Goal: Task Accomplishment & Management: Manage account settings

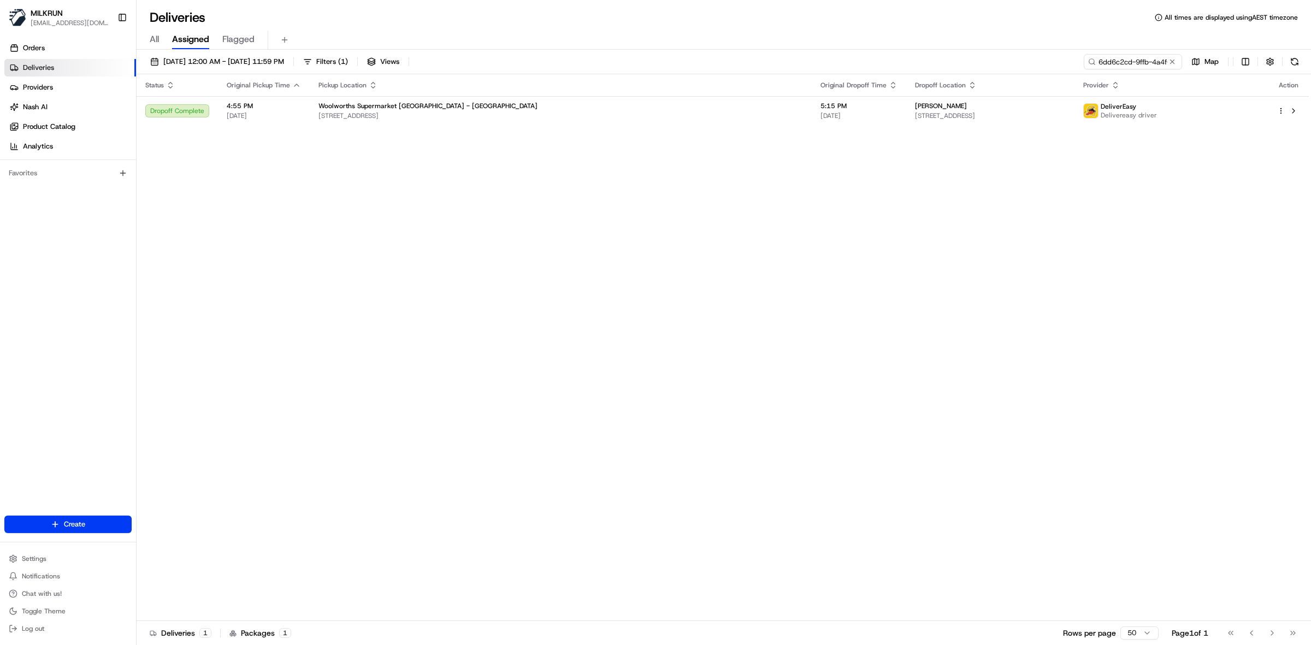
click at [1090, 63] on input "6dd6c2cd-9ffb-4a4f-a950-cc9c29252f51" at bounding box center [1133, 61] width 98 height 15
type input "[PERSON_NAME]"
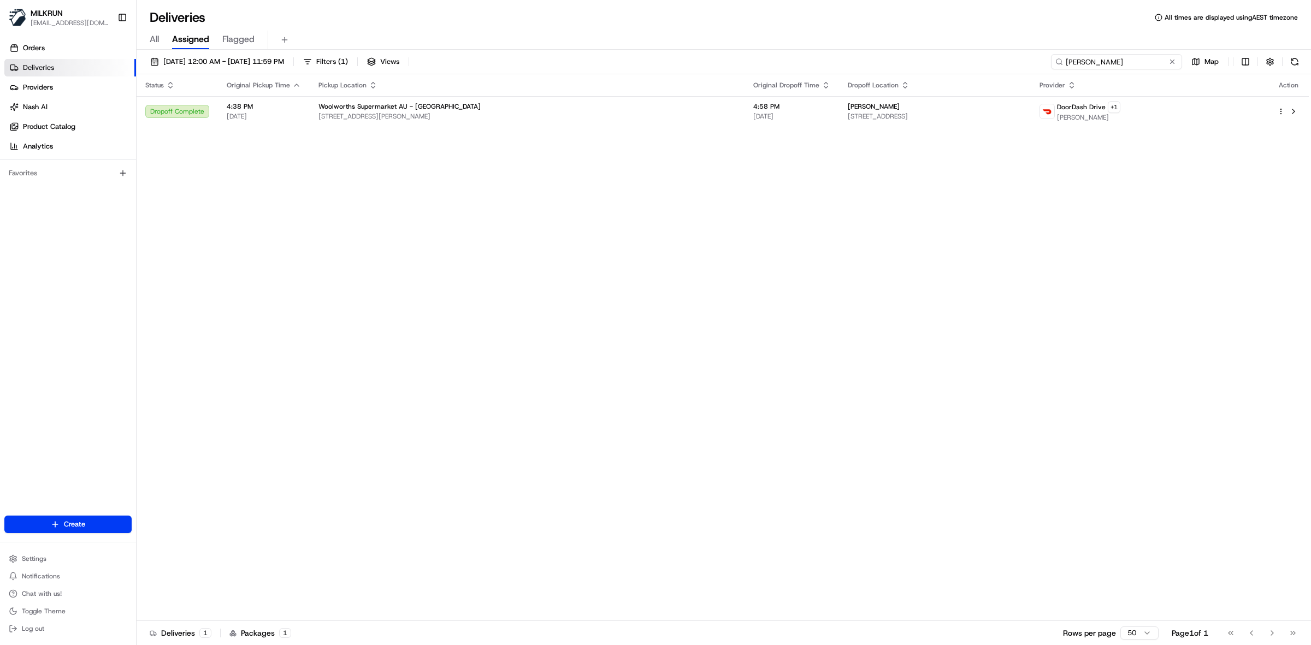
drag, startPoint x: 1117, startPoint y: 69, endPoint x: 1060, endPoint y: 61, distance: 57.4
click at [1060, 61] on div "[PERSON_NAME]" at bounding box center [1116, 61] width 131 height 15
click at [1296, 110] on button at bounding box center [1293, 111] width 13 height 13
click at [55, 48] on link "Orders" at bounding box center [70, 47] width 132 height 17
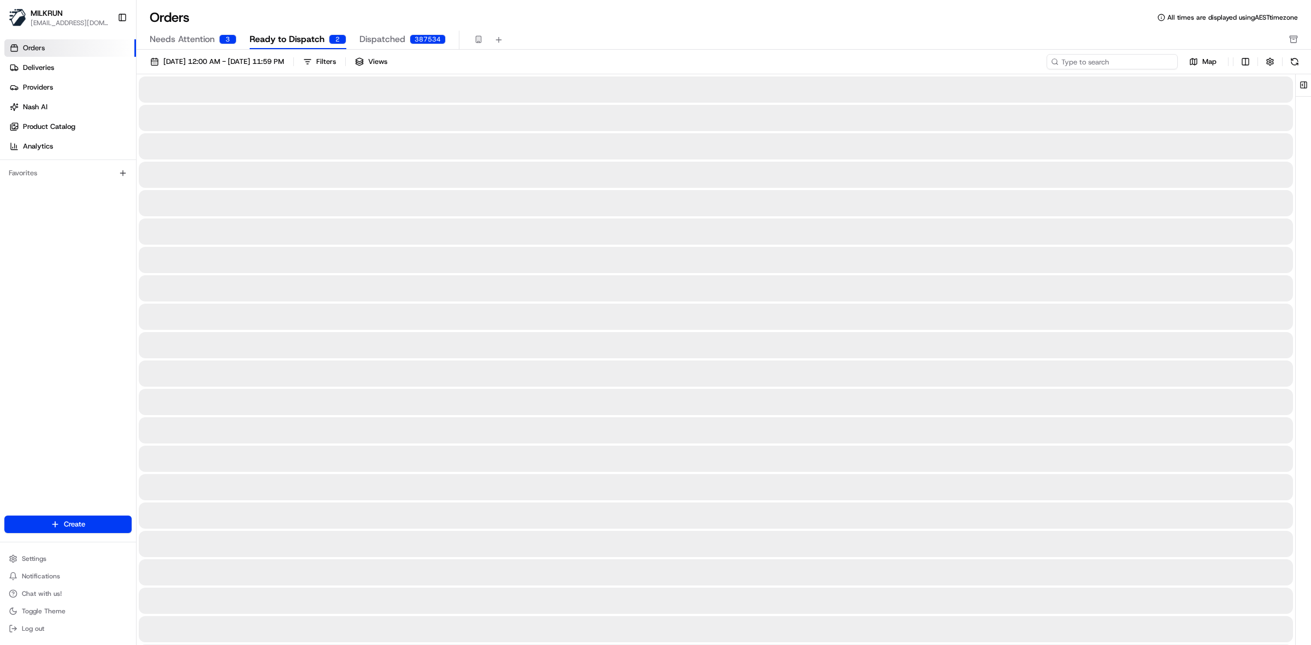
click at [1098, 66] on input at bounding box center [1112, 61] width 131 height 15
paste input "kristy lutton"
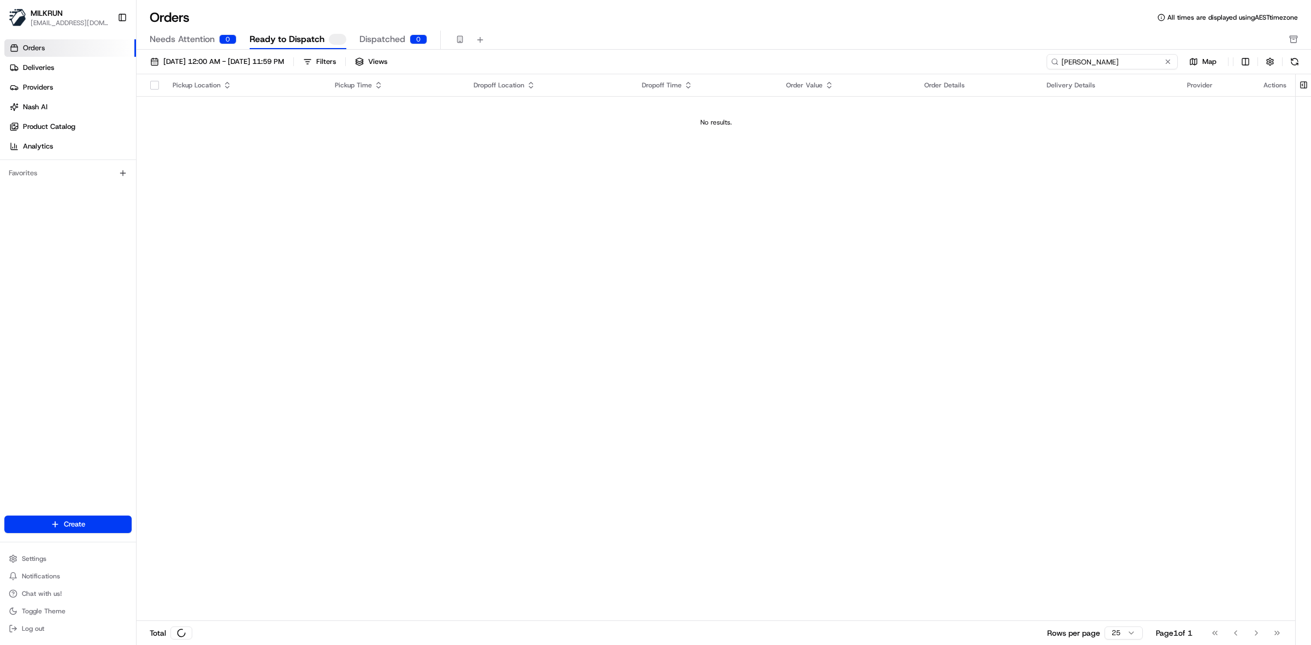
click at [1061, 59] on input "kristy lutton" at bounding box center [1112, 61] width 131 height 15
type input "kristy lutton"
click at [1290, 67] on button at bounding box center [1294, 61] width 15 height 15
click at [382, 26] on div "Orders All times are displayed using AEST timezone Needs Attention 0 Ready to D…" at bounding box center [724, 29] width 1174 height 41
click at [386, 43] on span "Dispatched" at bounding box center [382, 39] width 46 height 13
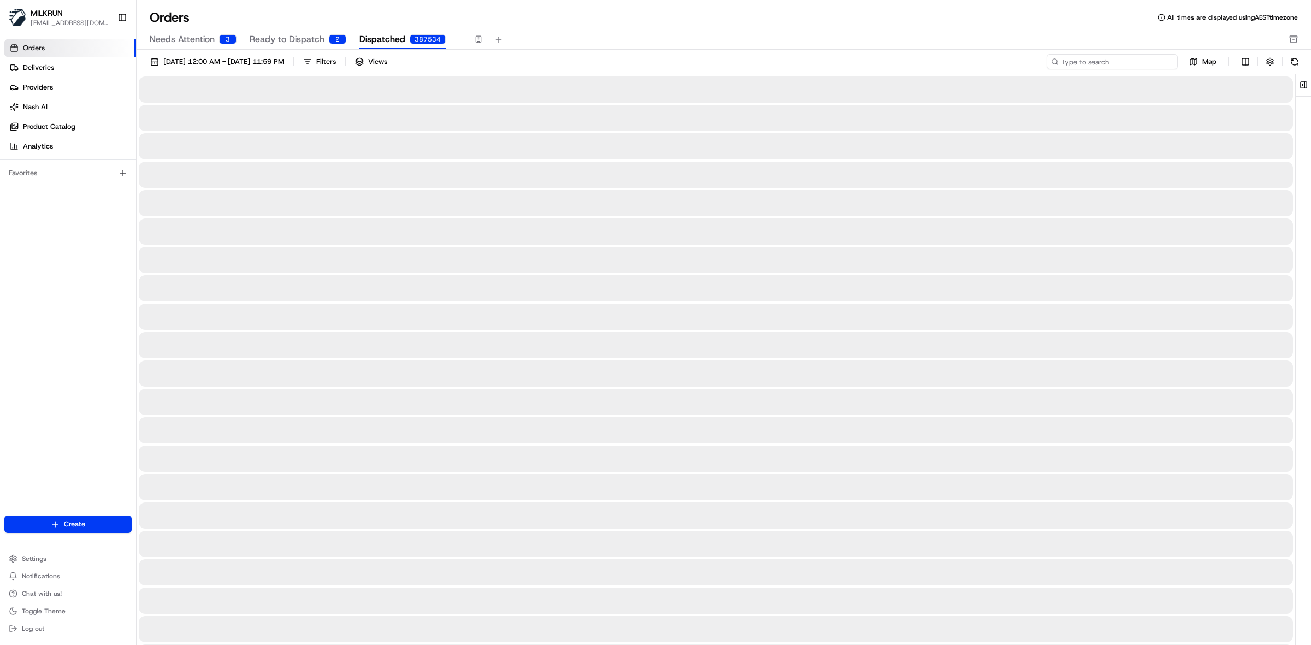
click at [1098, 61] on input at bounding box center [1112, 61] width 131 height 15
paste input "kristy lutton"
click at [1063, 63] on input "kristy lutton" at bounding box center [1112, 61] width 131 height 15
type input "kristy lutton"
click at [1295, 62] on button at bounding box center [1294, 61] width 15 height 15
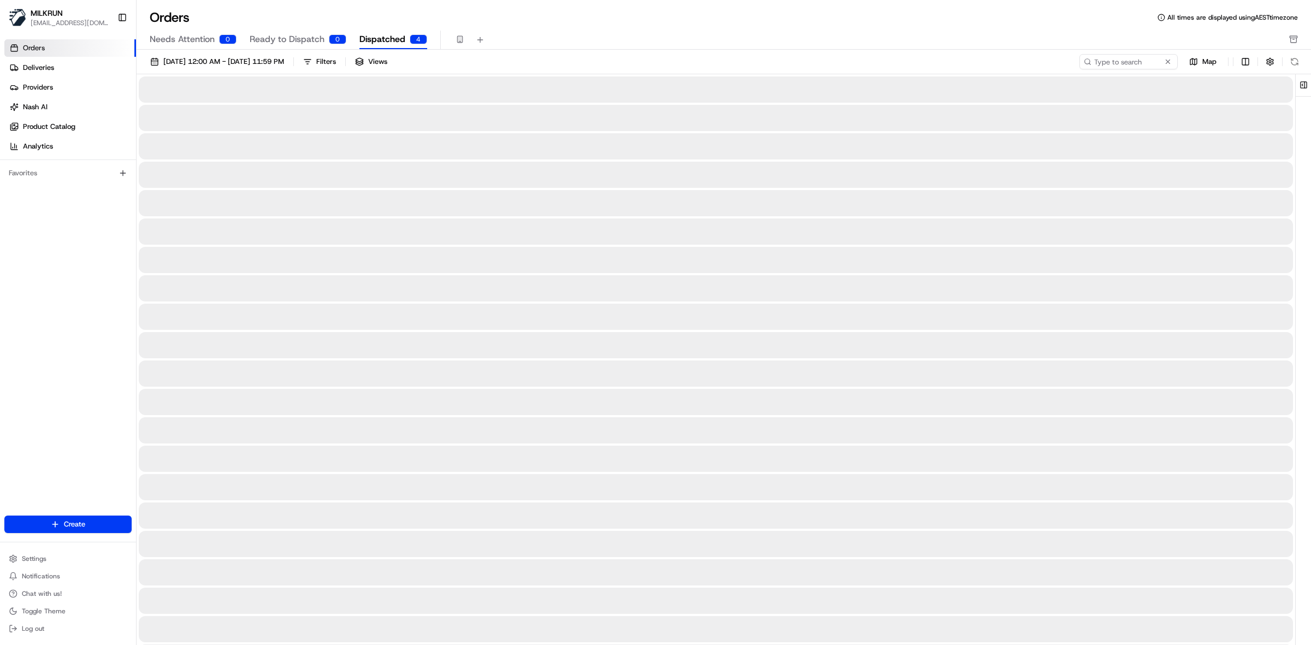
click at [179, 37] on span "Needs Attention" at bounding box center [182, 39] width 65 height 13
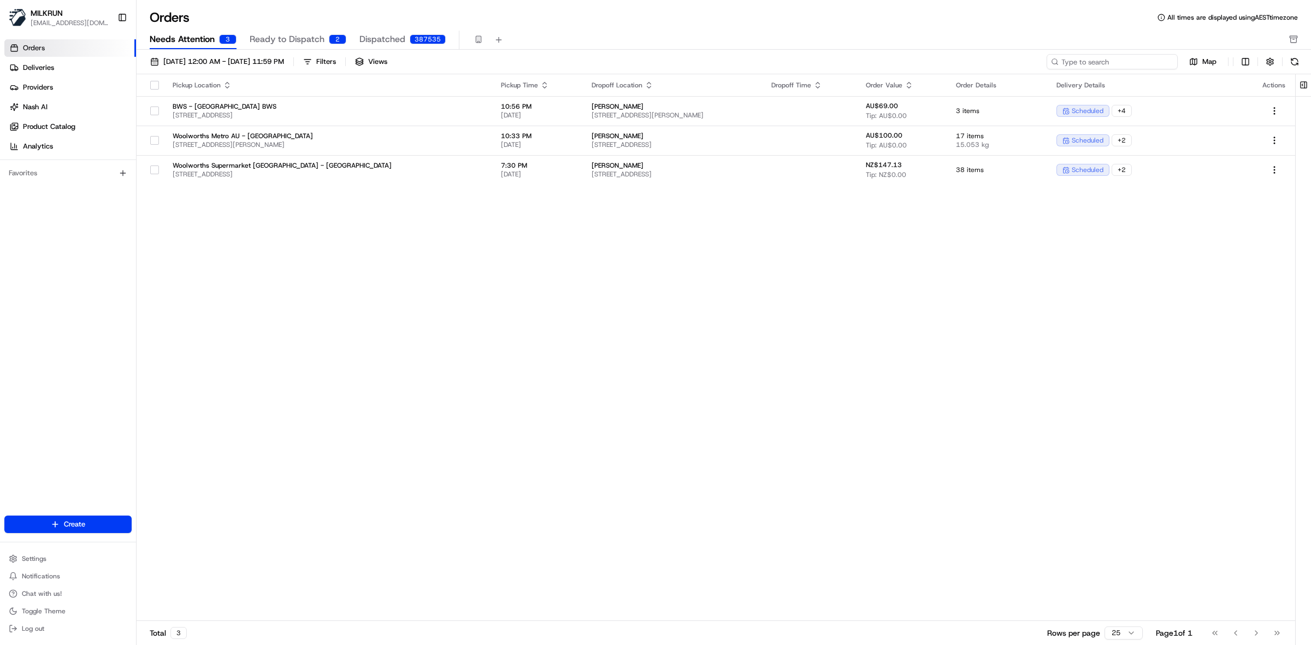
click at [1106, 66] on input at bounding box center [1112, 61] width 131 height 15
paste input "kristy lutton"
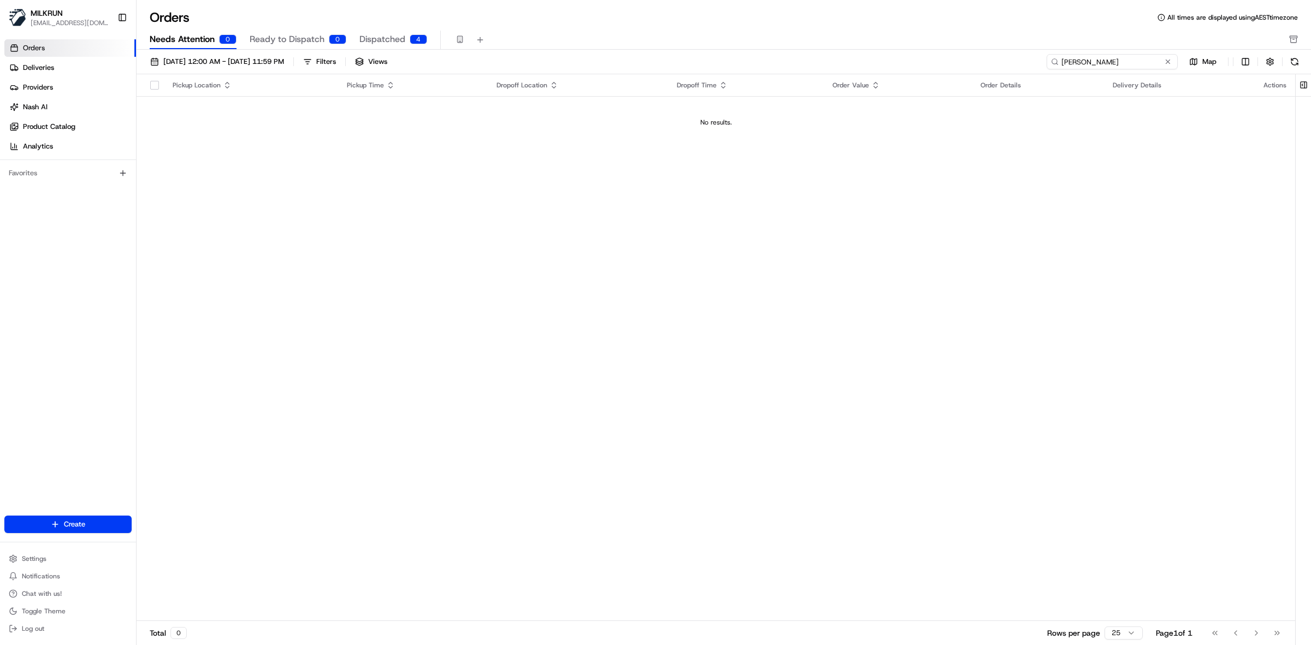
type input "kristy lutton"
click at [1079, 62] on div "kristy lutton" at bounding box center [1128, 61] width 98 height 15
click at [1095, 67] on input "kristy lutton" at bounding box center [1112, 61] width 131 height 15
click at [1291, 64] on button at bounding box center [1294, 61] width 15 height 15
click at [384, 41] on span "Dispatched" at bounding box center [382, 39] width 46 height 13
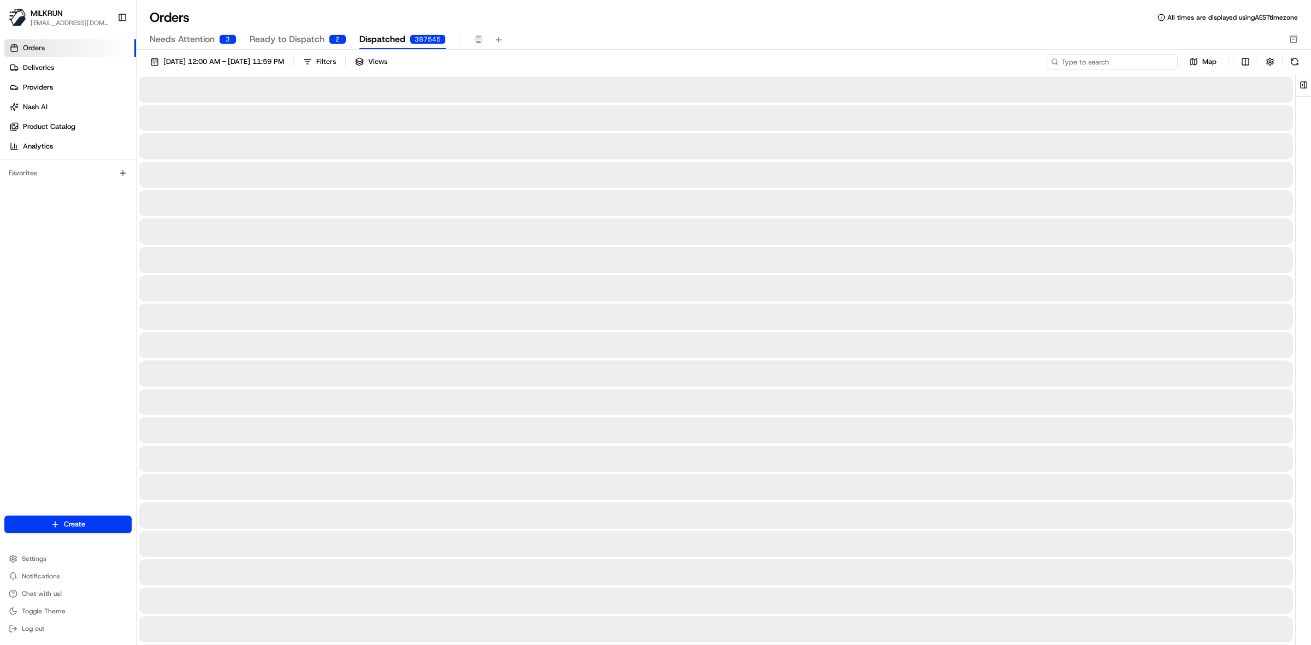
click at [1124, 60] on input at bounding box center [1112, 61] width 131 height 15
paste input "kristy lutton"
click at [1060, 67] on input "kristy lutton" at bounding box center [1112, 61] width 131 height 15
type input "kristy lutton"
click at [1298, 58] on button at bounding box center [1294, 61] width 15 height 15
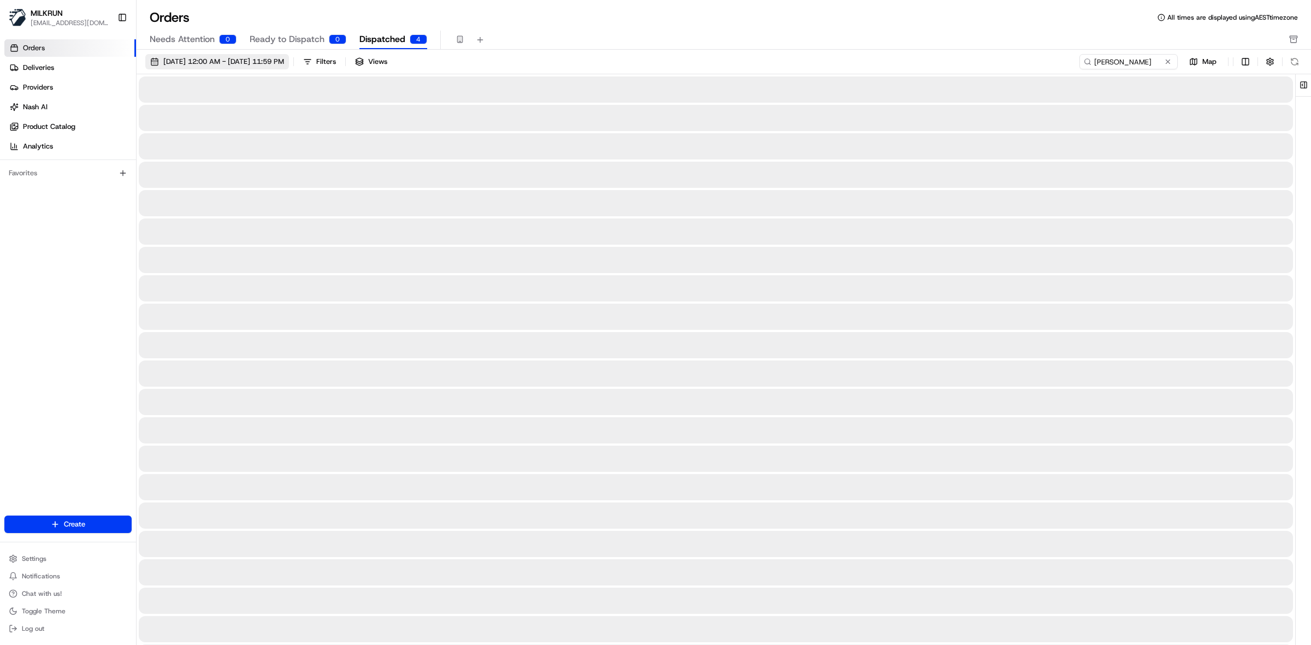
click at [211, 58] on span "01/08/2025 12:00 AM - 31/08/2025 11:59 PM" at bounding box center [223, 62] width 121 height 10
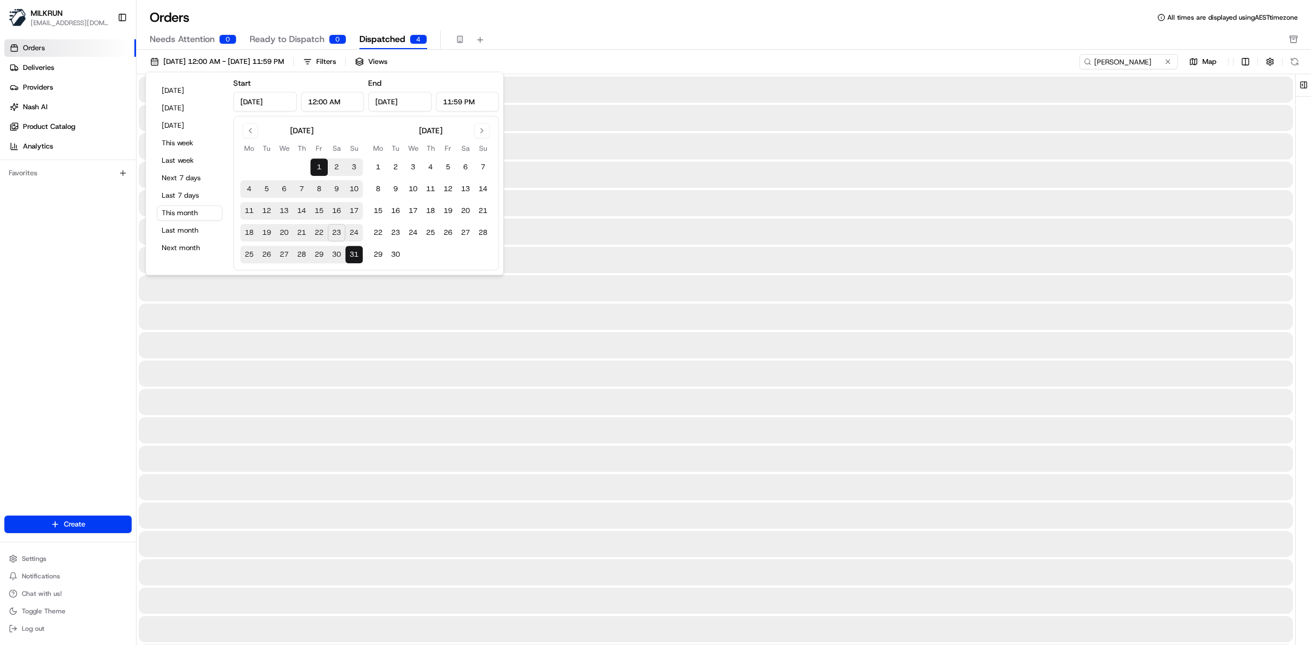
click at [334, 233] on button "23" at bounding box center [336, 232] width 17 height 17
type input "Aug 23, 2025"
click at [636, 20] on div "Orders All times are displayed using AEST timezone" at bounding box center [724, 17] width 1174 height 17
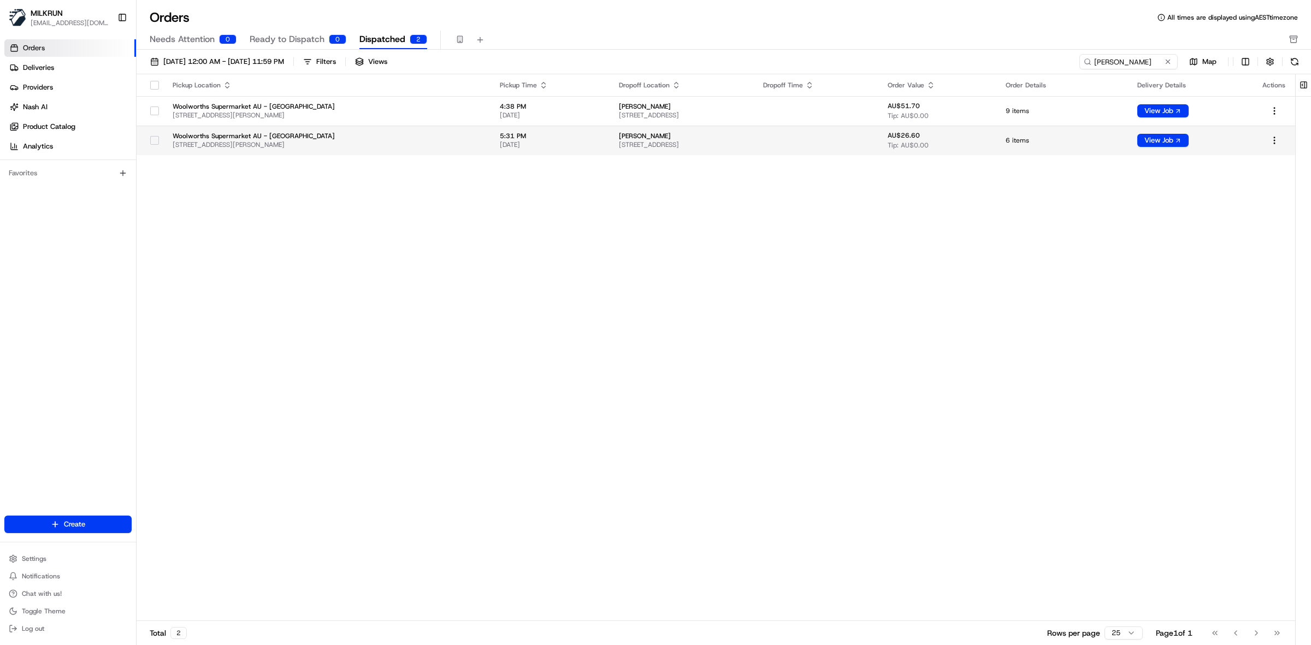
click at [155, 140] on button "button" at bounding box center [154, 140] width 9 height 9
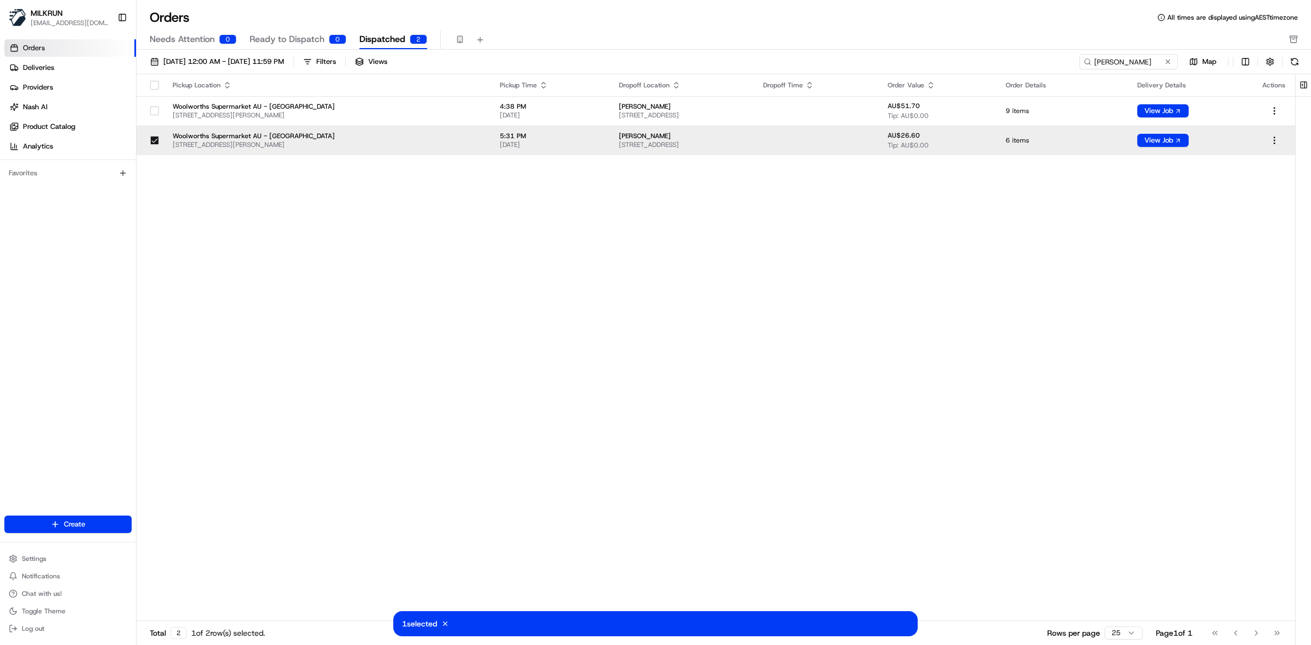
click at [1236, 141] on td "View Job" at bounding box center [1190, 140] width 125 height 29
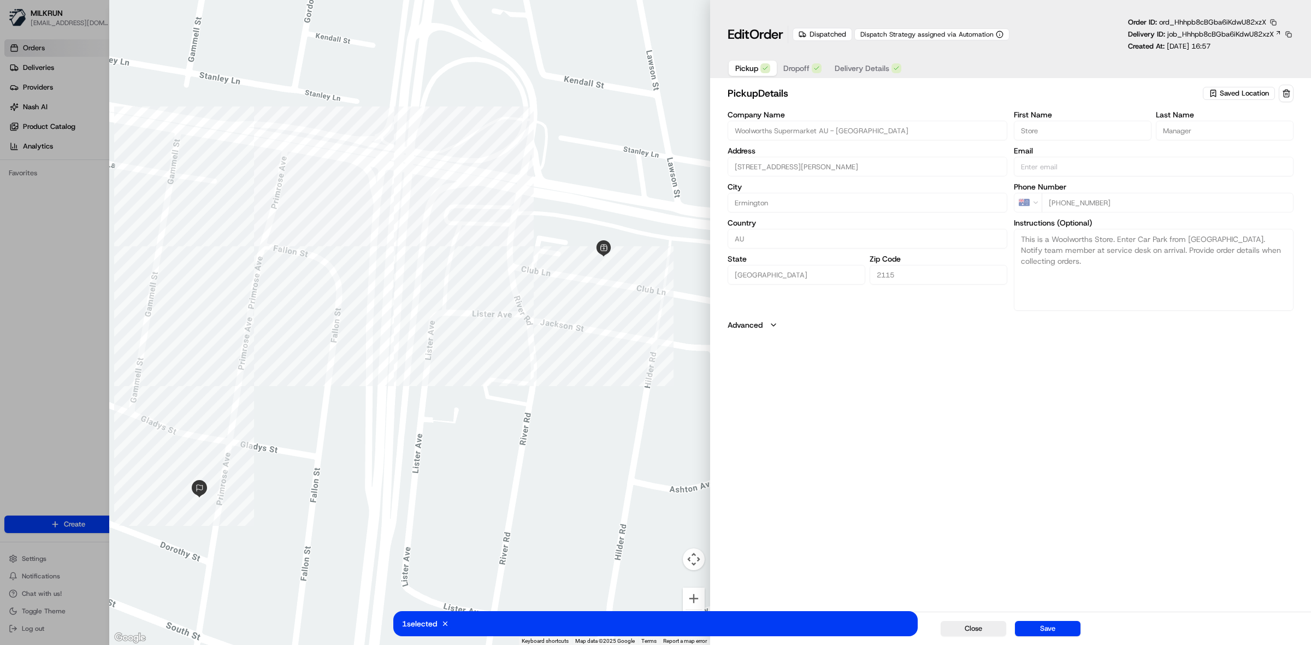
click at [32, 352] on div at bounding box center [655, 322] width 1311 height 645
type input "+1"
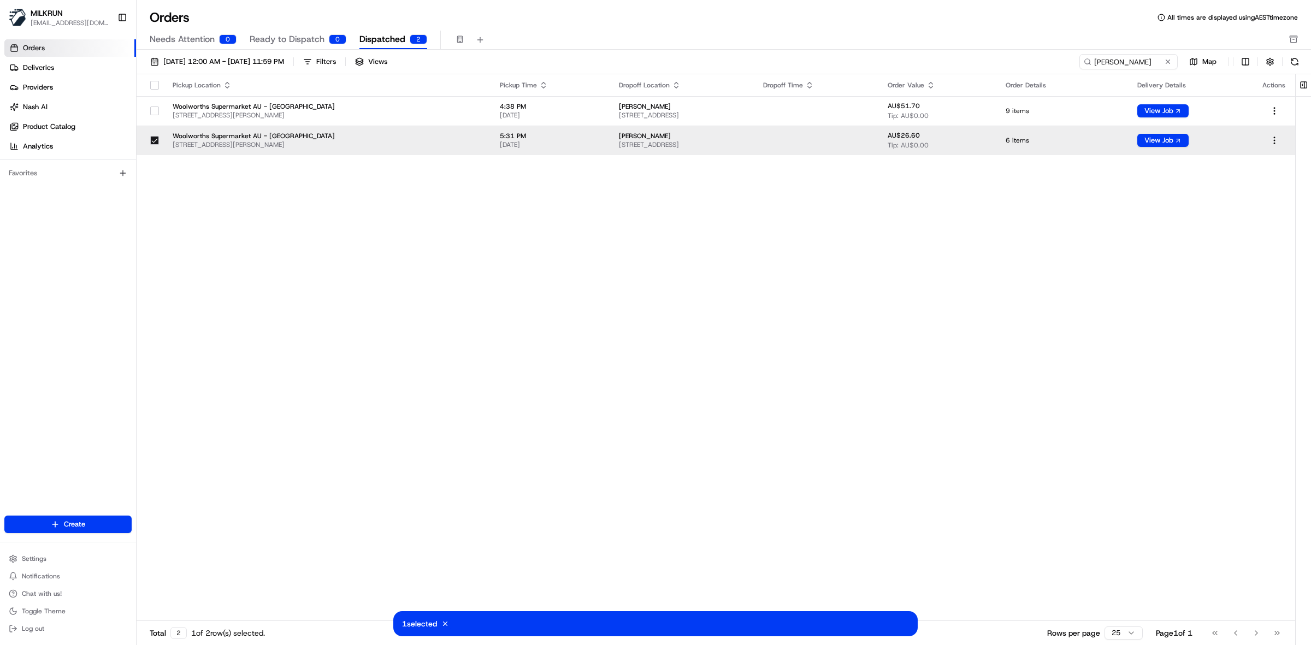
click at [1250, 146] on td "View Job" at bounding box center [1190, 140] width 125 height 29
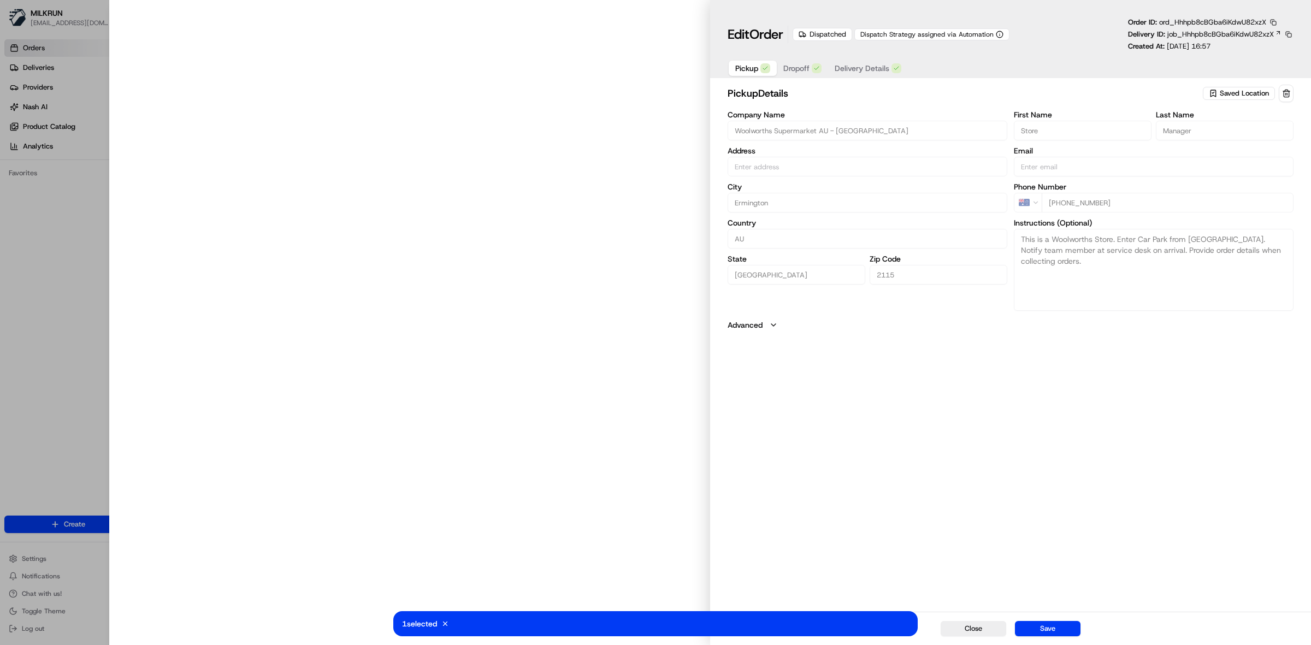
type input "30 Betty Cuthbert Ave, Ermington, NSW 2115, AU"
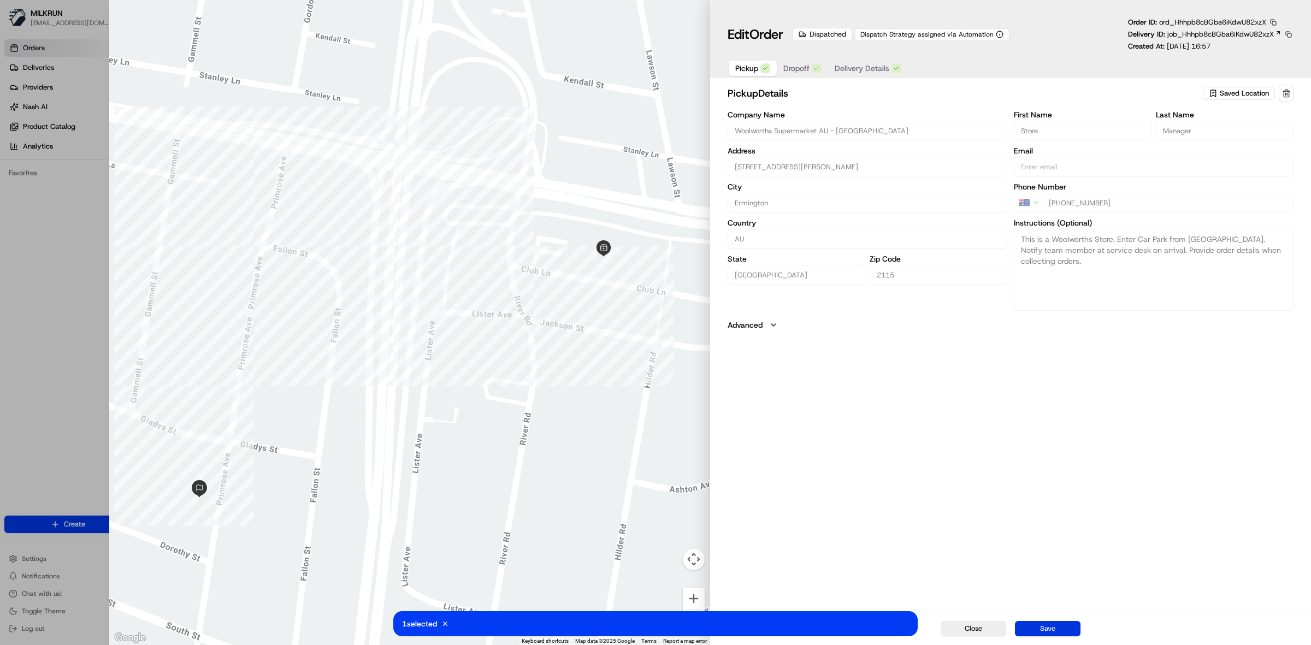
click at [1036, 628] on button "Save" at bounding box center [1048, 628] width 66 height 15
click at [40, 345] on div at bounding box center [655, 322] width 1311 height 645
type input "+1"
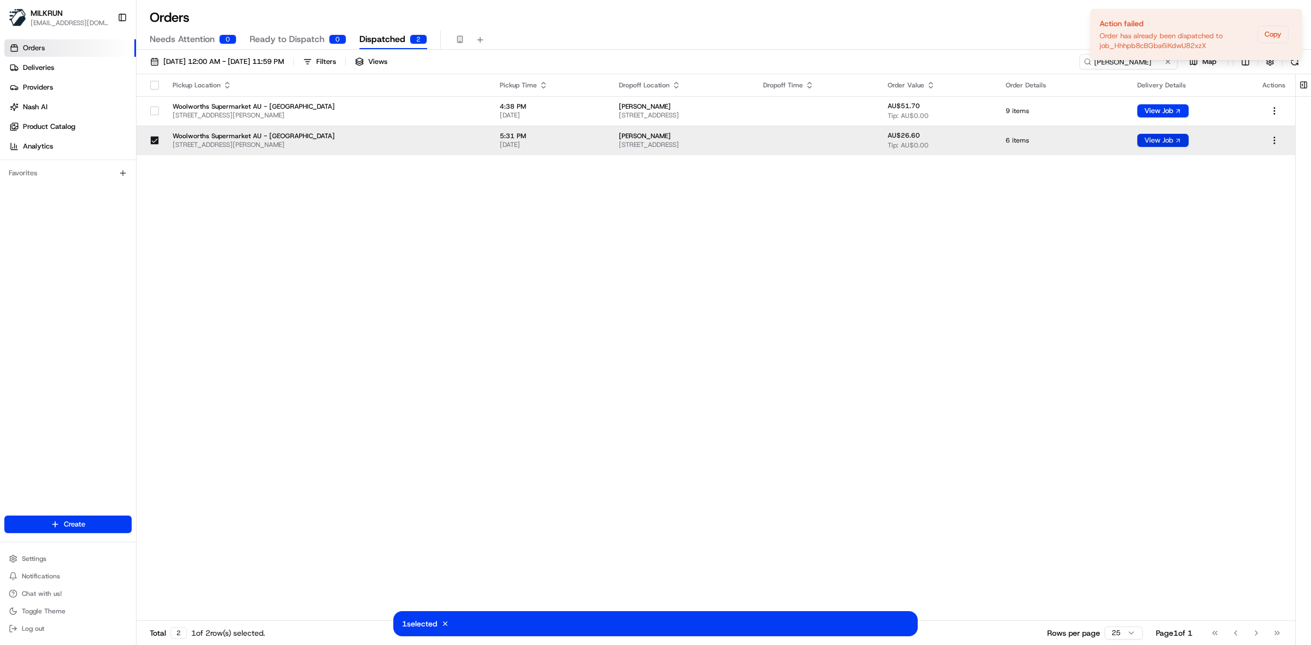
click at [1155, 144] on button "View Job" at bounding box center [1162, 140] width 51 height 13
click at [844, 31] on div "Needs Attention 0 Ready to Dispatch 0 Dispatched 2" at bounding box center [716, 40] width 1133 height 19
drag, startPoint x: 1293, startPoint y: 17, endPoint x: 1257, endPoint y: 25, distance: 36.9
click at [1293, 17] on icon "Notifications (F8)" at bounding box center [1293, 18] width 9 height 9
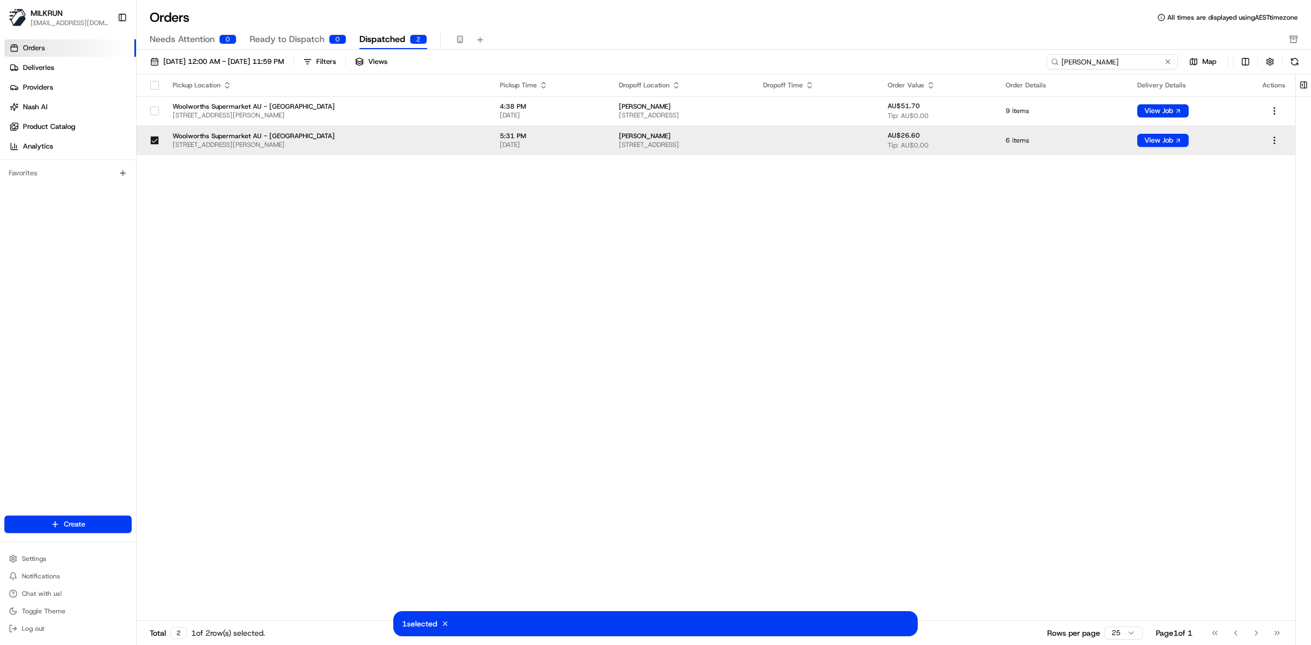
drag, startPoint x: 1136, startPoint y: 61, endPoint x: 1041, endPoint y: 62, distance: 95.6
click at [1041, 62] on div "23/08/2025 12:00 AM - 23/08/2025 11:59 PM Filters Views 1 selected Cancel krist…" at bounding box center [724, 64] width 1174 height 20
drag, startPoint x: 433, startPoint y: 293, endPoint x: 405, endPoint y: 290, distance: 28.0
click at [432, 293] on div "Pickup Location Pickup Time Dropoff Location Dropoff Time Order Value Order Det…" at bounding box center [716, 347] width 1159 height 547
click at [156, 142] on button "button" at bounding box center [154, 140] width 9 height 9
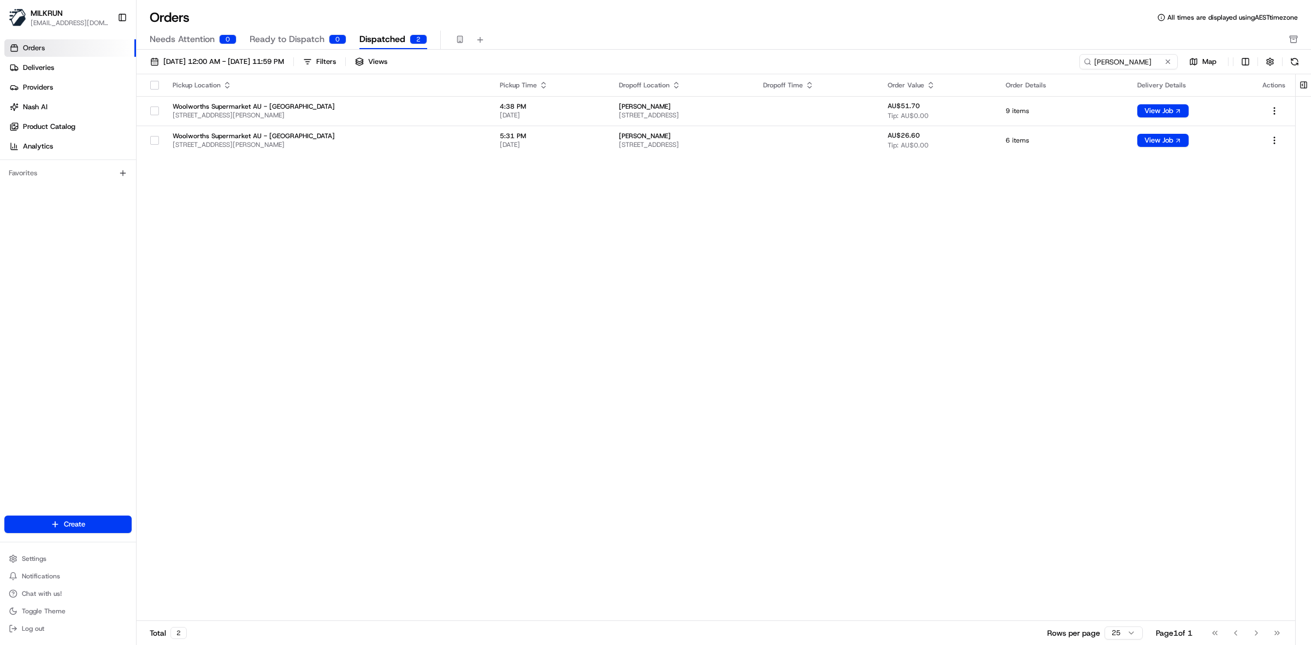
drag, startPoint x: 397, startPoint y: 357, endPoint x: 385, endPoint y: 304, distance: 53.7
click at [394, 350] on div "Pickup Location Pickup Time Dropoff Location Dropoff Time Order Value Order Det…" at bounding box center [716, 347] width 1159 height 547
click at [1112, 63] on input "kristy lutton" at bounding box center [1112, 61] width 131 height 15
drag, startPoint x: 2, startPoint y: 39, endPoint x: 47, endPoint y: 72, distance: 56.3
click at [47, 72] on div "MILKRUN vconcepcion@woolworths.com.au Toggle Sidebar Orders Deliveries Provider…" at bounding box center [68, 322] width 136 height 645
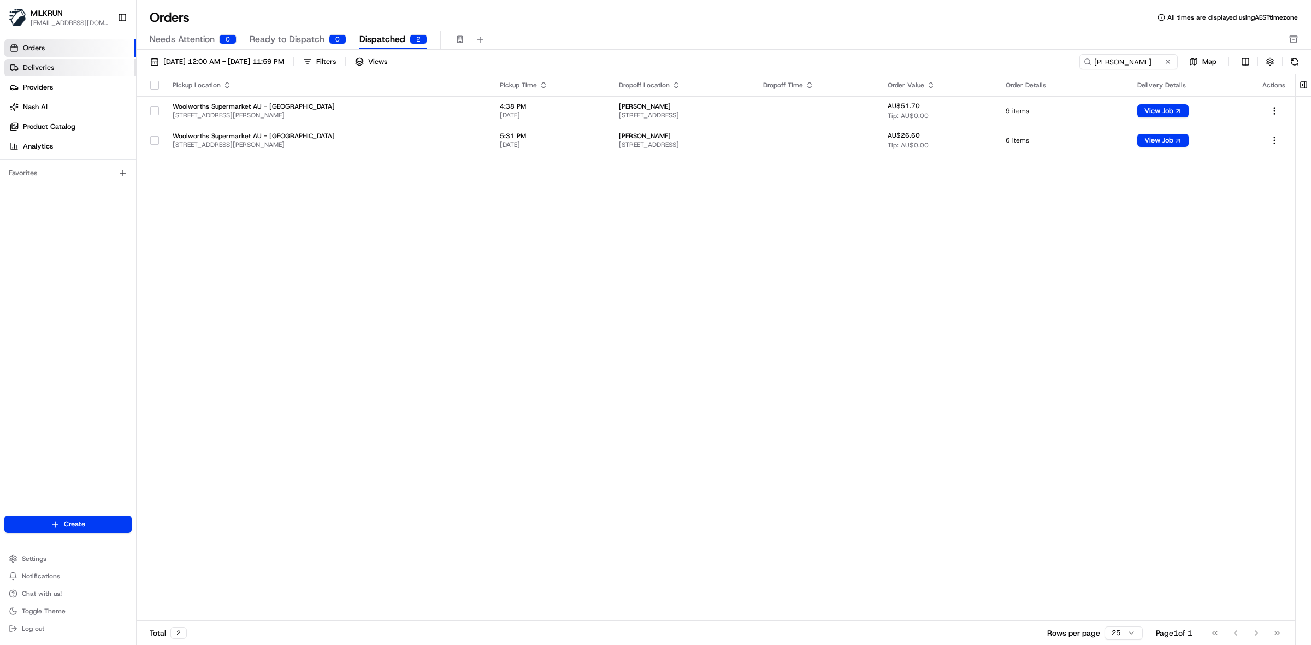
click at [48, 66] on span "Deliveries" at bounding box center [38, 68] width 31 height 10
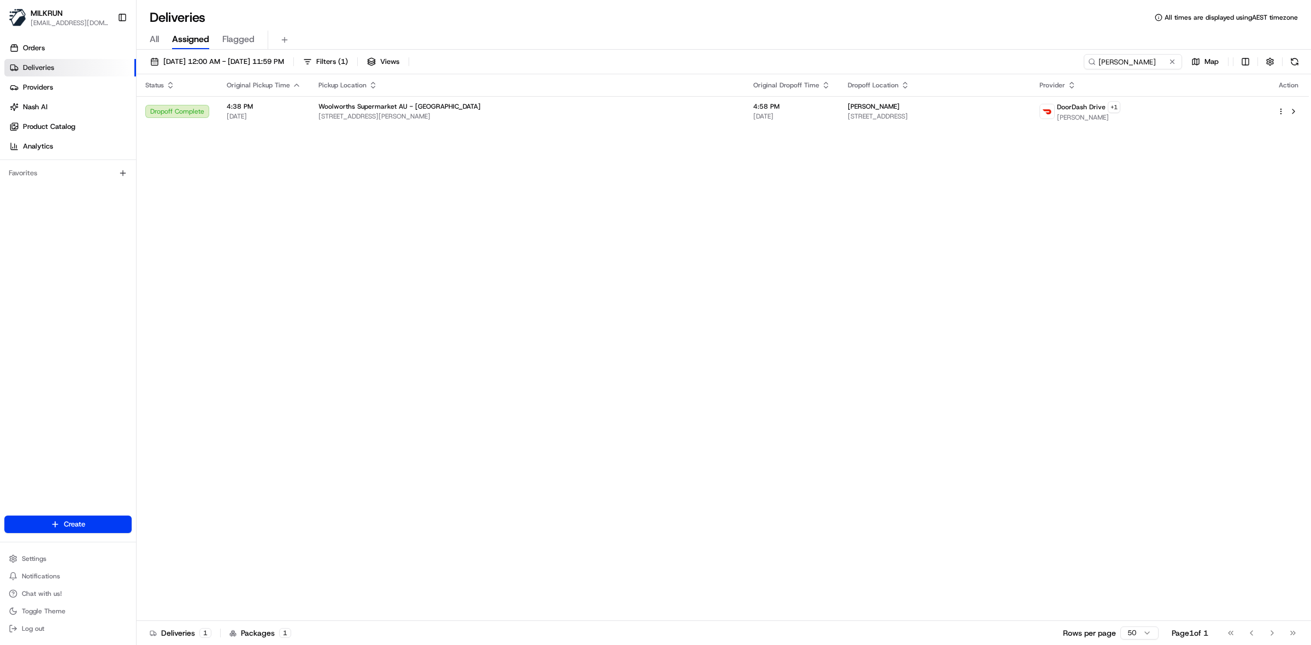
click at [1116, 69] on div "23/08/2025 12:00 AM - 23/08/2025 11:59 PM Filters ( 1 ) Views kristy lutton Map" at bounding box center [724, 64] width 1174 height 20
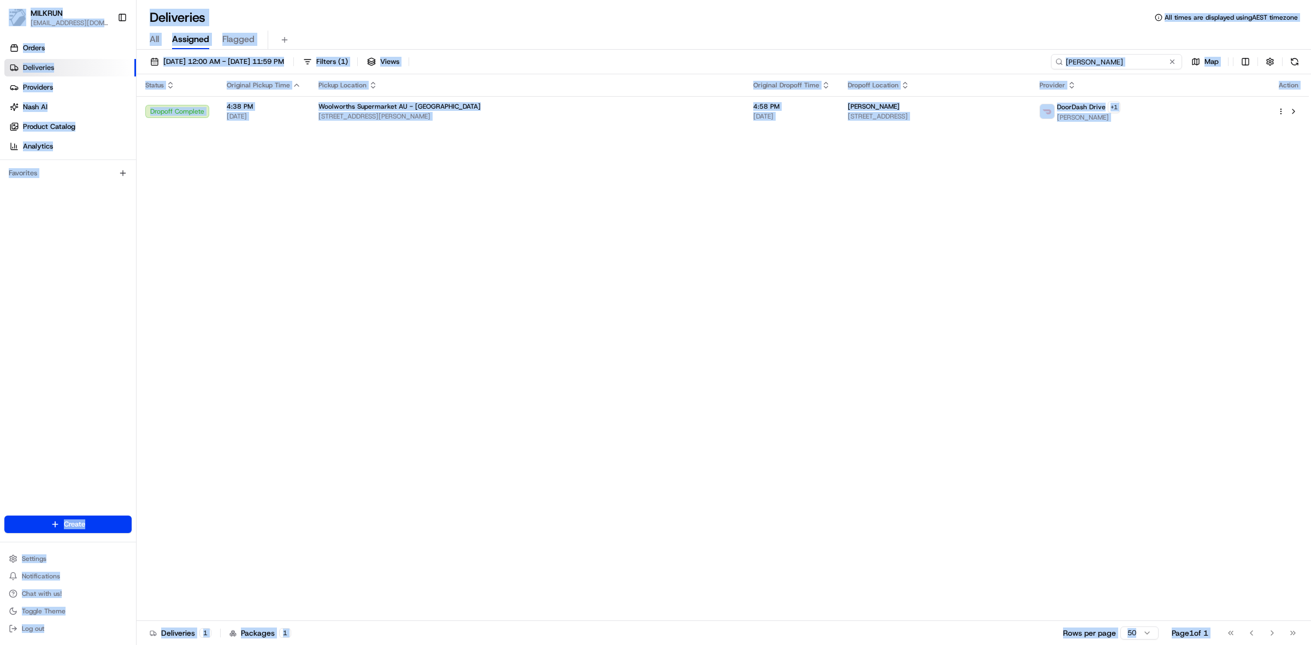
click at [1117, 57] on input "kristy lutton" at bounding box center [1116, 61] width 131 height 15
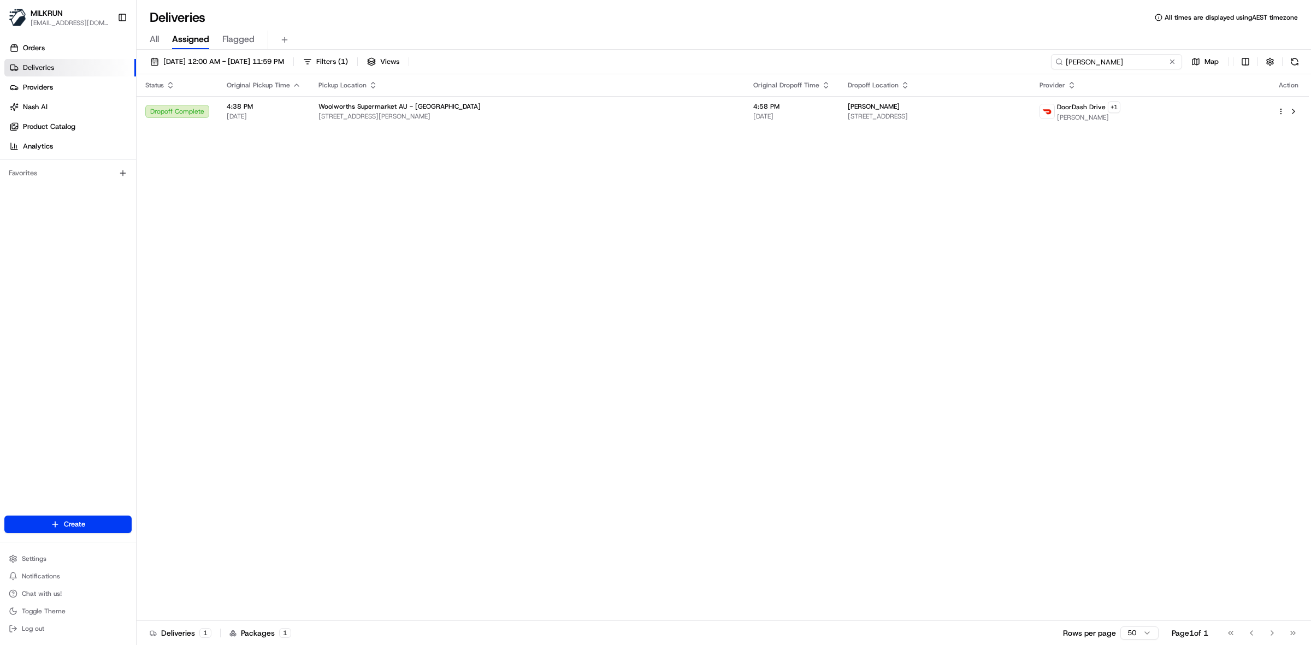
paste input "84360c94-83af-4522-a4d0-ed4a6ad554a5"
click at [1094, 63] on input "84360c94-83af-4522-a4d0-ed4a6ad554a5" at bounding box center [1116, 61] width 131 height 15
paste input "ALISON J MCKENZIE"
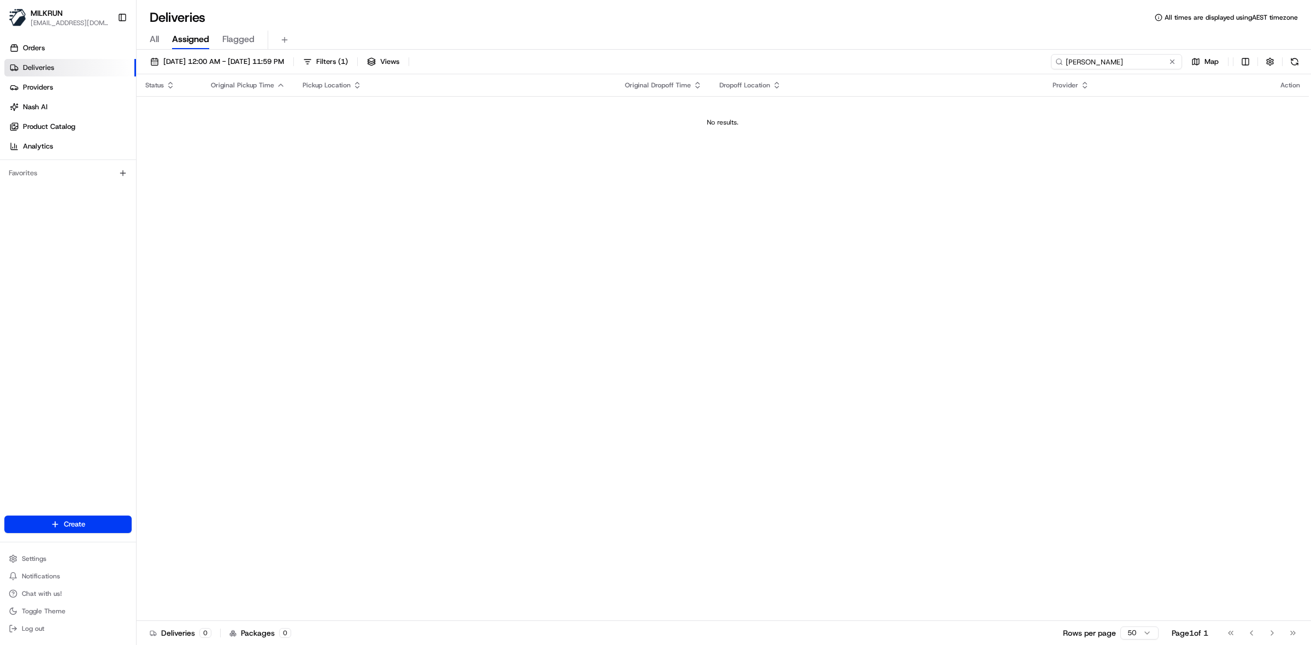
click at [1093, 60] on input "ALISON J MCKENZIE" at bounding box center [1116, 61] width 131 height 15
paste input "abe98149-a9a6-4929-9ee4-c345d4839e41"
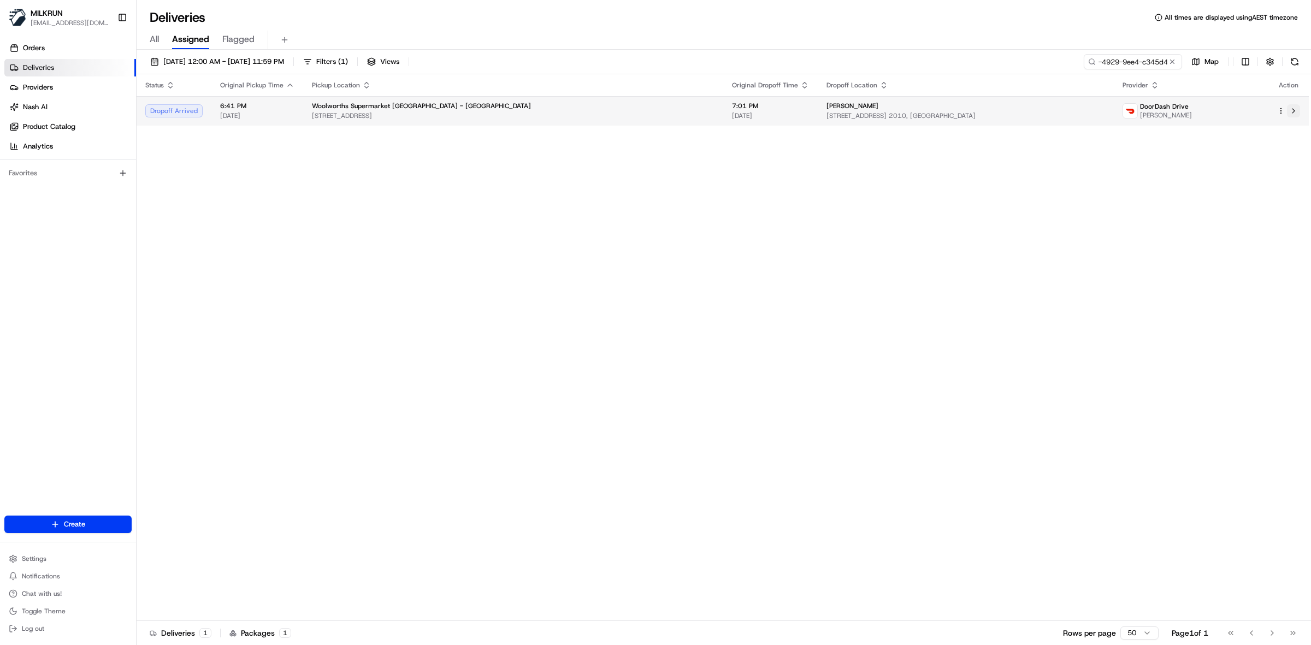
click at [1293, 110] on button at bounding box center [1293, 110] width 13 height 13
click at [1115, 61] on input "abe98149-a9a6-4929-9ee4-c345d4839e41" at bounding box center [1116, 61] width 131 height 15
paste input "ALISON J MCKENZIE"
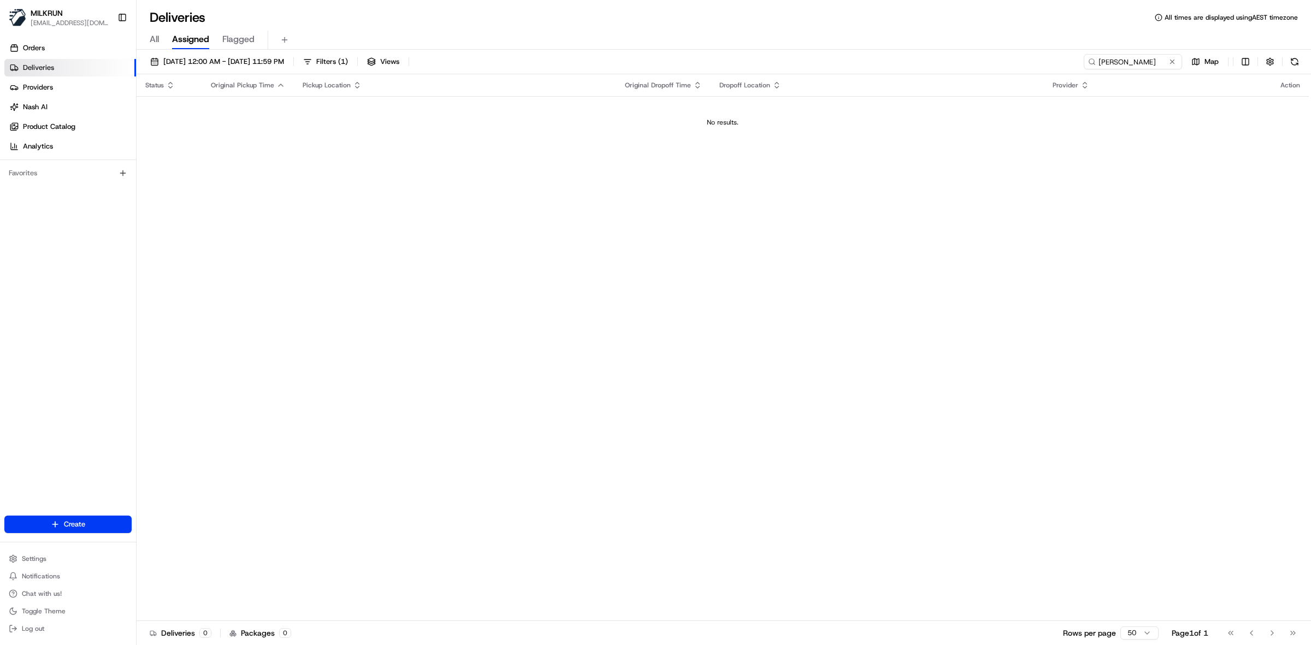
click at [1088, 70] on div "23/08/2025 12:00 AM - 23/08/2025 11:59 PM Filters ( 1 ) Views ALISON J MCKENZIE…" at bounding box center [724, 64] width 1174 height 20
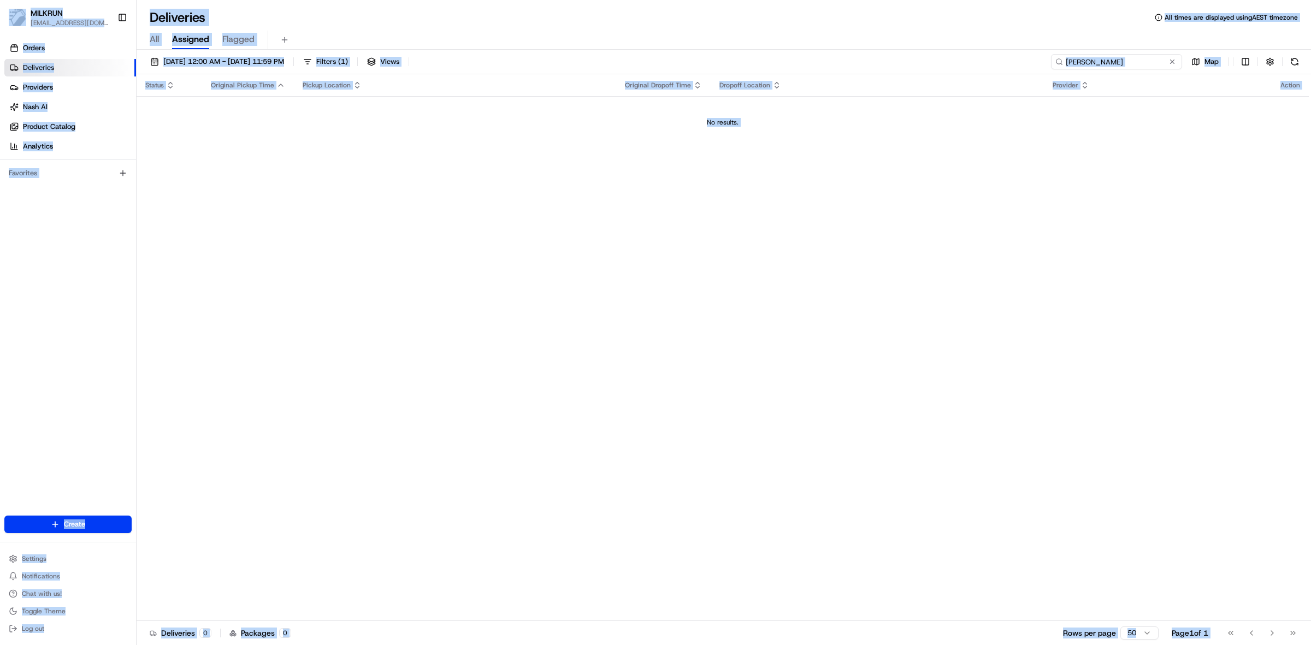
click at [1129, 63] on input "ALISON J MCKENZIE" at bounding box center [1116, 61] width 131 height 15
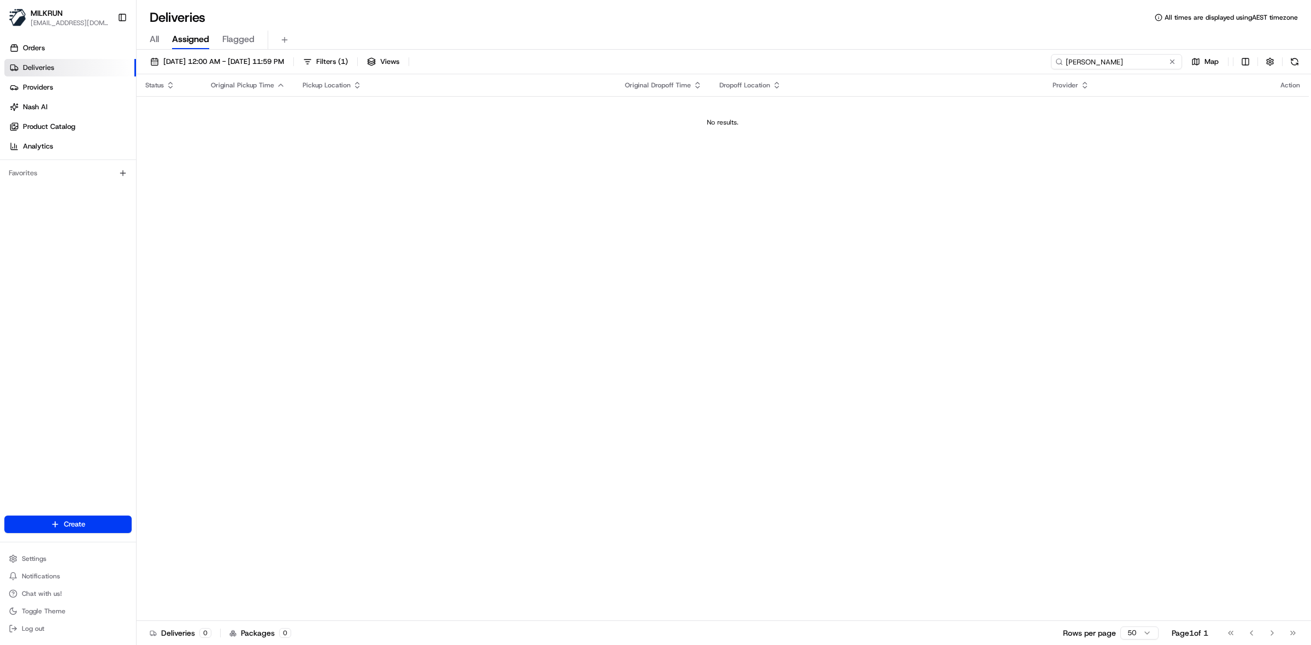
click at [1092, 61] on input "ALISON J MCKENZIE" at bounding box center [1116, 61] width 131 height 15
paste input "2b1ba1e7-b446-4227-b1dd-c6cd19046266"
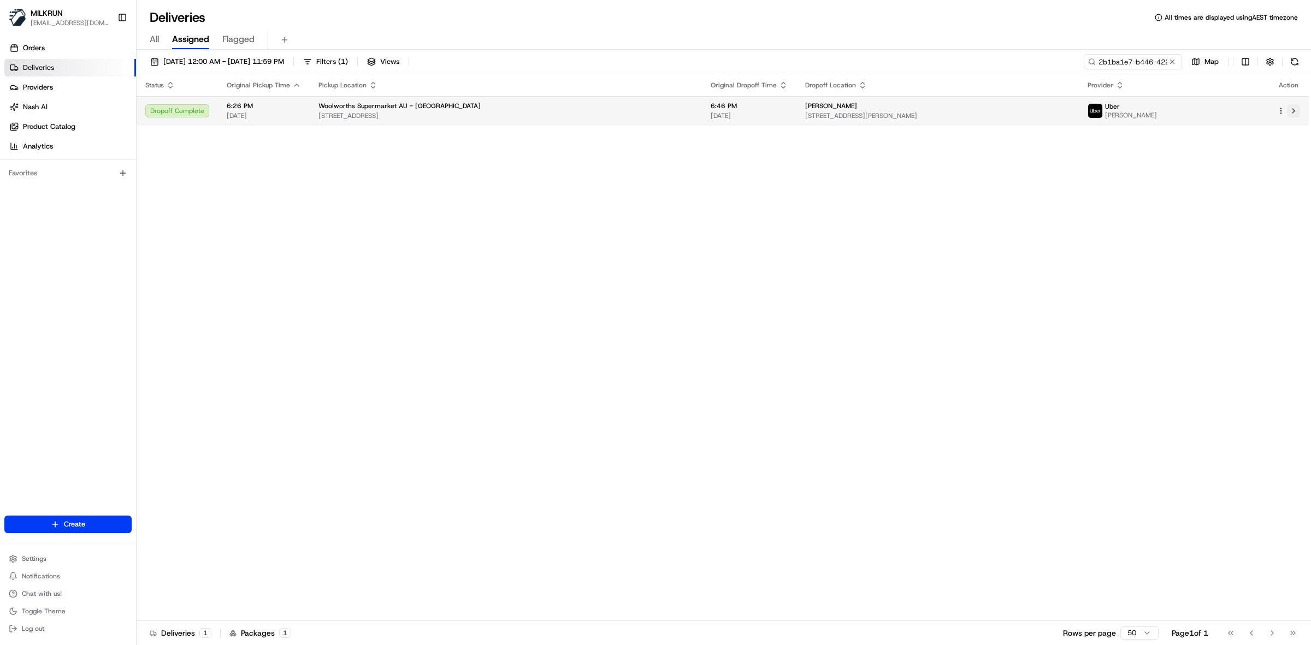
click at [1290, 112] on button at bounding box center [1293, 110] width 13 height 13
click at [1104, 66] on input "2b1ba1e7-b446-4227-b1dd-c6cd19046266" at bounding box center [1116, 61] width 131 height 15
paste input "MD R."
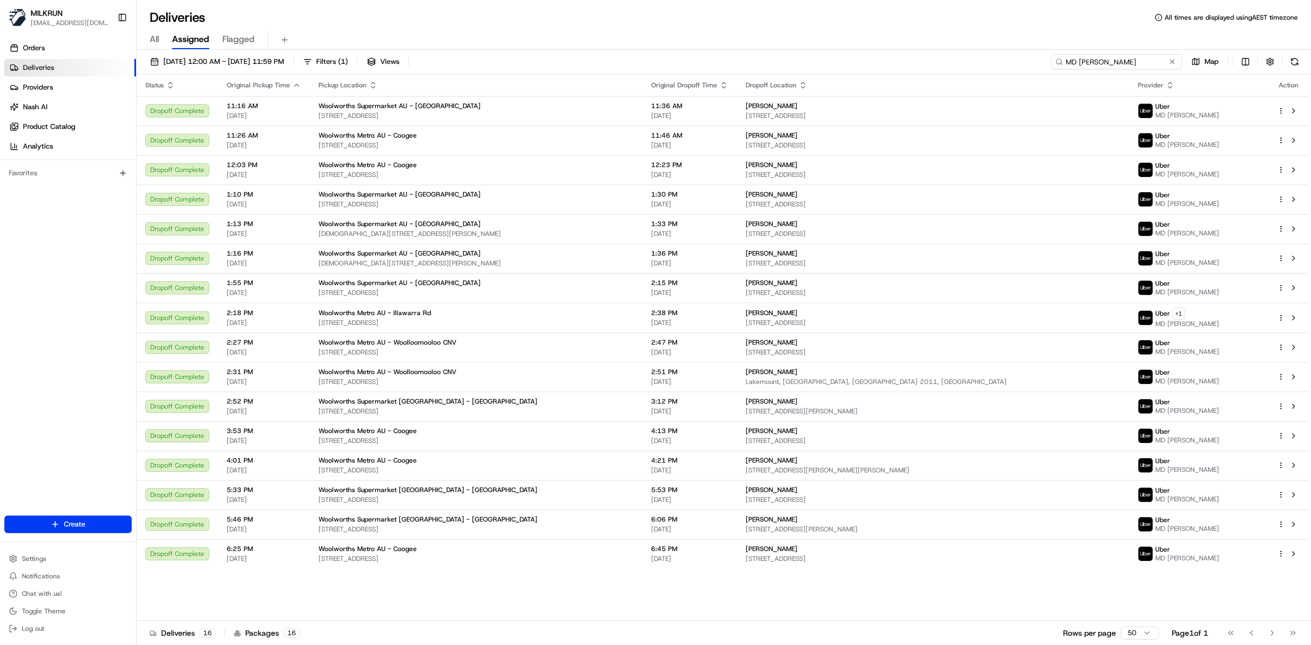
click at [1069, 60] on input "MD R." at bounding box center [1116, 61] width 131 height 15
paste input "a8b5c436-4dd8-496d-b798-02b38341ccd8"
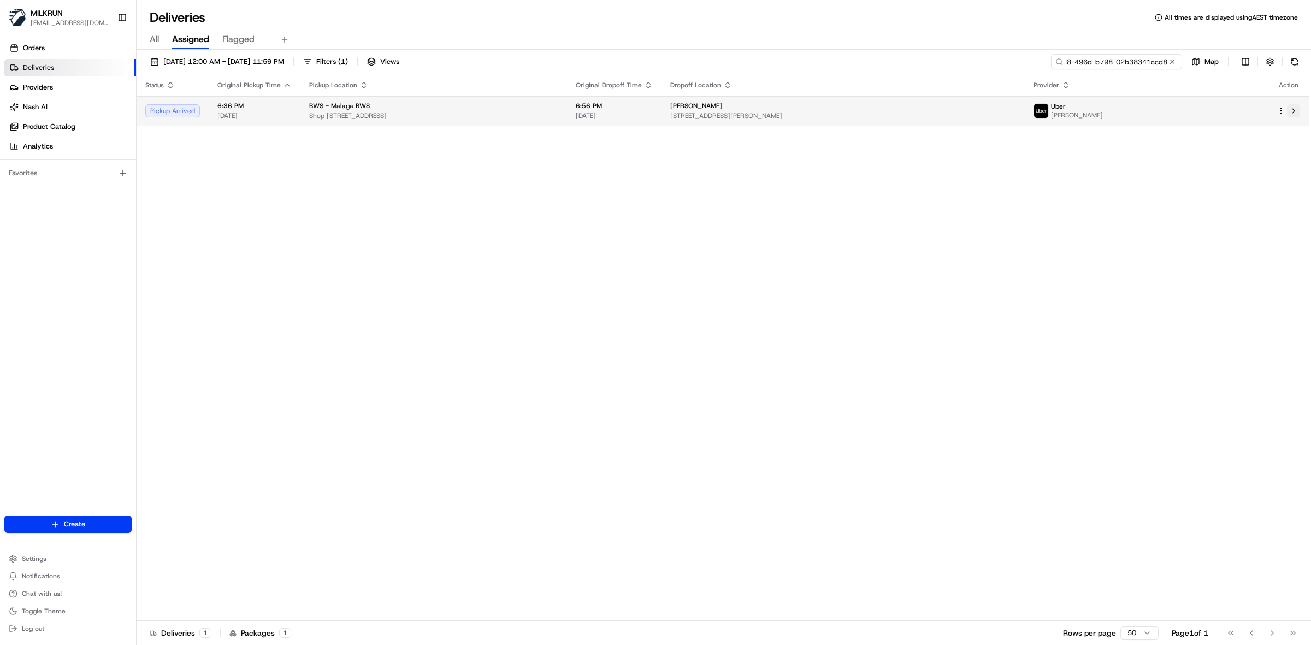
type input "a8b5c436-4dd8-496d-b798-02b38341ccd8"
click at [1296, 111] on button at bounding box center [1293, 110] width 13 height 13
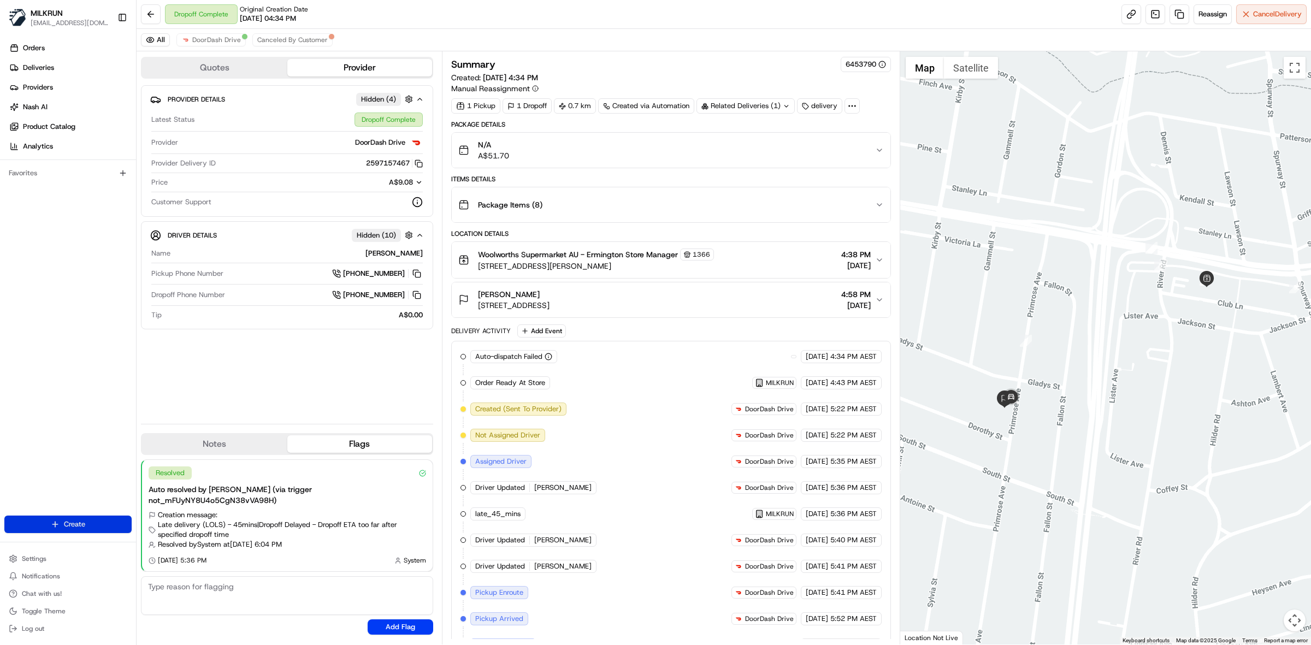
click at [58, 523] on html "MILKRUN vconcepcion@woolworths.com.au Toggle Sidebar Orders Deliveries Provider…" at bounding box center [655, 322] width 1311 height 645
click at [186, 546] on link "Delivery" at bounding box center [198, 545] width 122 height 20
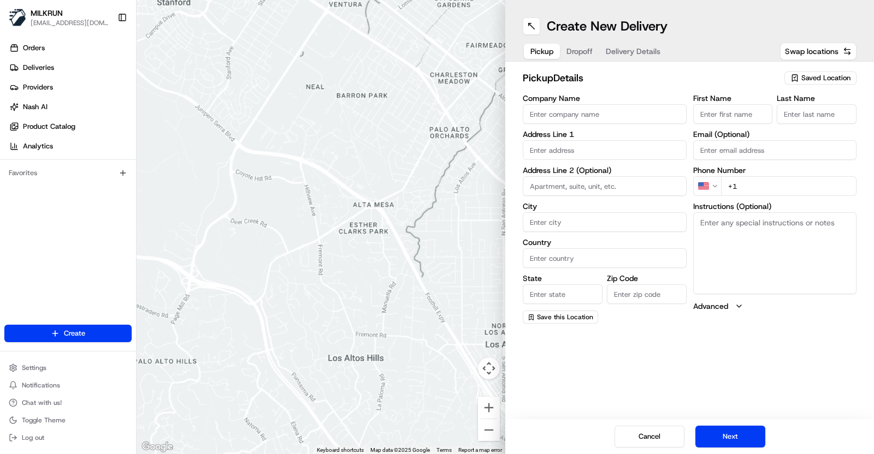
click at [557, 114] on input "Company Name" at bounding box center [605, 114] width 164 height 20
paste input "Woolworths Supermarket AU - Ermington"
type input "Woolworths Supermarket AU - Ermington"
click at [551, 145] on input "text" at bounding box center [605, 150] width 164 height 20
click at [578, 151] on input "text" at bounding box center [605, 150] width 164 height 20
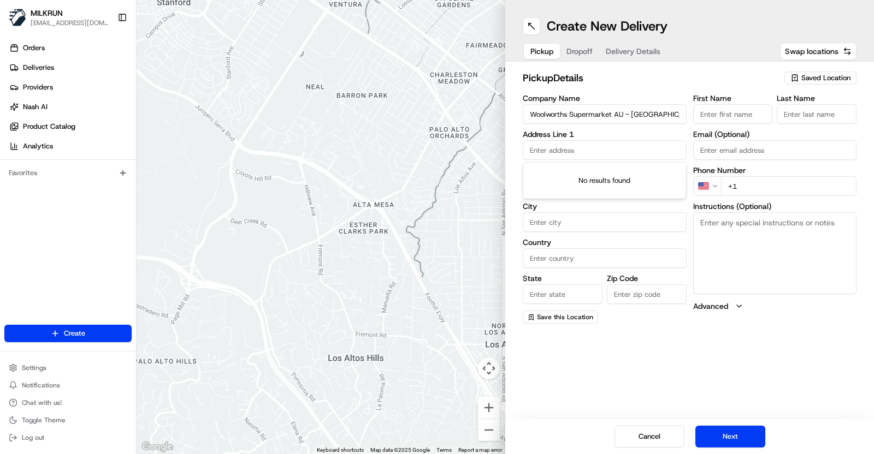
paste input "30 Betty Cuthbert Ave"
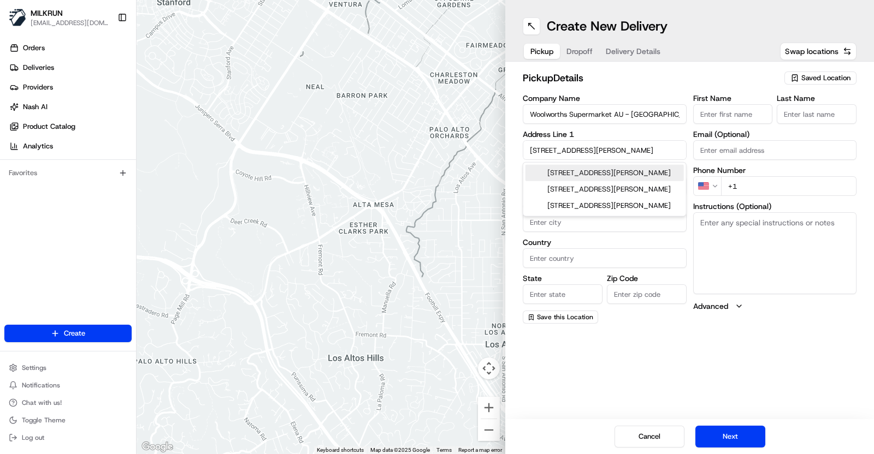
click at [616, 181] on div "30 Betty Cuthbert Avenue, Ermington NSW, Australia" at bounding box center [604, 173] width 158 height 16
type input "30 Betty Cuthbert Ave, Ermington NSW 2115, Australia"
type input "Ermington"
type input "Australia"
type input "NSW"
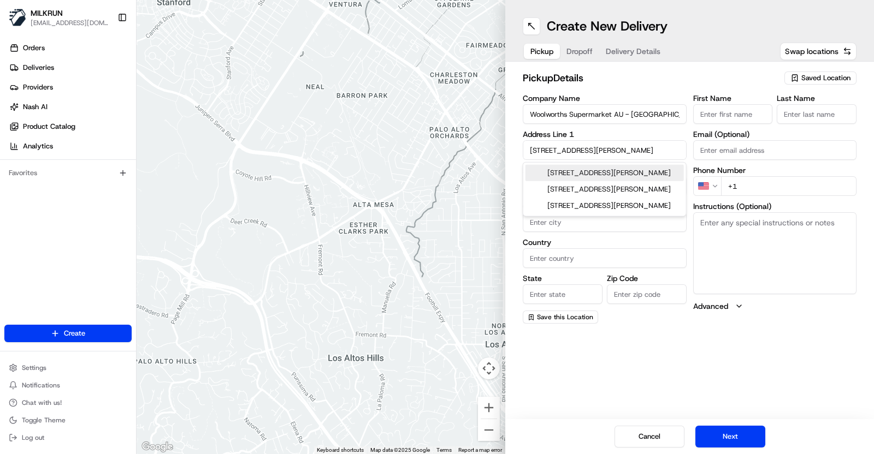
type input "2115"
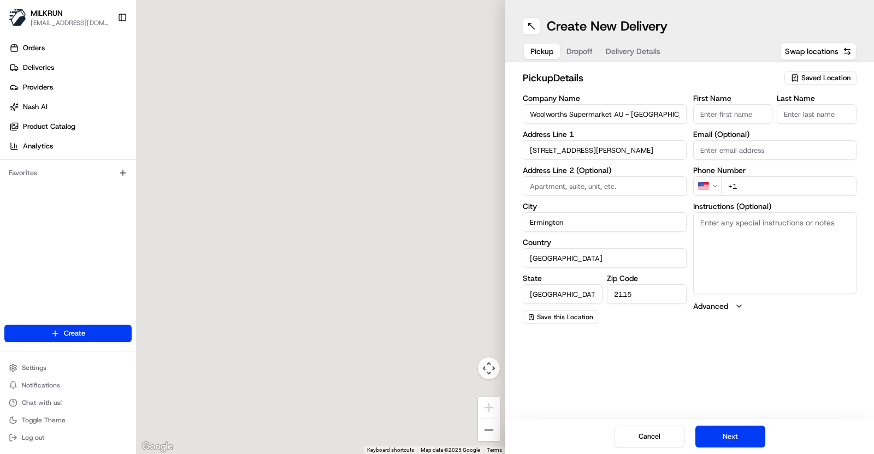
type input "30 Betty Cuthbert Avenue"
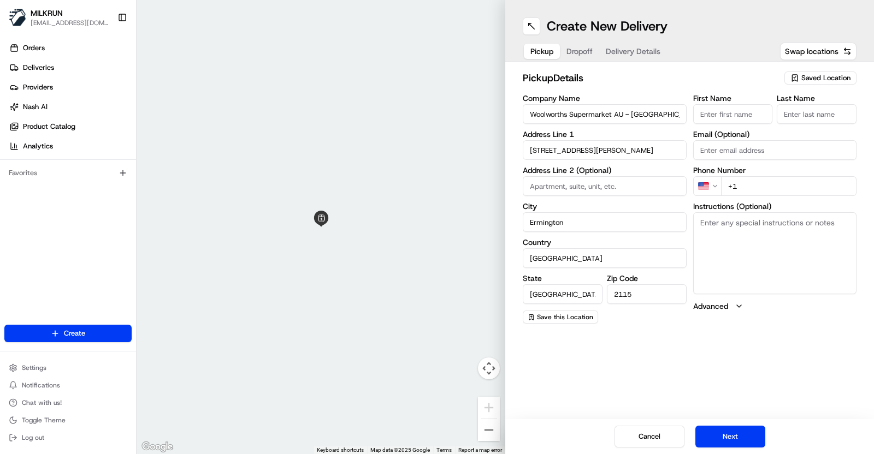
click at [729, 114] on input "First Name" at bounding box center [733, 114] width 80 height 20
paste input "Store"
type input "Store"
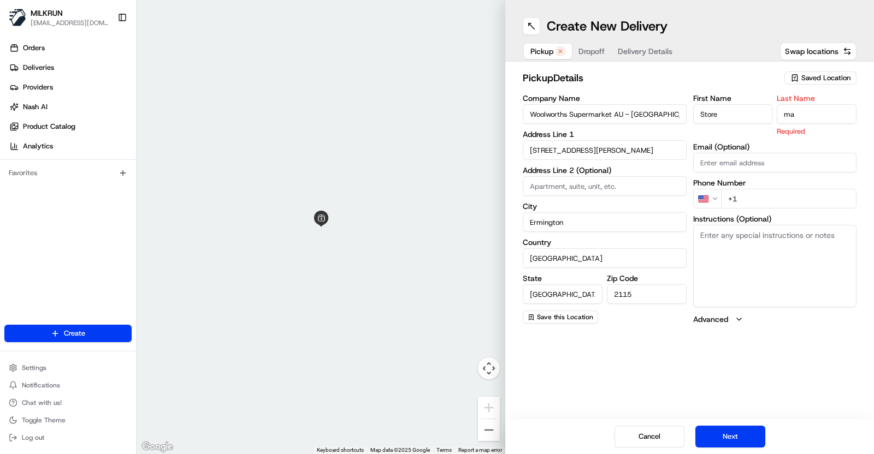
type input "m"
type input "Manager"
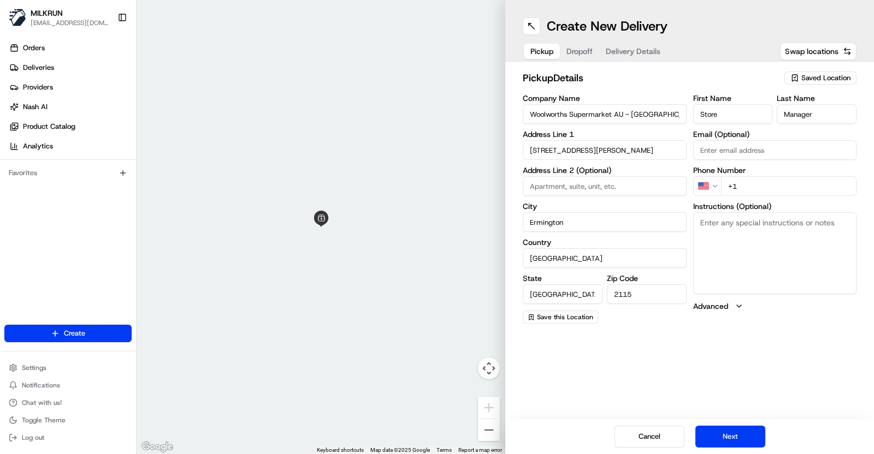
click at [758, 192] on input "+1" at bounding box center [789, 186] width 136 height 20
drag, startPoint x: 758, startPoint y: 190, endPoint x: 722, endPoint y: 186, distance: 36.2
click at [722, 186] on input "+1" at bounding box center [789, 186] width 136 height 20
paste input "61 2 8633 2922"
type input "+61 2 8633 2922"
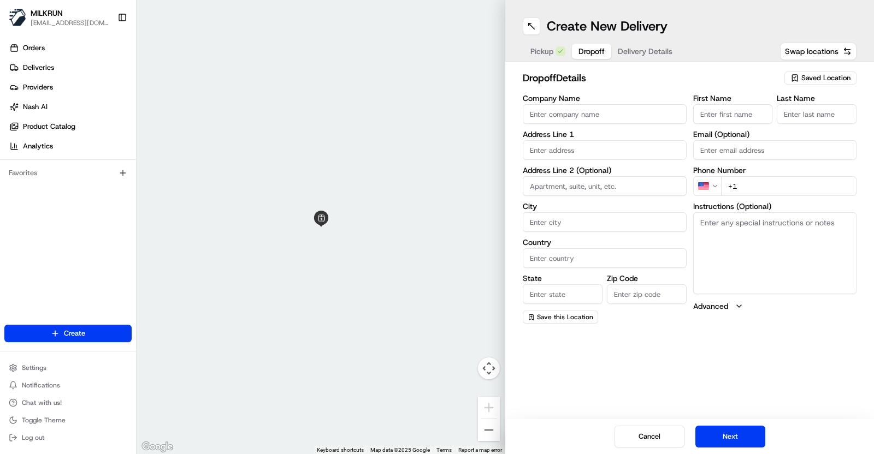
click at [594, 50] on button "Dropoff" at bounding box center [591, 51] width 39 height 15
click at [561, 149] on input "text" at bounding box center [605, 150] width 164 height 20
paste input "36 Primrose Ave"
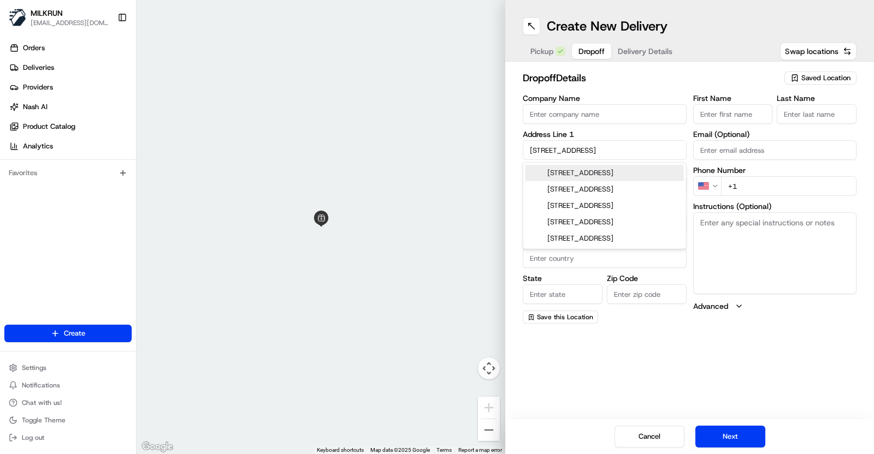
click at [616, 152] on input "36 Primrose Ave" at bounding box center [605, 150] width 164 height 20
click at [628, 179] on div "36 Primrose Ave, Rydalmere NSW, Australia" at bounding box center [604, 173] width 158 height 16
type input "36 Primrose Ave, Rydalmere NSW 2116, Australia"
type input "Rydalmere"
type input "Australia"
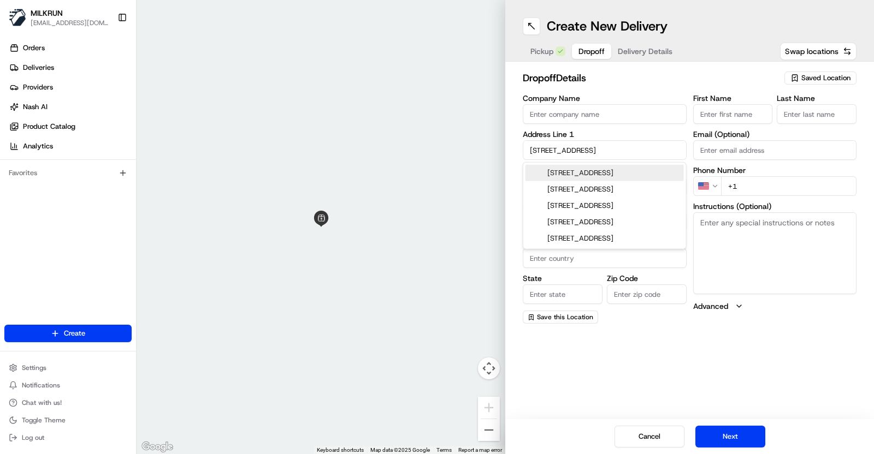
type input "NSW"
type input "2116"
type input "36 Primrose Avenue"
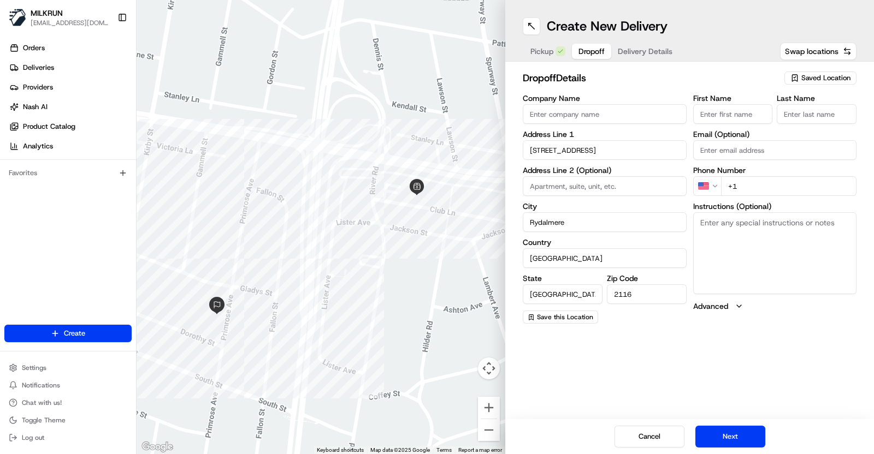
click at [723, 113] on input "First Name" at bounding box center [733, 114] width 80 height 20
paste input "kristy"
type input "kristy"
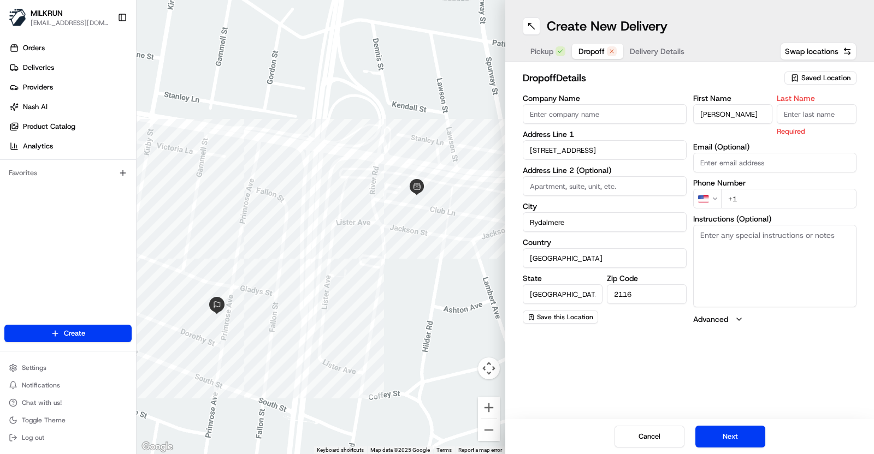
click at [815, 117] on input "Last Name" at bounding box center [817, 114] width 80 height 20
paste input "lutton"
type input "lutton"
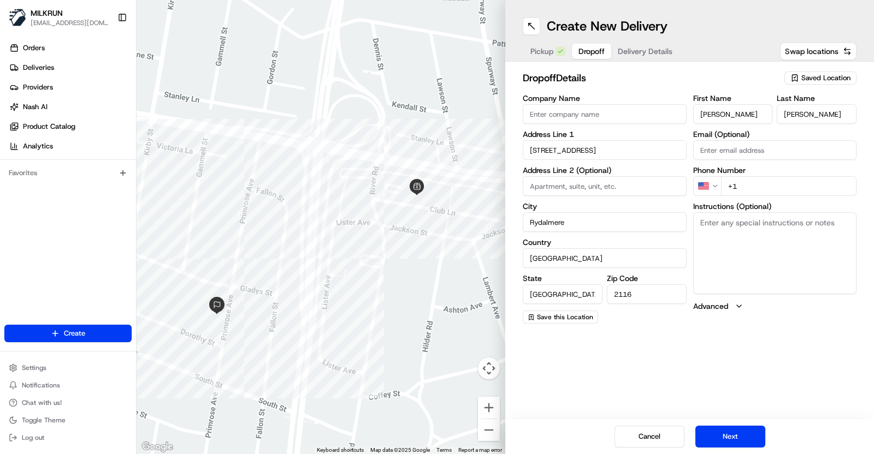
click at [753, 185] on input "+1" at bounding box center [789, 186] width 136 height 20
drag, startPoint x: 748, startPoint y: 185, endPoint x: 722, endPoint y: 185, distance: 26.8
click at [722, 185] on input "+1" at bounding box center [789, 186] width 136 height 20
paste input "61 481 772 54"
type input "+61 481 772 541"
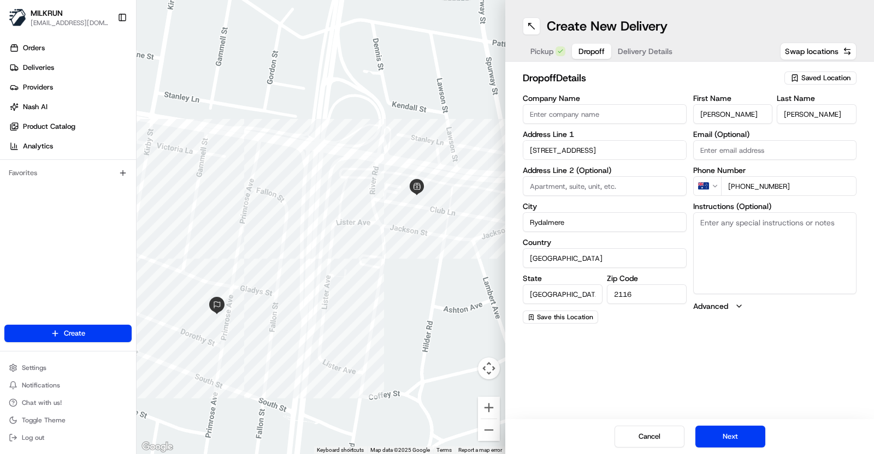
click at [742, 280] on textarea "Instructions (Optional)" at bounding box center [775, 253] width 164 height 82
paste textarea "MILKRUN order for 36 Primrose Ave, Rydalmere, NSW 2116, AU"
type textarea "MILKRUN order for 36 Primrose Ave, Rydalmere, NSW 2116, AU"
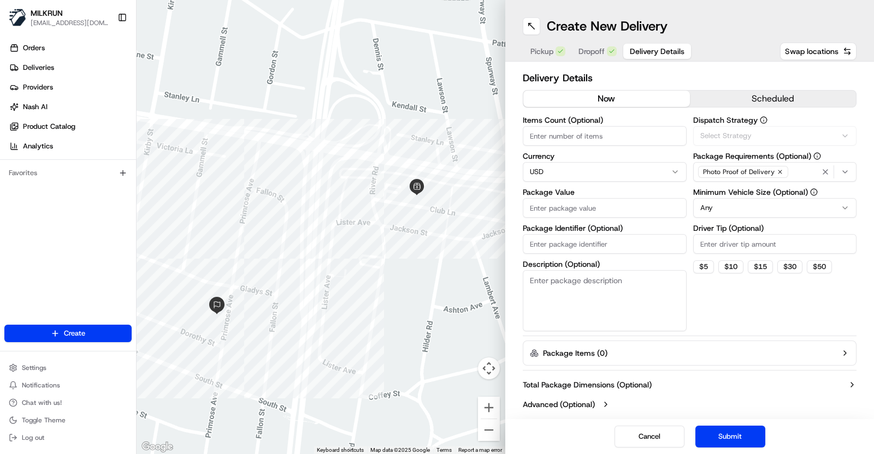
click at [624, 51] on button "Delivery Details" at bounding box center [657, 51] width 68 height 15
click at [586, 135] on input "Items Count (Optional)" at bounding box center [605, 136] width 164 height 20
type input "6"
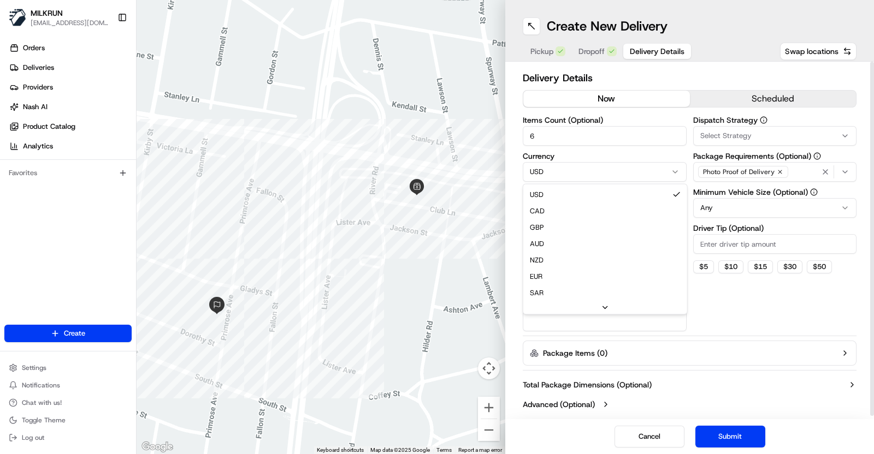
click at [565, 174] on html "MILKRUN vconcepcion@woolworths.com.au Toggle Sidebar Orders Deliveries Provider…" at bounding box center [437, 227] width 874 height 454
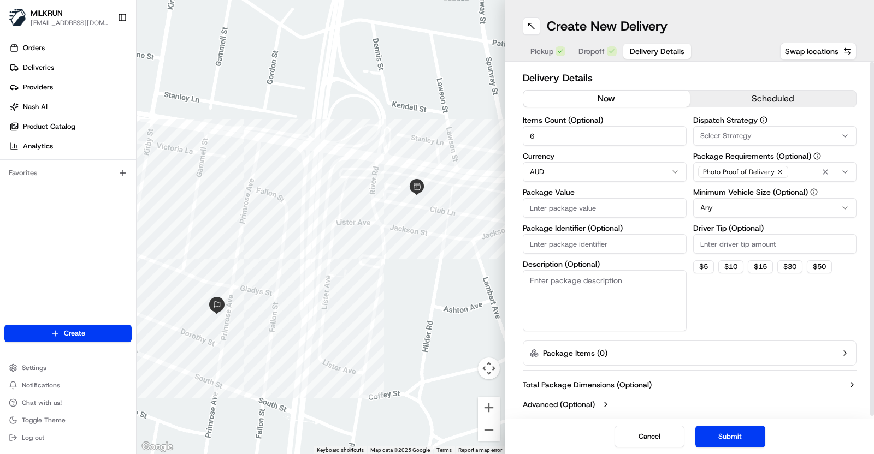
click at [601, 204] on input "Package Value" at bounding box center [605, 208] width 164 height 20
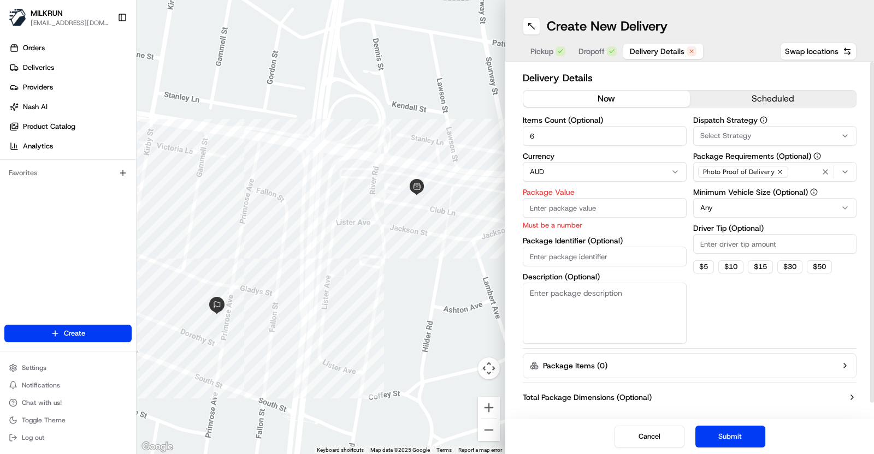
click at [556, 207] on input "Package Value" at bounding box center [605, 208] width 164 height 20
paste input "26.6"
type input "26.6"
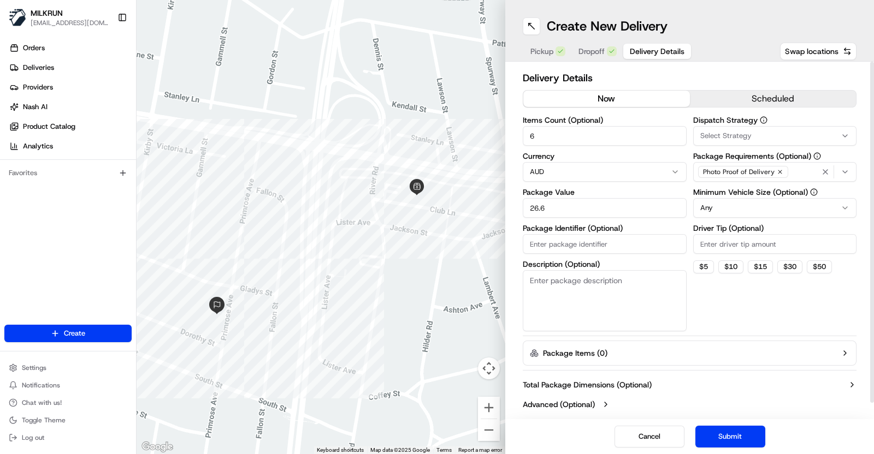
click at [554, 250] on input "Package Identifier (Optional)" at bounding box center [605, 244] width 164 height 20
click at [569, 301] on textarea "Description (Optional)" at bounding box center [605, 300] width 164 height 61
type textarea "N/A"
click at [828, 171] on icon "button" at bounding box center [825, 172] width 9 height 9
click at [844, 174] on icon "button" at bounding box center [845, 172] width 9 height 9
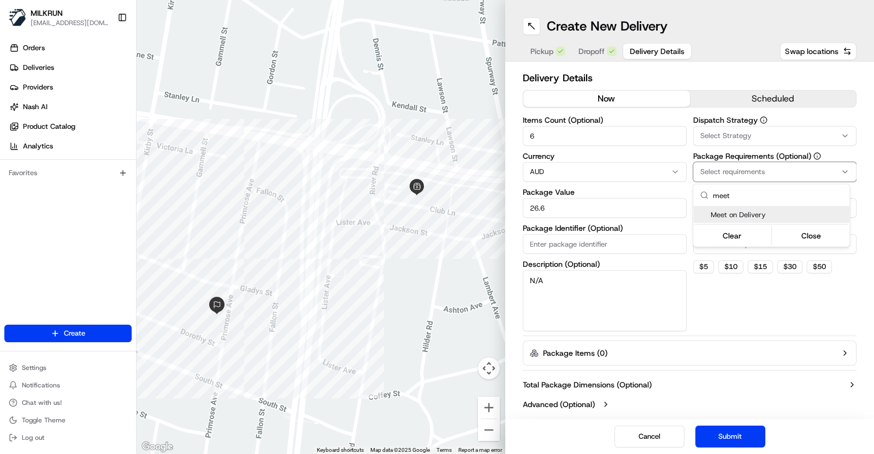
type input "meet"
click at [742, 217] on span "Meet on Delivery" at bounding box center [778, 215] width 134 height 10
click at [752, 214] on span "Meet on Delivery" at bounding box center [778, 215] width 134 height 10
click at [764, 214] on span "Meet on Delivery" at bounding box center [778, 215] width 134 height 10
click at [806, 236] on button "Close" at bounding box center [811, 235] width 75 height 15
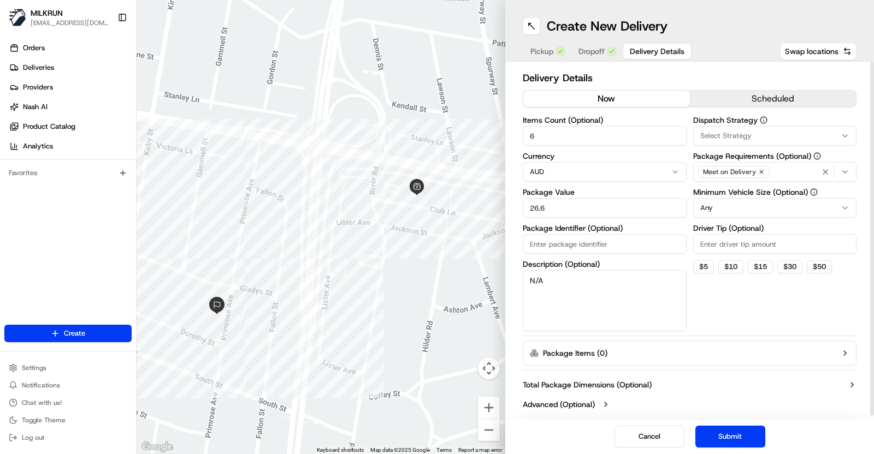
click at [726, 210] on html "MILKRUN vconcepcion@woolworths.com.au Toggle Sidebar Orders Deliveries Provider…" at bounding box center [437, 227] width 874 height 454
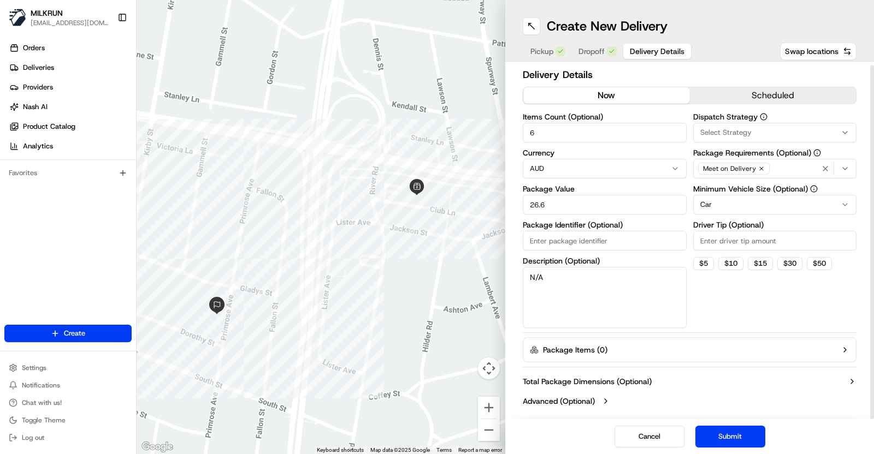
click at [841, 348] on icon "button" at bounding box center [845, 350] width 9 height 9
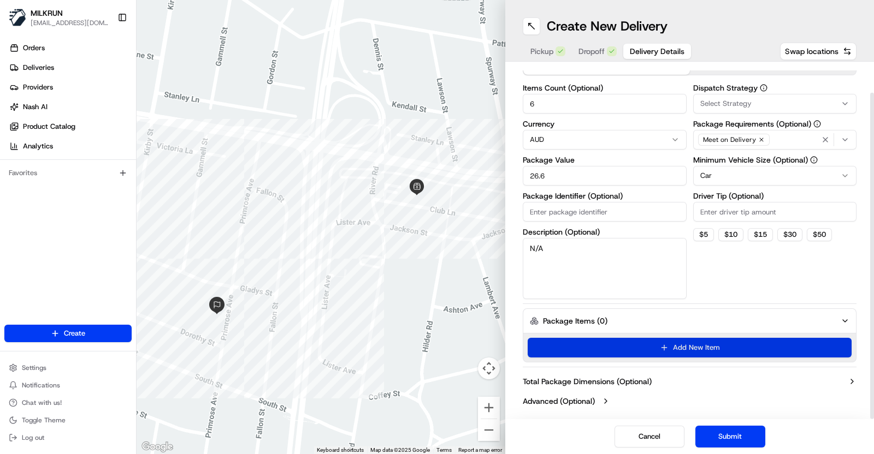
click at [627, 345] on button "Add New Item" at bounding box center [690, 348] width 324 height 20
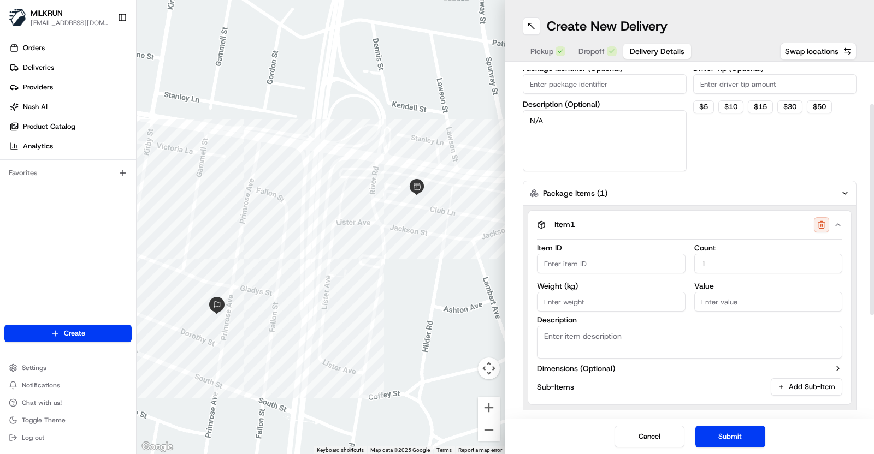
scroll to position [235, 0]
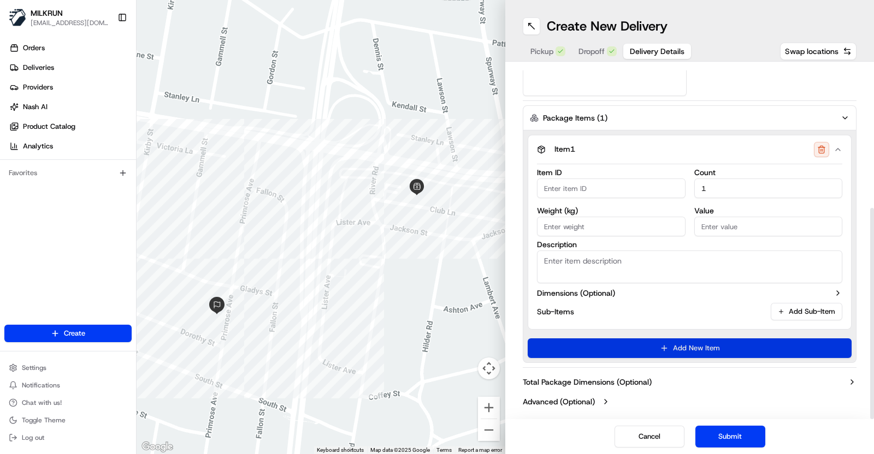
click at [775, 346] on button "Add New Item" at bounding box center [690, 349] width 324 height 20
click at [791, 348] on button "Add New Item" at bounding box center [690, 349] width 324 height 20
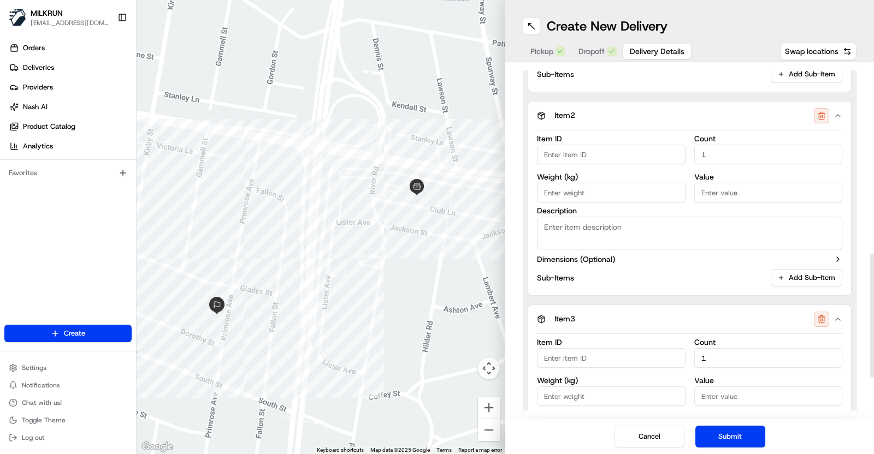
scroll to position [642, 0]
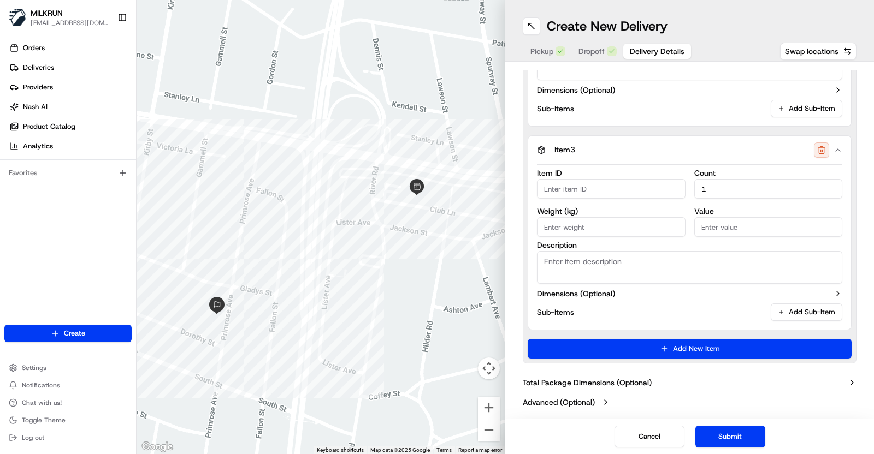
drag, startPoint x: 737, startPoint y: 438, endPoint x: 740, endPoint y: 452, distance: 14.4
click at [737, 435] on button "Submit" at bounding box center [730, 437] width 70 height 22
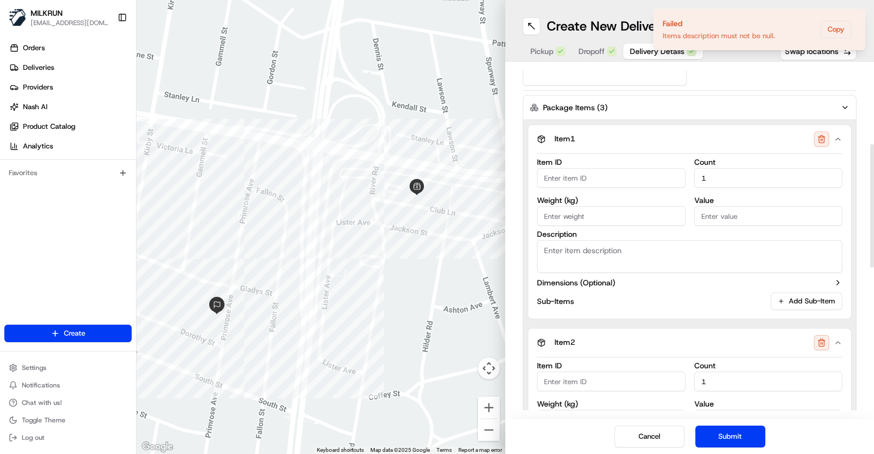
scroll to position [187, 0]
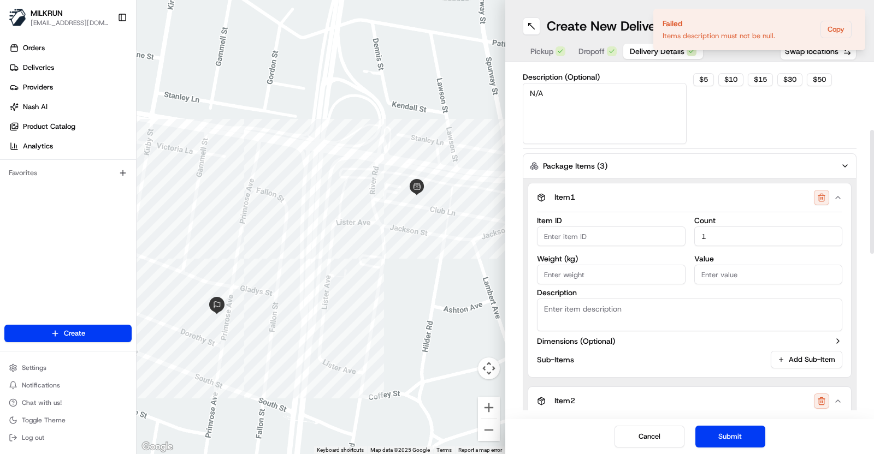
click at [606, 307] on textarea "Description" at bounding box center [689, 315] width 305 height 33
paste textarea "PackageItem_1"
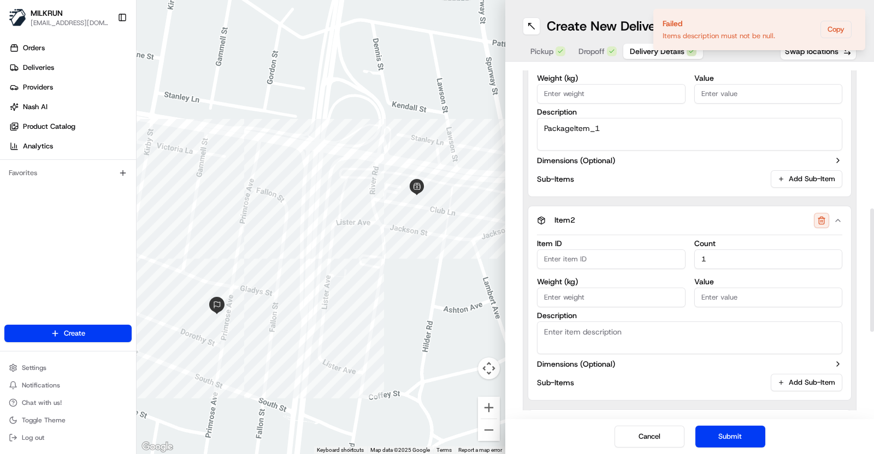
scroll to position [415, 0]
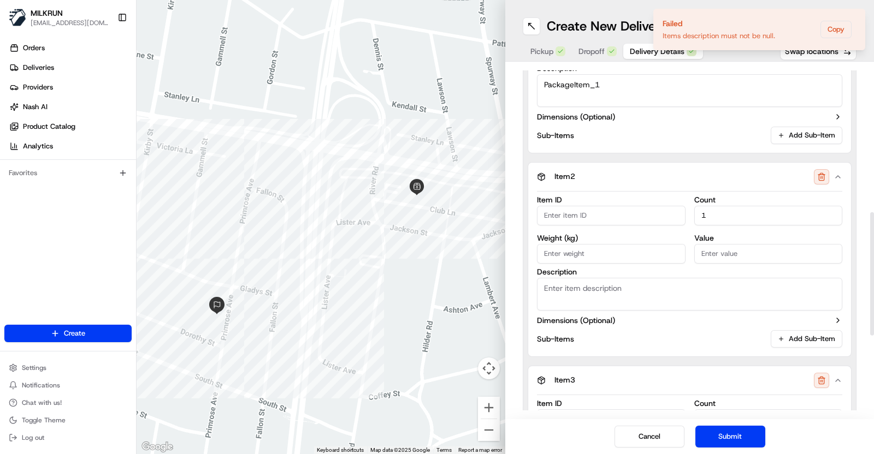
type textarea "PackageItem_1"
click at [574, 291] on textarea "Description" at bounding box center [689, 294] width 305 height 33
paste textarea "PackageItem_1"
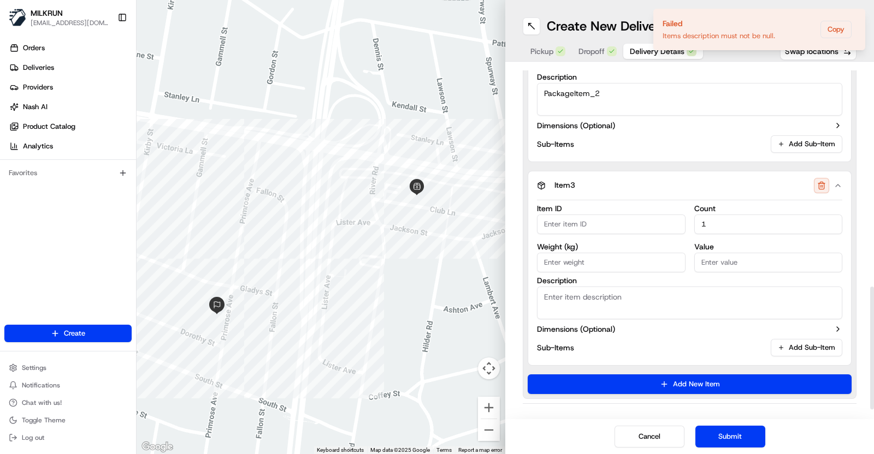
scroll to position [642, 0]
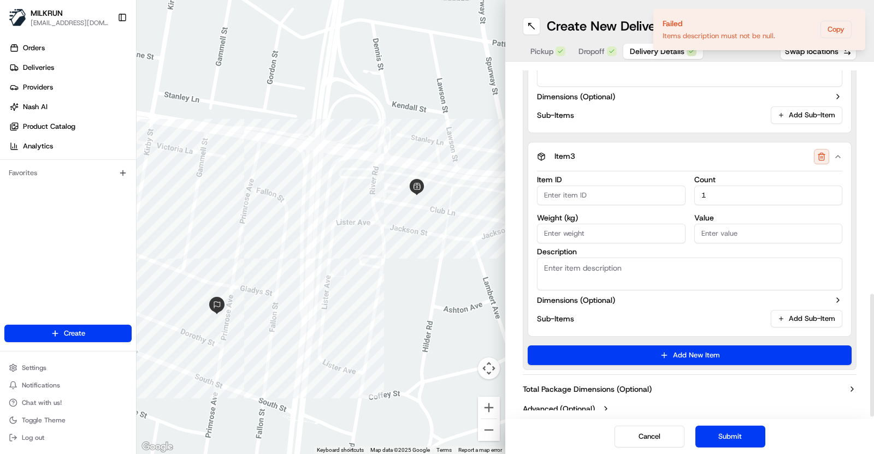
type textarea "PackageItem_2"
click at [577, 271] on textarea "Description" at bounding box center [689, 274] width 305 height 33
paste textarea "PackageItem_1"
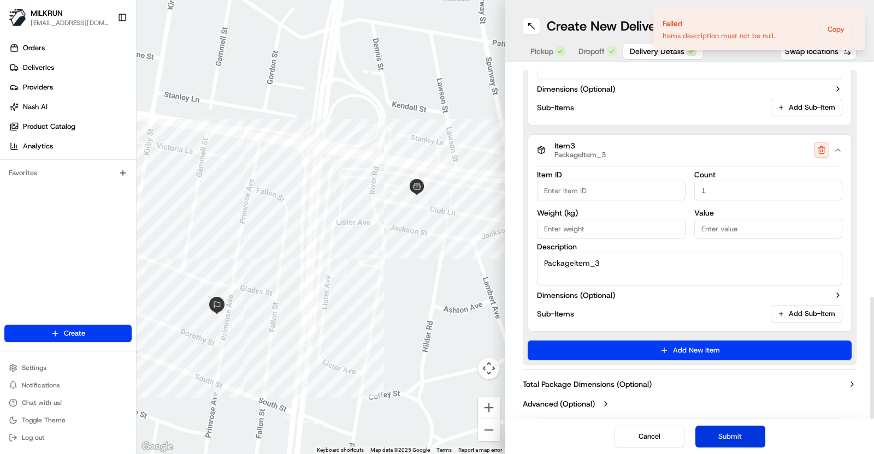
scroll to position [652, 0]
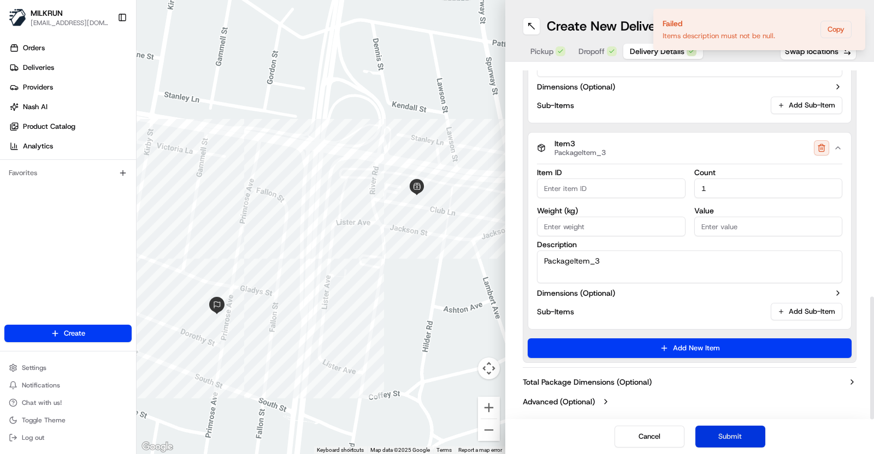
type textarea "PackageItem_3"
click at [727, 437] on button "Submit" at bounding box center [730, 437] width 70 height 22
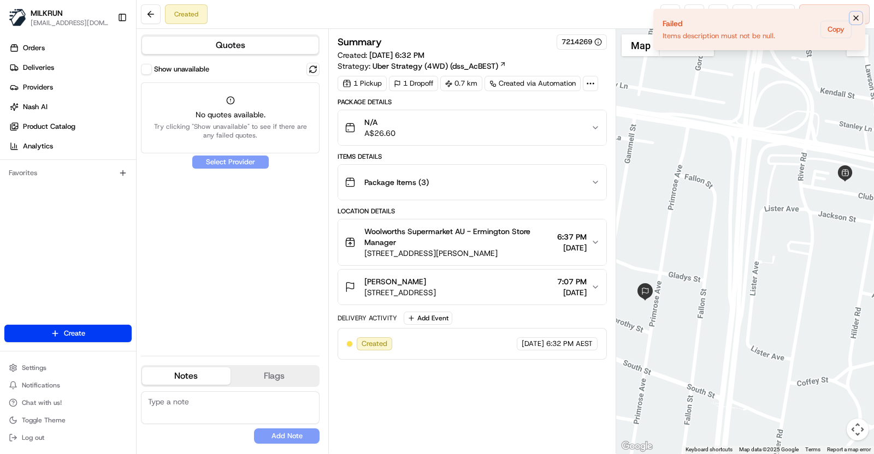
click at [857, 17] on icon "Notifications (F8)" at bounding box center [856, 18] width 9 height 9
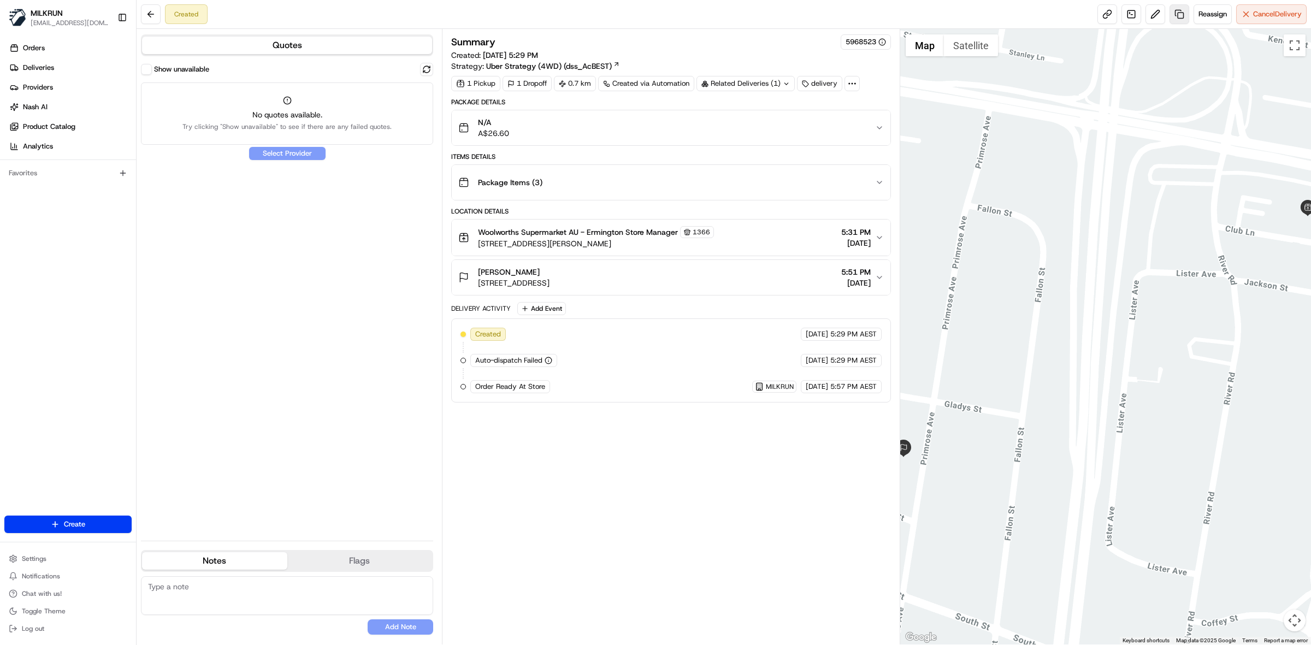
click at [1178, 14] on link at bounding box center [1179, 14] width 20 height 20
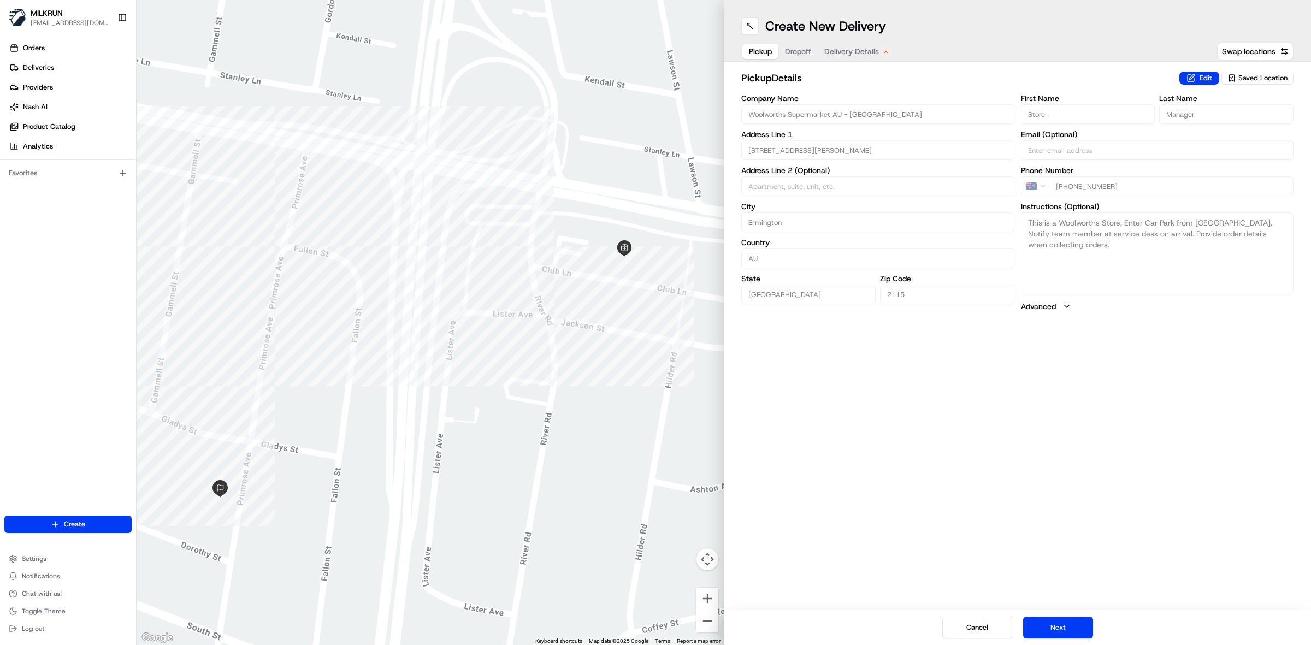
click at [868, 51] on span "Delivery Details" at bounding box center [851, 51] width 55 height 11
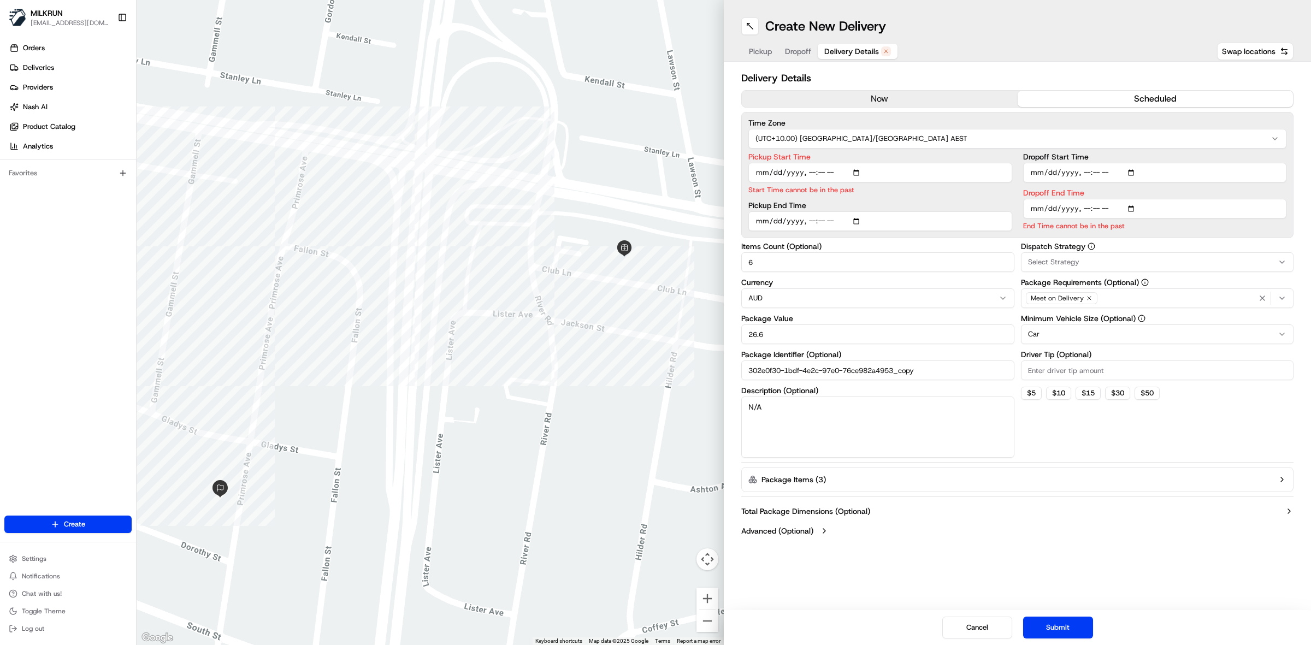
click at [872, 102] on button "now" at bounding box center [880, 99] width 276 height 16
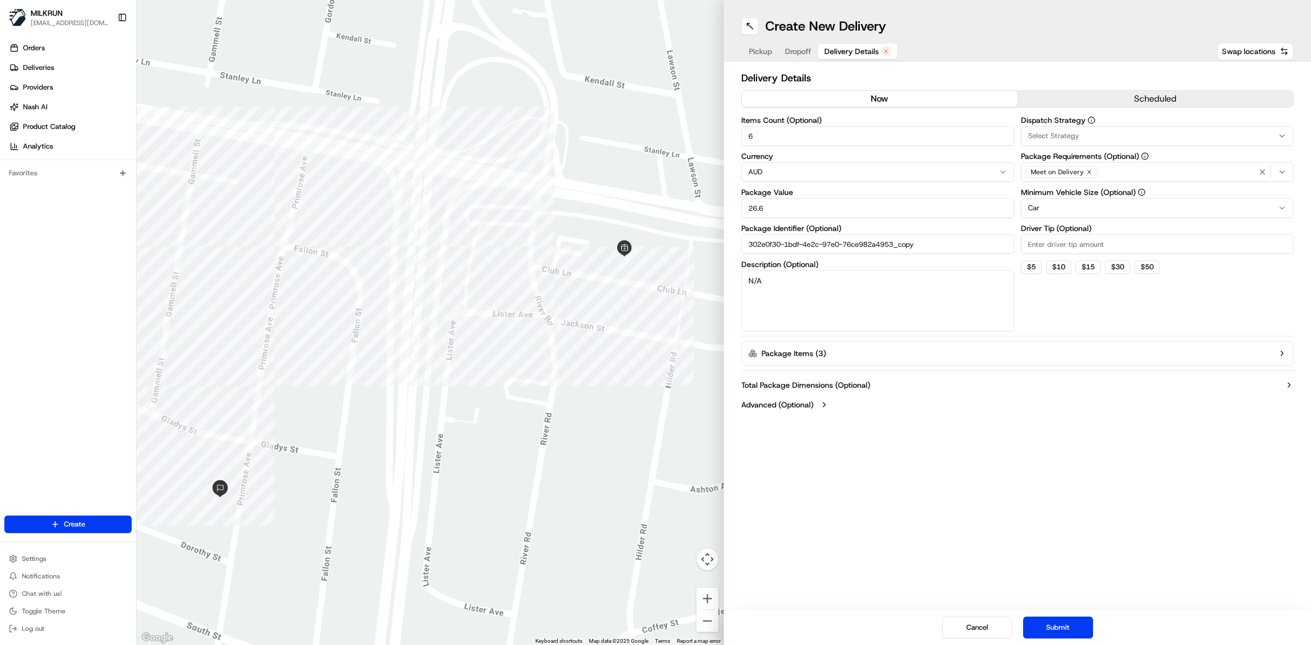
click at [940, 242] on input "302e0f30-1bdf-4e2c-97e0-76ce982a4953_copy" at bounding box center [877, 244] width 273 height 20
type input "302e0f30-1bdf-4e2c-97e0-76ce982a4953"
drag, startPoint x: 1069, startPoint y: 621, endPoint x: 1051, endPoint y: 607, distance: 22.2
click at [1063, 616] on div "Cancel Submit" at bounding box center [1017, 627] width 587 height 35
click at [870, 50] on span "Delivery Details" at bounding box center [851, 51] width 55 height 11
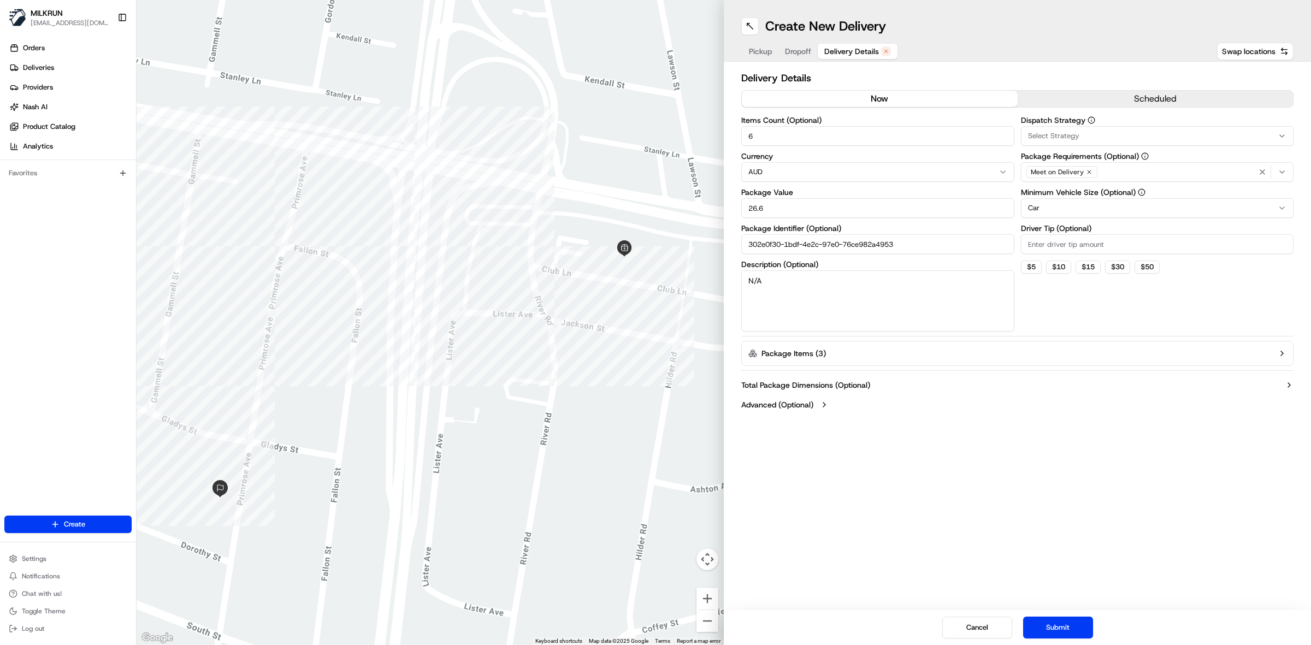
drag, startPoint x: 931, startPoint y: 247, endPoint x: 721, endPoint y: 249, distance: 210.3
click at [721, 249] on div "← Move left → Move right ↑ Move up ↓ Move down + Zoom in - Zoom out Home Jump l…" at bounding box center [724, 322] width 1174 height 645
click at [1085, 620] on button "Submit" at bounding box center [1058, 628] width 70 height 22
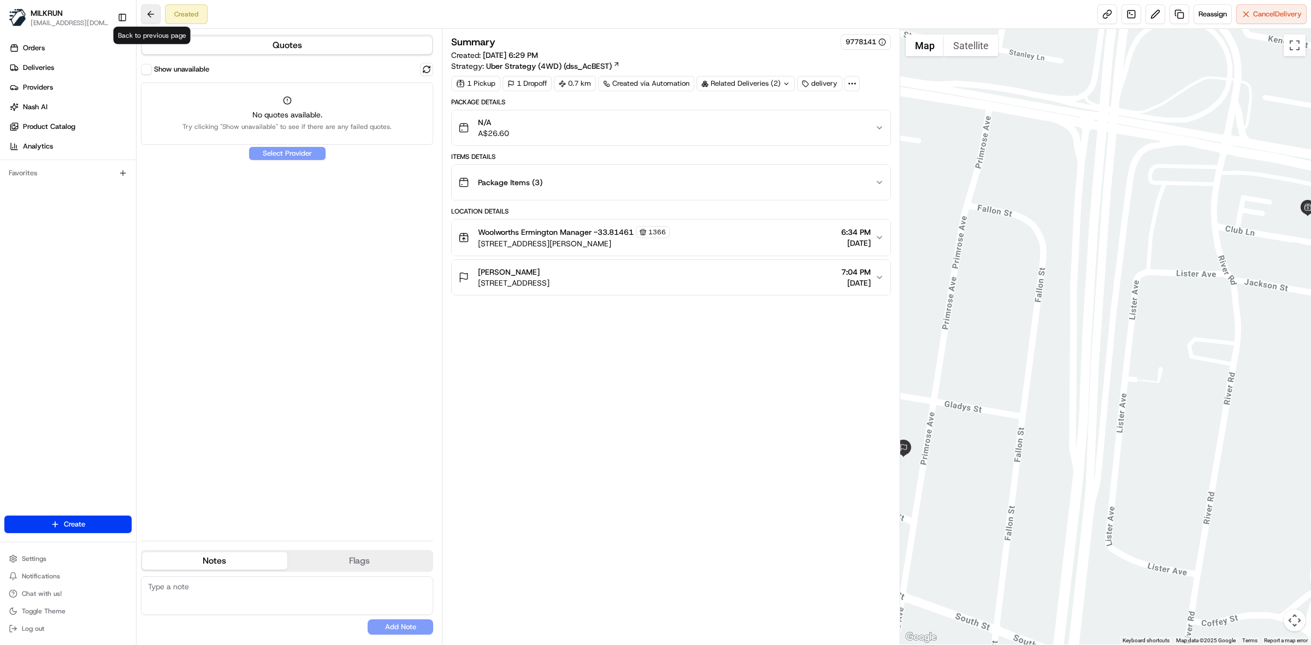
click at [153, 11] on button at bounding box center [151, 14] width 20 height 20
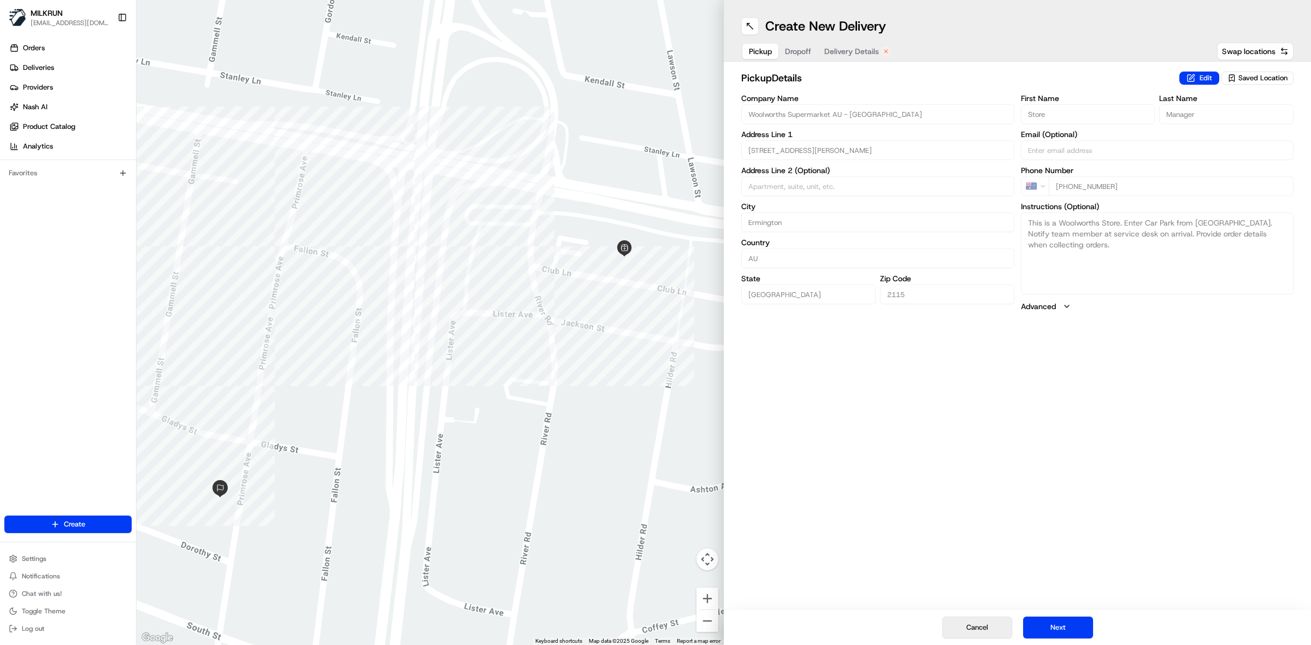
click at [966, 628] on button "Cancel" at bounding box center [977, 628] width 70 height 22
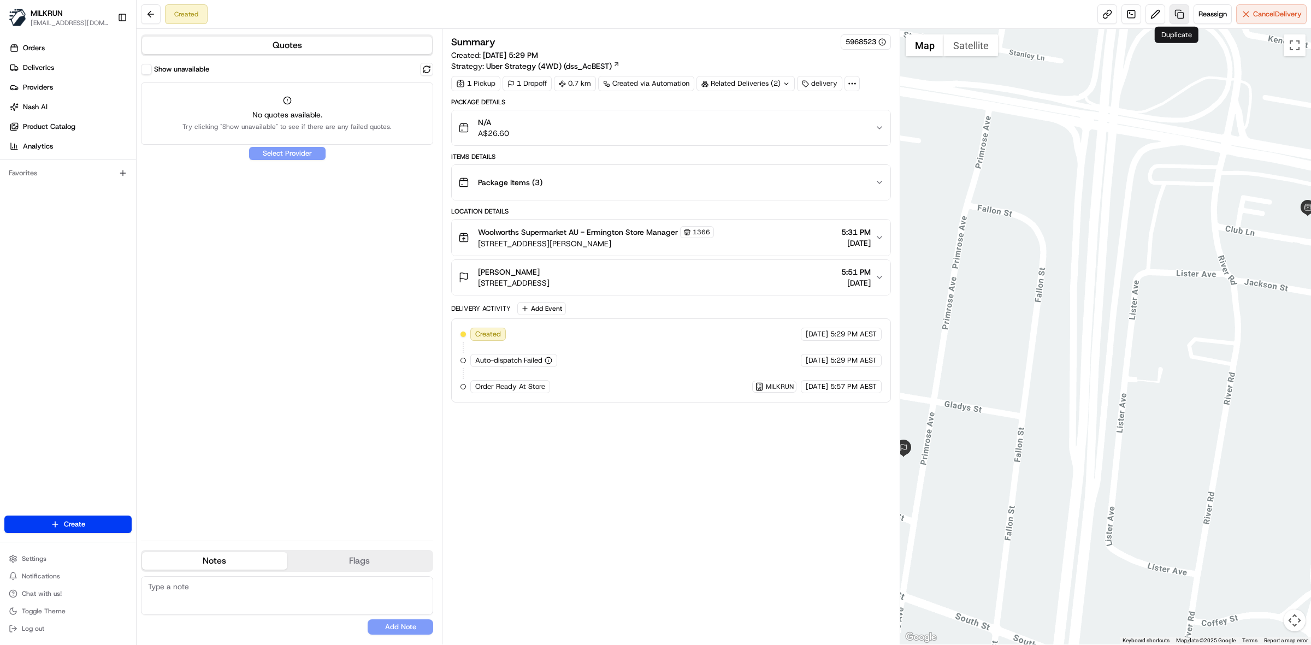
click at [1174, 19] on link at bounding box center [1179, 14] width 20 height 20
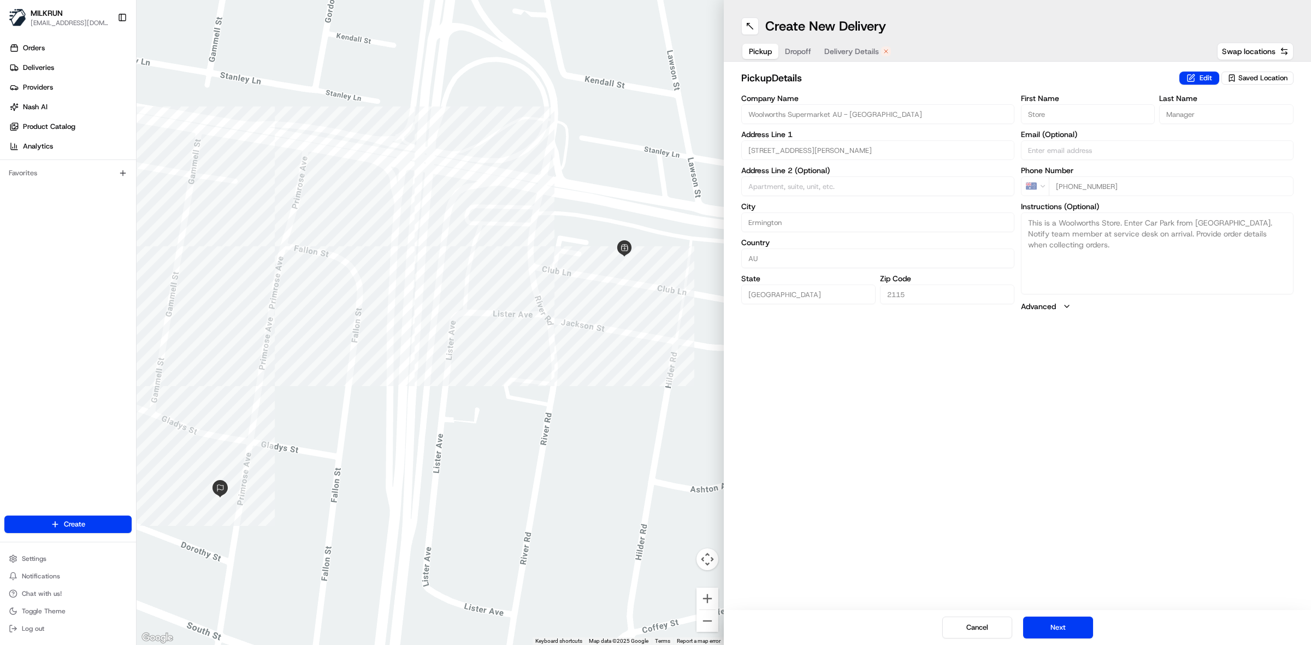
click at [740, 105] on div "pickup Details Edit Saved Location Company Name Woolworths Supermarket AU - Erm…" at bounding box center [1017, 191] width 587 height 259
click at [710, 160] on div "← Move left → Move right ↑ Move up ↓ Move down + Zoom in - Zoom out Home Jump l…" at bounding box center [724, 322] width 1174 height 645
click at [1052, 203] on div "First Name Store Last Name Manager Email (Optional) Phone Number AU +61 2 8633 …" at bounding box center [1157, 202] width 273 height 217
click at [799, 50] on span "Dropoff" at bounding box center [798, 51] width 26 height 11
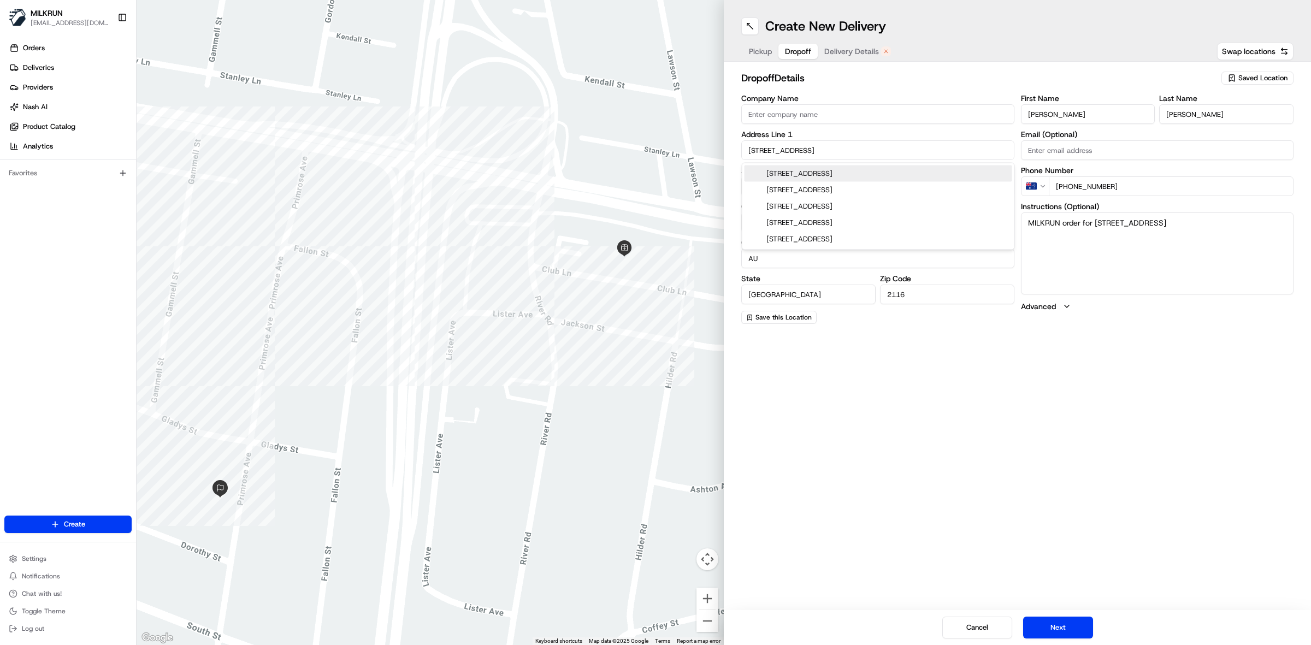
drag, startPoint x: 828, startPoint y: 150, endPoint x: 721, endPoint y: 161, distance: 107.6
click at [741, 151] on input "36 Primrose Ave" at bounding box center [877, 150] width 273 height 20
click at [960, 22] on div "Create New Delivery" at bounding box center [1017, 25] width 552 height 17
drag, startPoint x: 1046, startPoint y: 119, endPoint x: 970, endPoint y: 115, distance: 76.6
click at [970, 115] on div "Company Name Address Line 1 36 Primrose Ave Address Line 2 (Optional) City Ryda…" at bounding box center [1017, 208] width 552 height 229
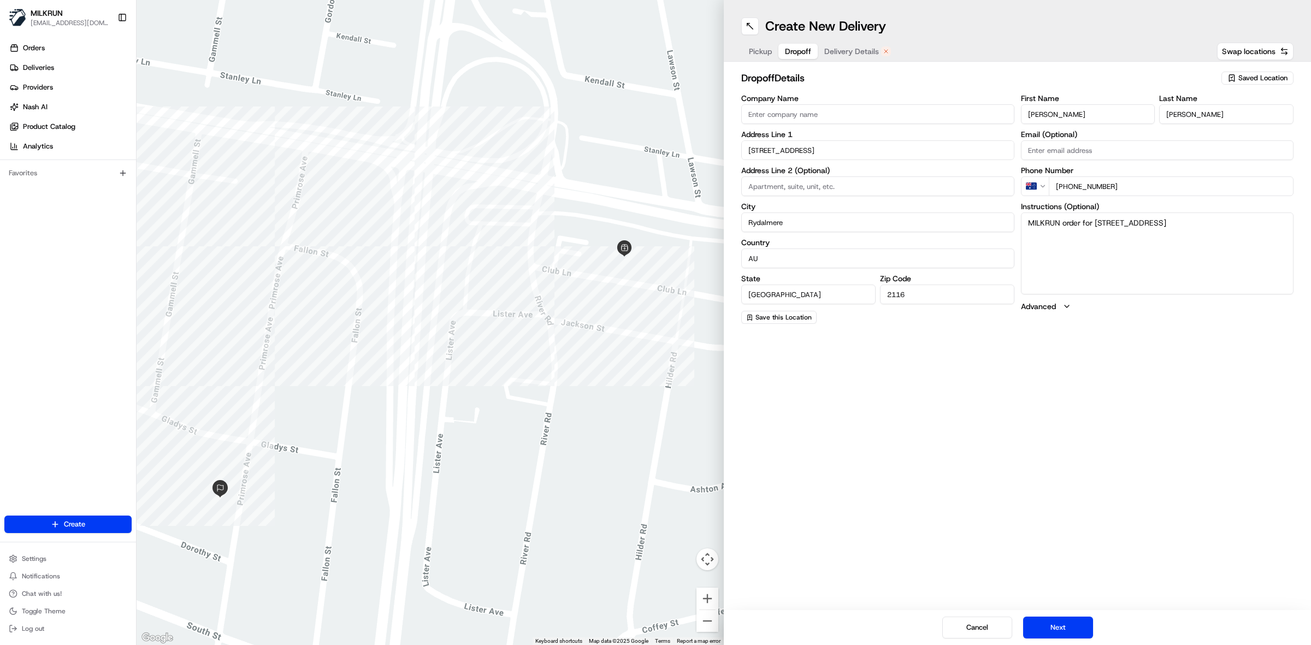
drag, startPoint x: 1190, startPoint y: 114, endPoint x: 1156, endPoint y: 115, distance: 33.9
click at [1156, 115] on div "First Name kristy Last Name lutton" at bounding box center [1157, 108] width 273 height 29
drag, startPoint x: 1116, startPoint y: 187, endPoint x: 1030, endPoint y: 198, distance: 86.4
click at [1030, 198] on div "First Name kristy Last Name lutton Email (Optional) Phone Number AU +61 481 772…" at bounding box center [1157, 208] width 273 height 229
drag, startPoint x: 1115, startPoint y: 223, endPoint x: 127, endPoint y: 377, distance: 999.5
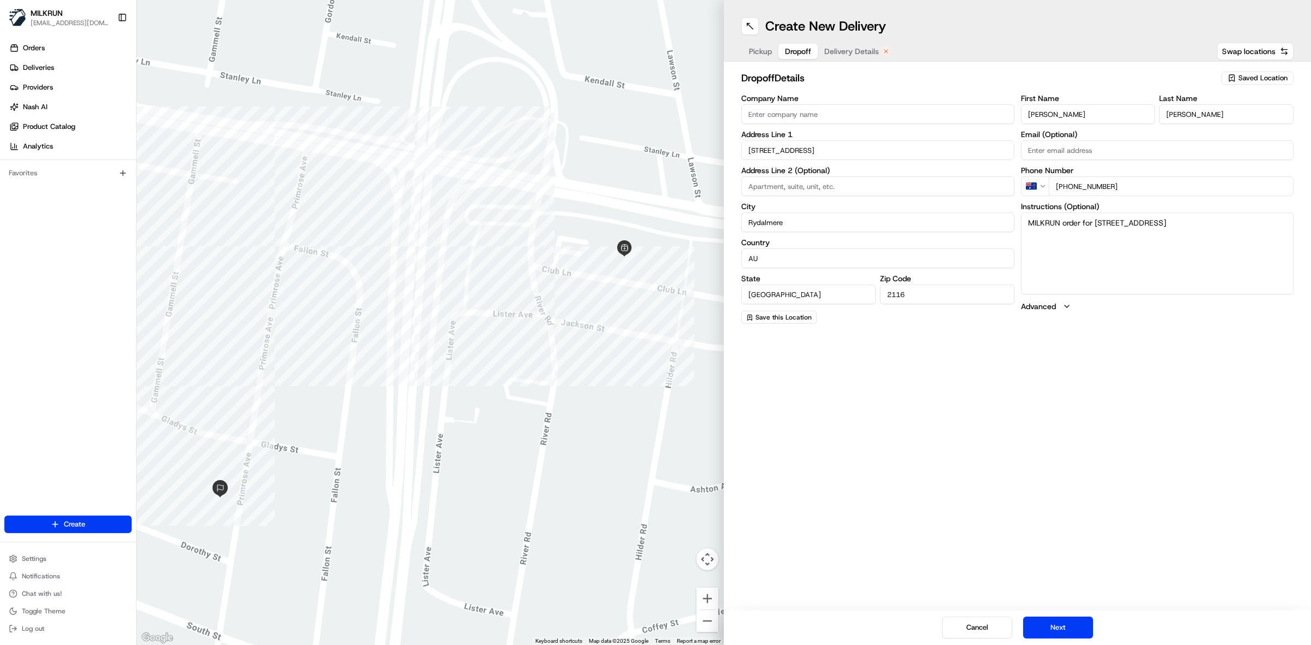
click at [983, 227] on div "Company Name Address Line 1 36 Primrose Ave Address Line 2 (Optional) City Ryda…" at bounding box center [1017, 208] width 552 height 229
click at [848, 49] on span "Delivery Details" at bounding box center [851, 51] width 55 height 11
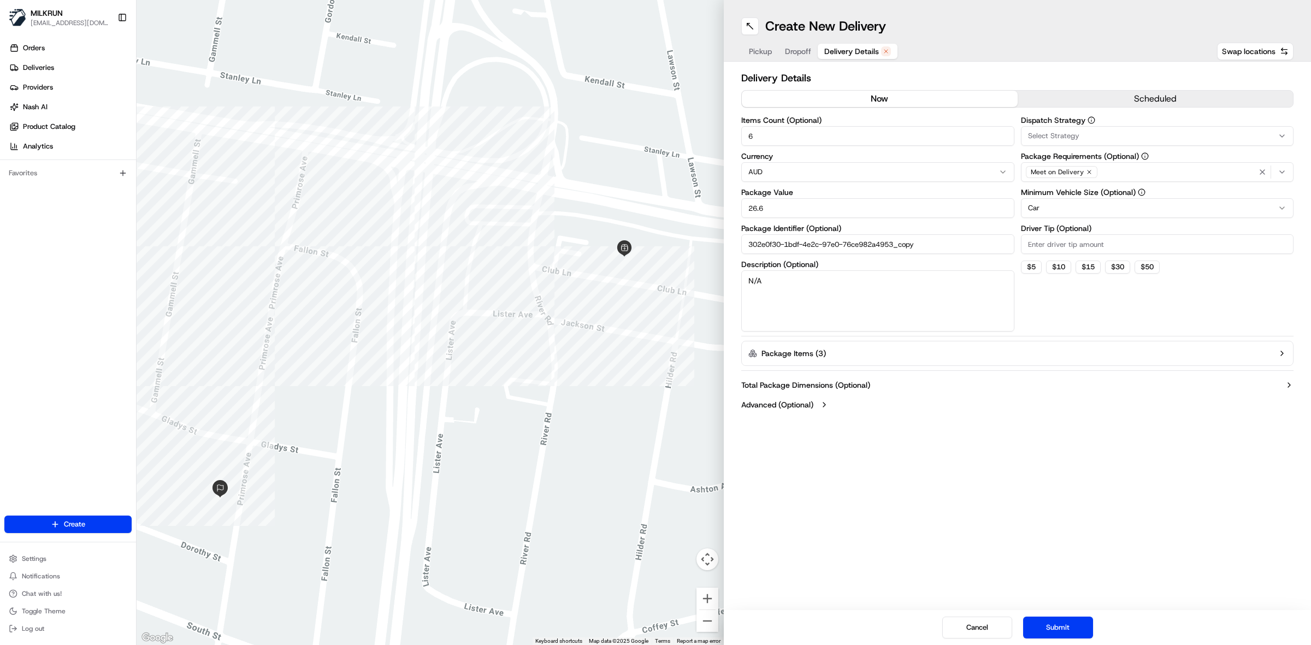
click at [886, 96] on button "now" at bounding box center [880, 99] width 276 height 16
drag, startPoint x: 769, startPoint y: 208, endPoint x: 735, endPoint y: 208, distance: 33.3
click at [735, 208] on div "Delivery Details now scheduled Items Count (Optional) 6 Currency AUD Package Va…" at bounding box center [1017, 243] width 587 height 362
drag, startPoint x: 936, startPoint y: 252, endPoint x: 702, endPoint y: 271, distance: 234.0
click at [711, 275] on div "← Move left → Move right ↑ Move up ↓ Move down + Zoom in - Zoom out Home Jump l…" at bounding box center [724, 322] width 1174 height 645
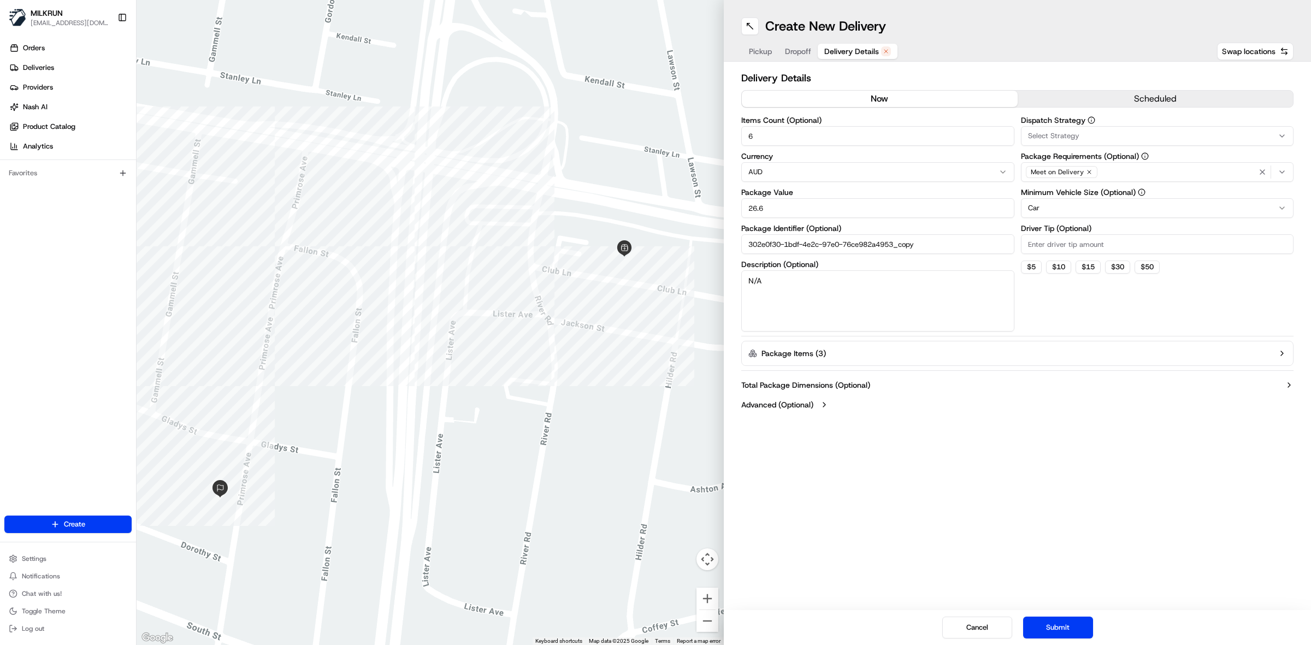
click at [866, 345] on button "Package Items ( 3 )" at bounding box center [1017, 353] width 552 height 25
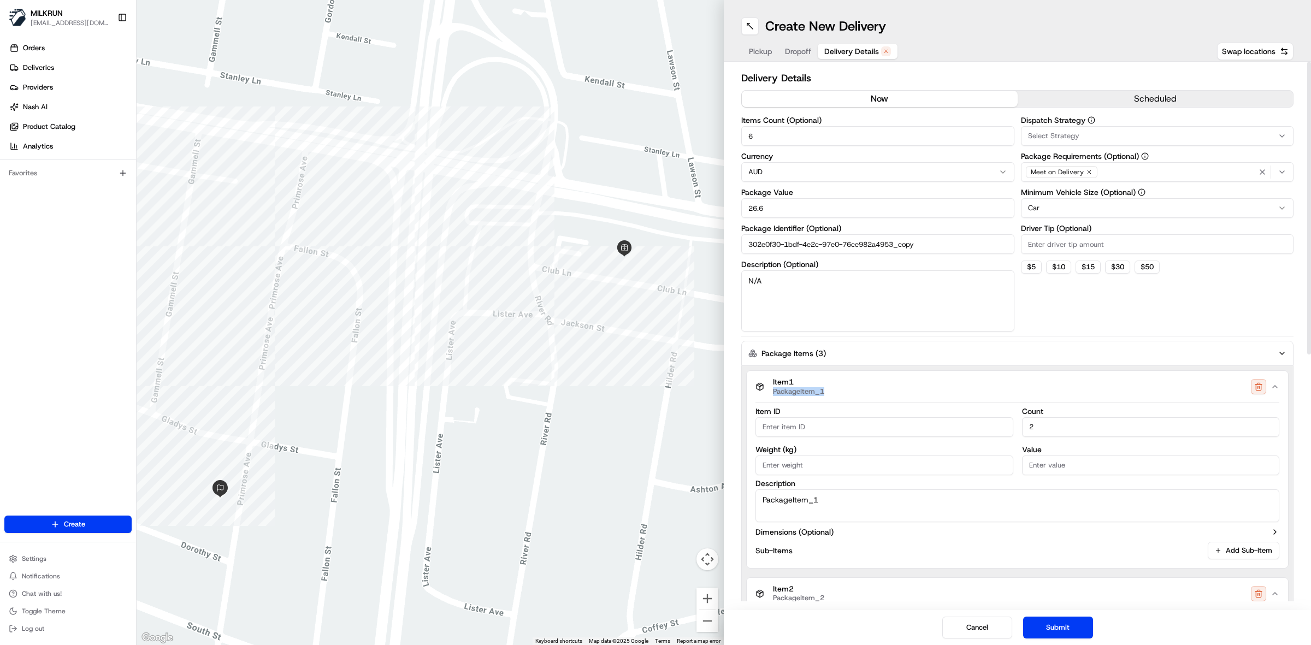
drag, startPoint x: 843, startPoint y: 392, endPoint x: 771, endPoint y: 397, distance: 72.3
click at [771, 397] on button "Item 1 PackageItem_1" at bounding box center [1017, 387] width 541 height 32
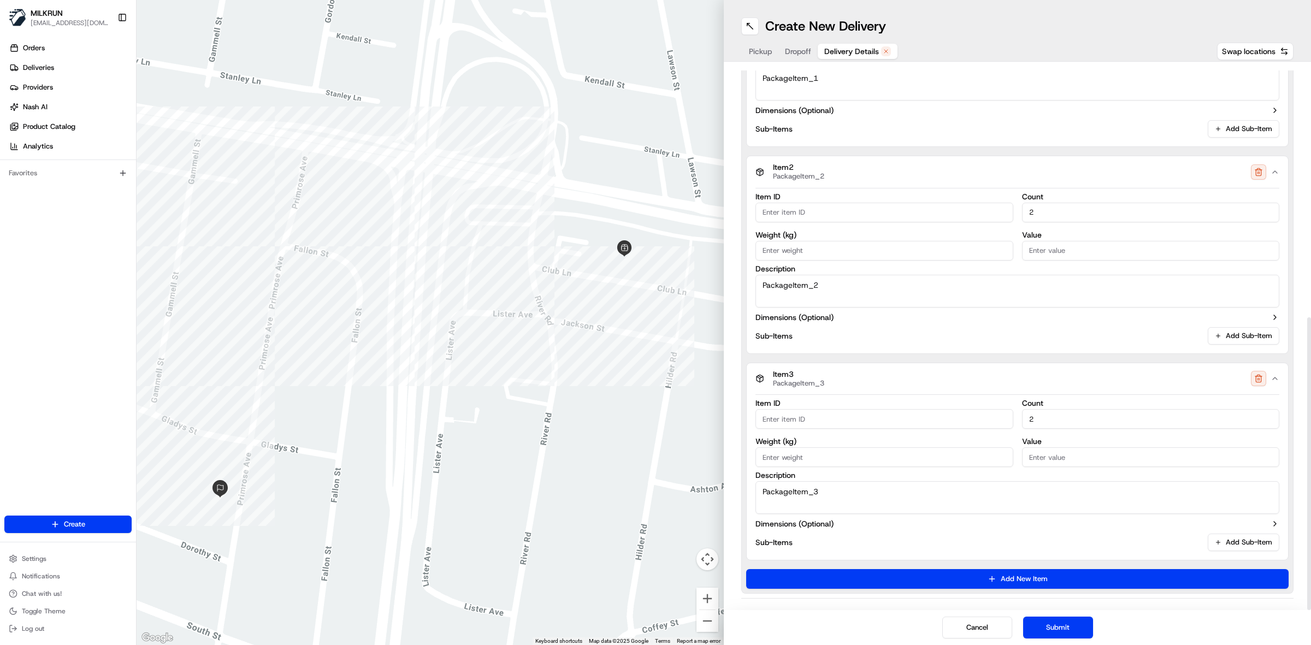
scroll to position [463, 0]
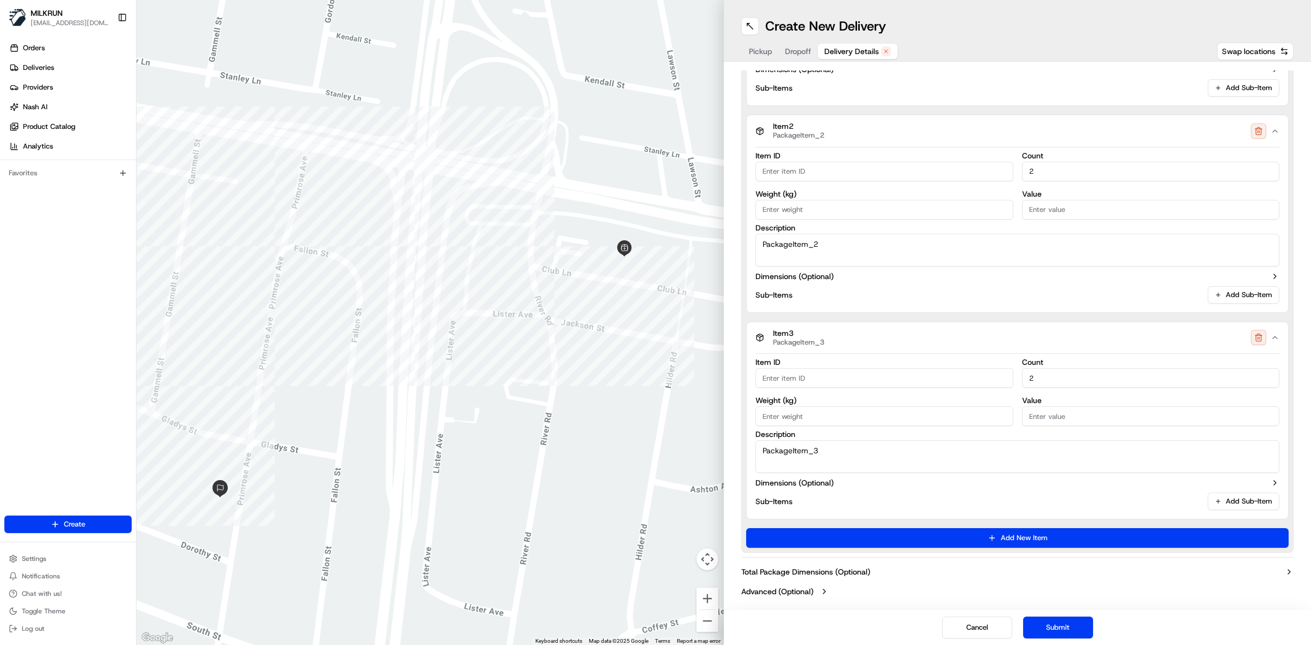
click at [679, 38] on div at bounding box center [430, 322] width 587 height 645
click at [752, 25] on button at bounding box center [749, 25] width 17 height 17
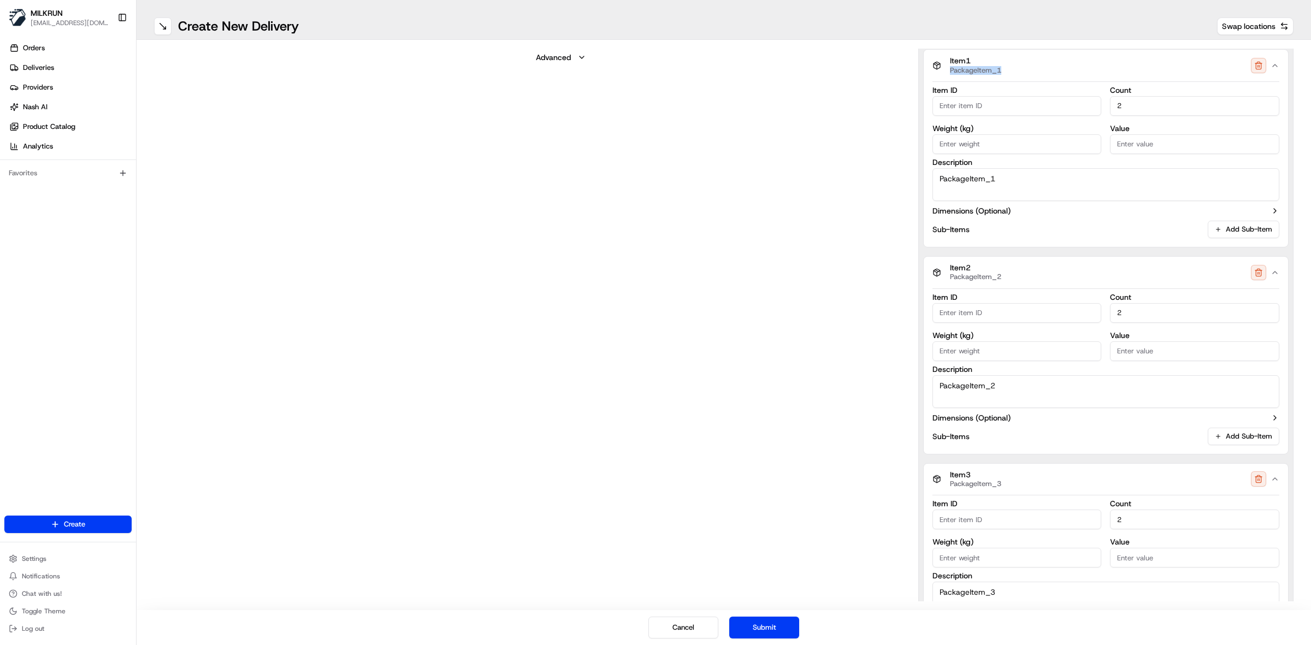
scroll to position [605, 0]
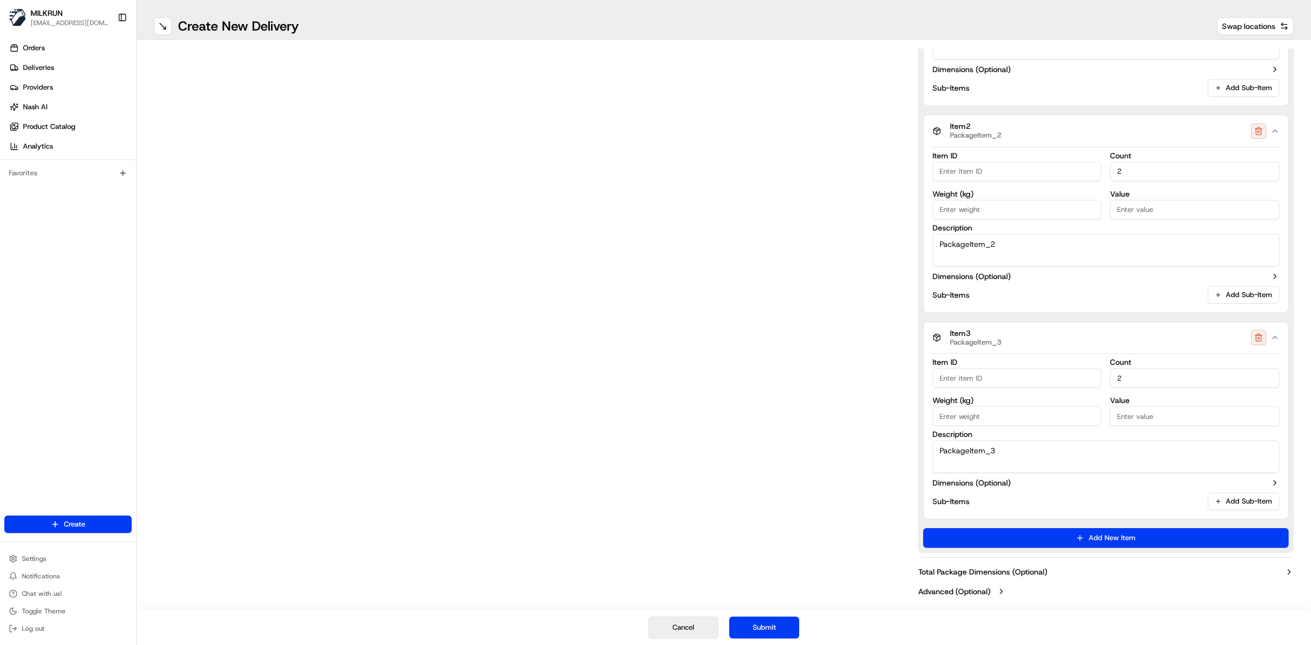
click at [665, 633] on button "Cancel" at bounding box center [683, 628] width 70 height 22
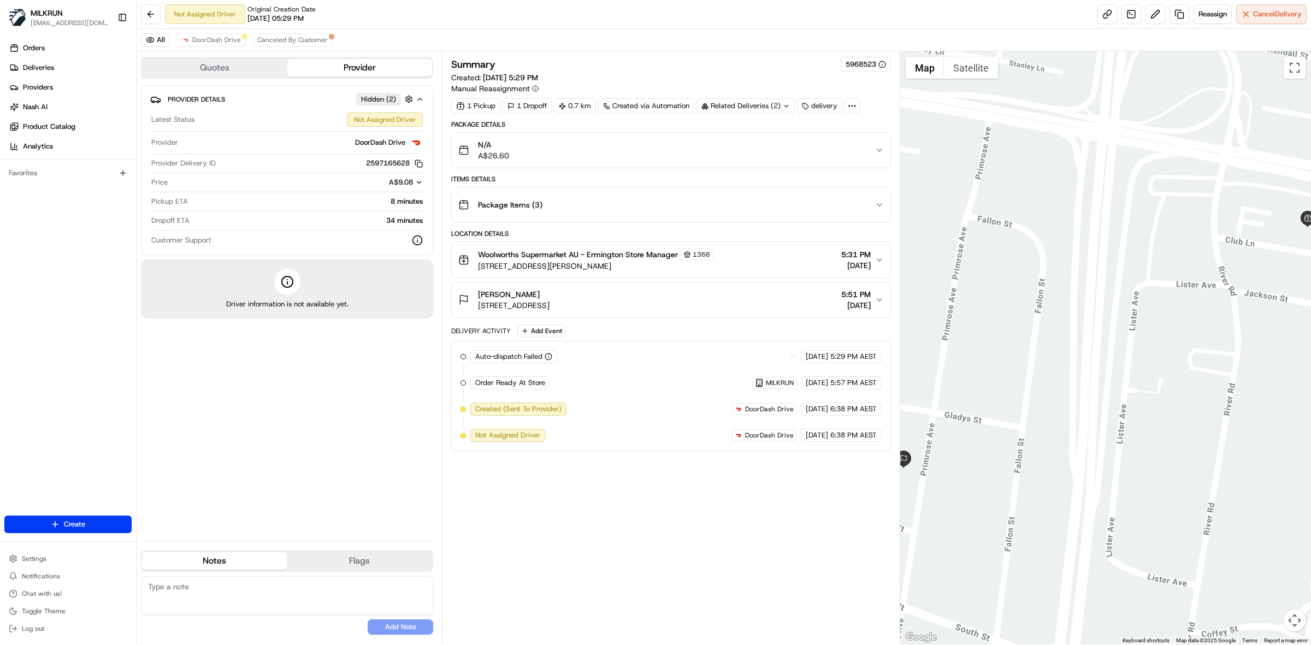
click at [732, 258] on div "Woolworths Supermarket AU - Ermington Store Manager 1366 30 Betty Cuthbert Ave,…" at bounding box center [666, 260] width 417 height 23
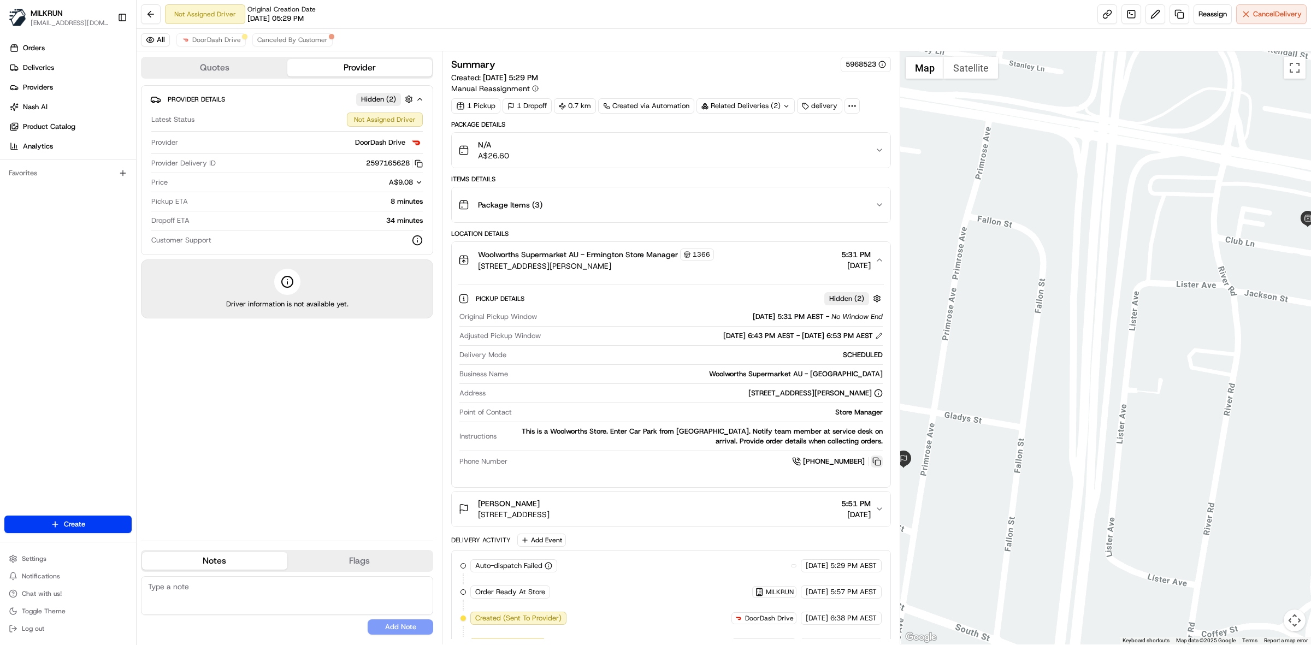
click at [874, 464] on button at bounding box center [877, 462] width 12 height 12
click at [220, 40] on span "DoorDash Drive" at bounding box center [216, 40] width 49 height 9
click at [879, 263] on icon "button" at bounding box center [879, 260] width 9 height 9
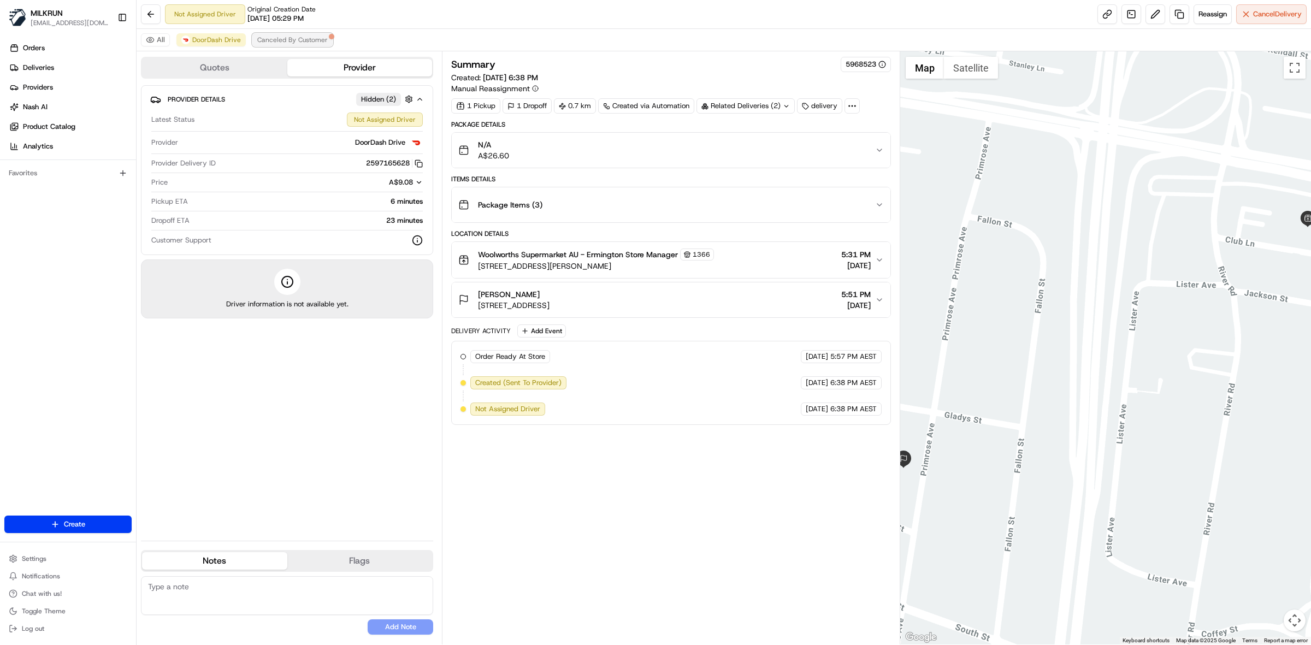
click at [273, 42] on span "Canceled By Customer" at bounding box center [292, 40] width 70 height 9
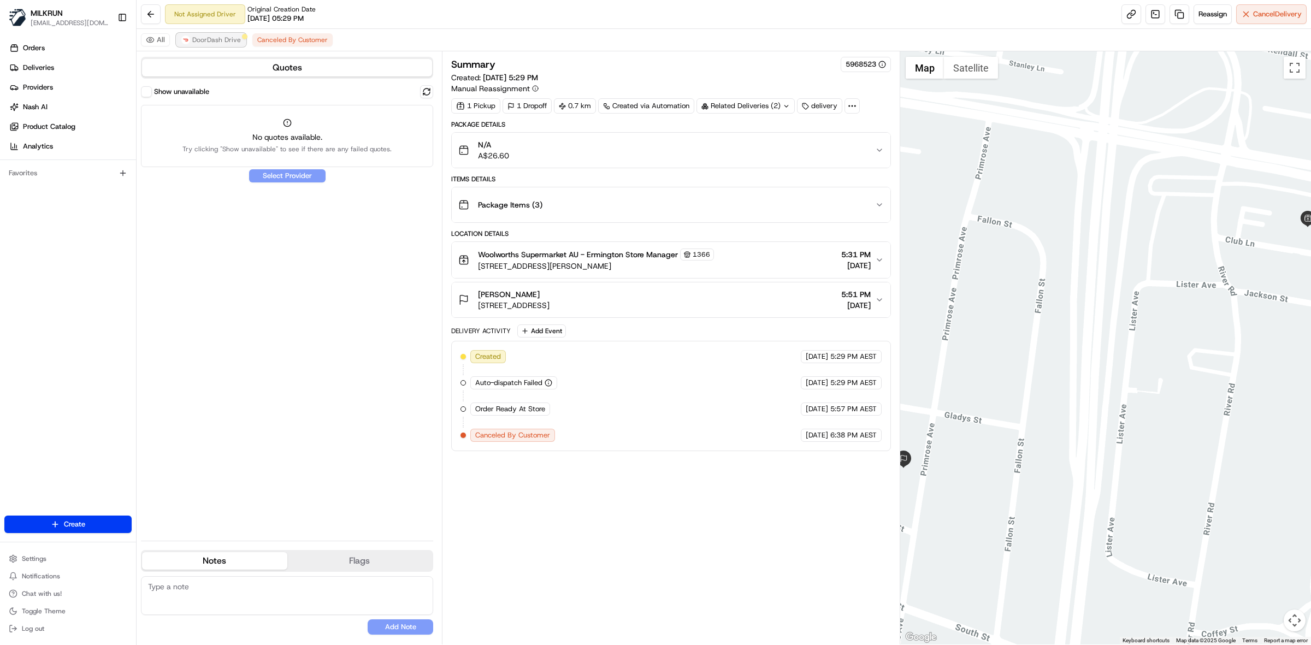
click at [206, 45] on button "DoorDash Drive" at bounding box center [210, 39] width 69 height 13
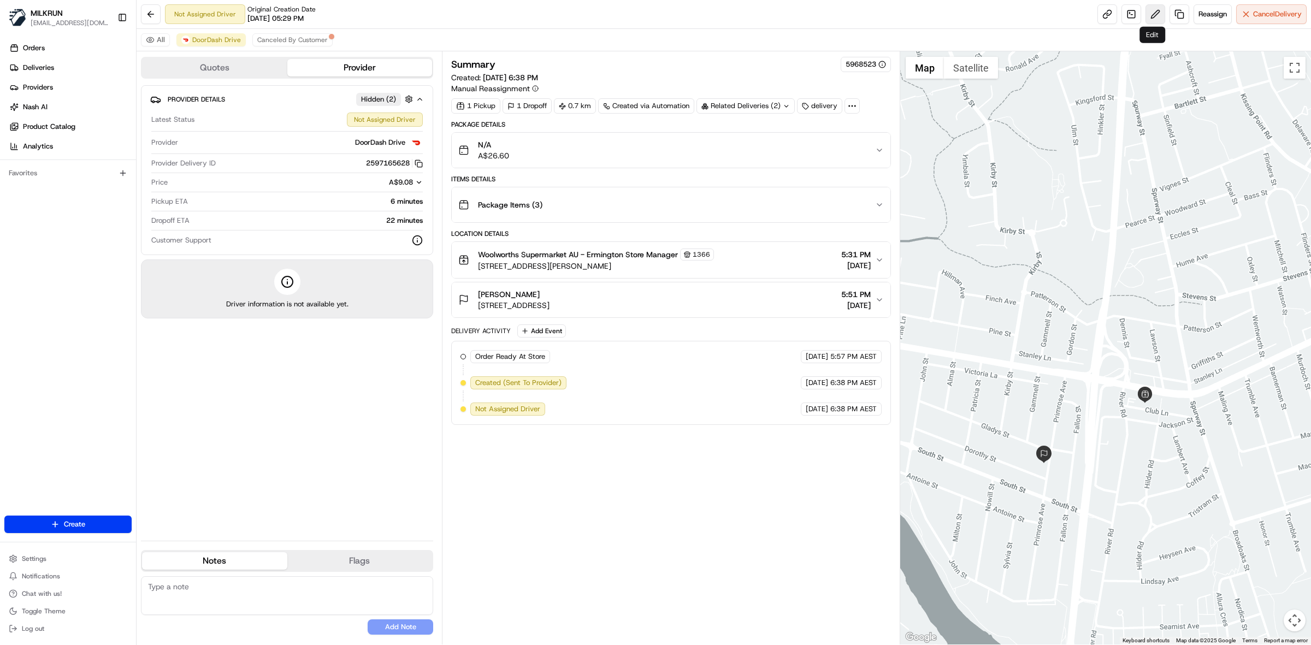
click at [1155, 10] on button at bounding box center [1155, 14] width 20 height 20
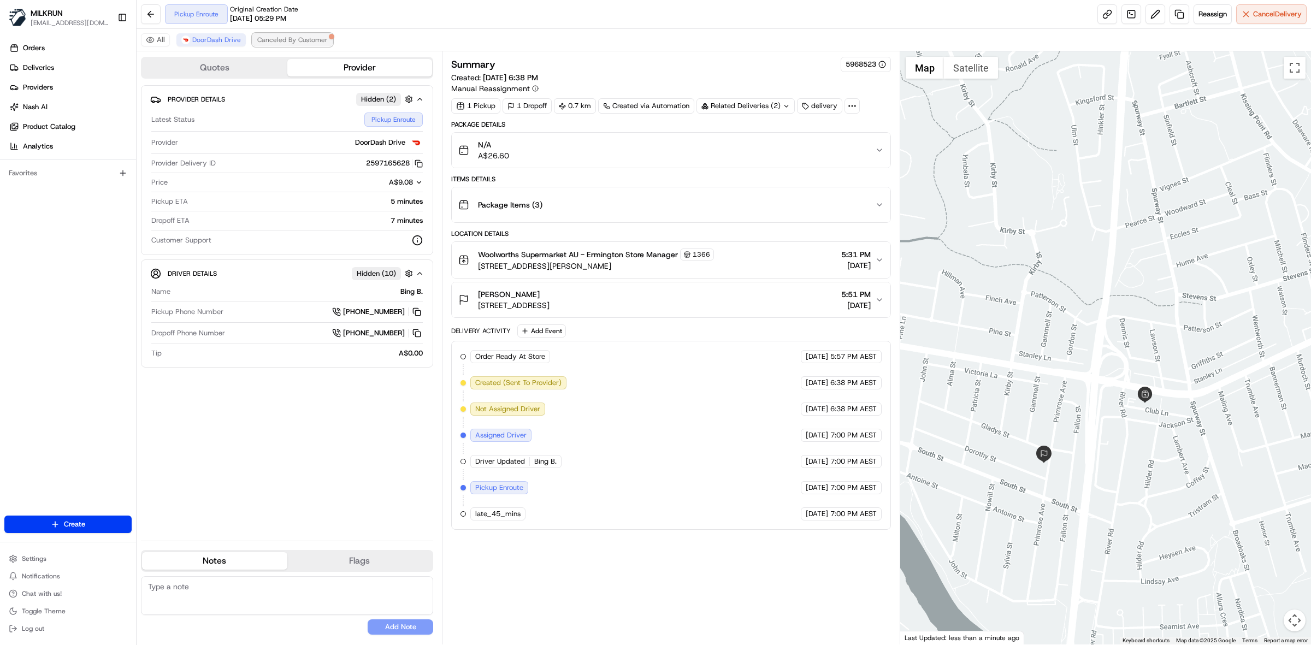
click at [272, 44] on span "Canceled By Customer" at bounding box center [292, 40] width 70 height 9
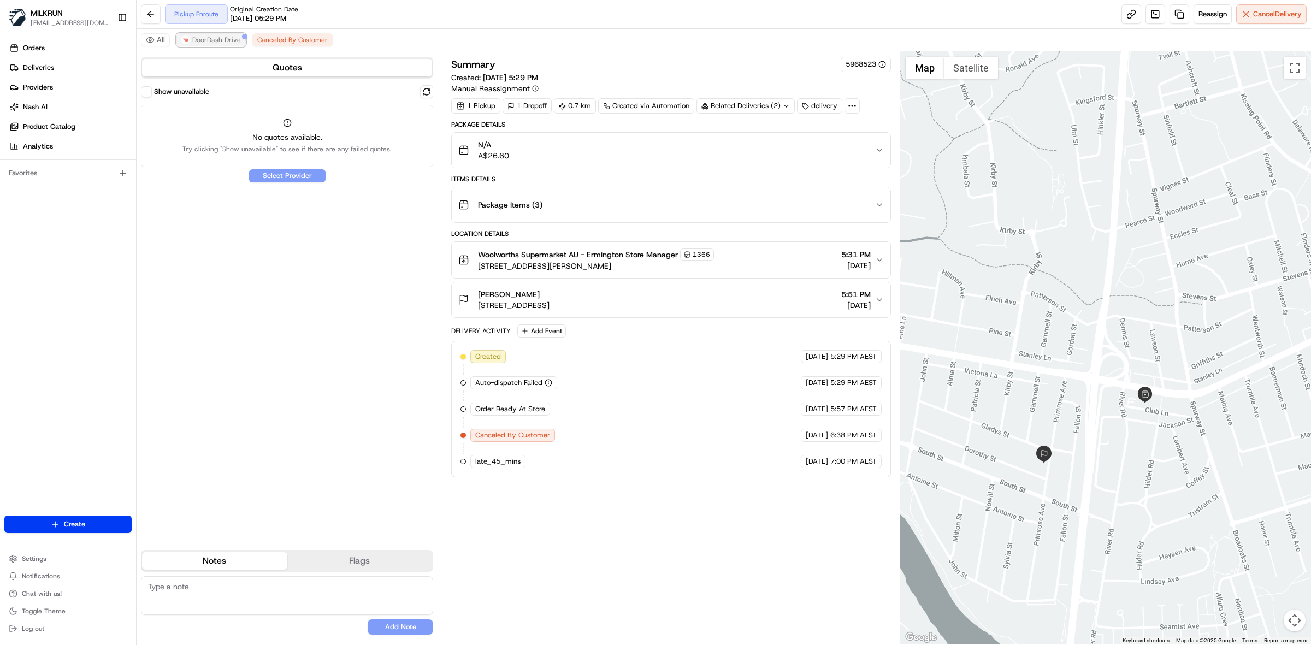
click at [199, 44] on span "DoorDash Drive" at bounding box center [216, 40] width 49 height 9
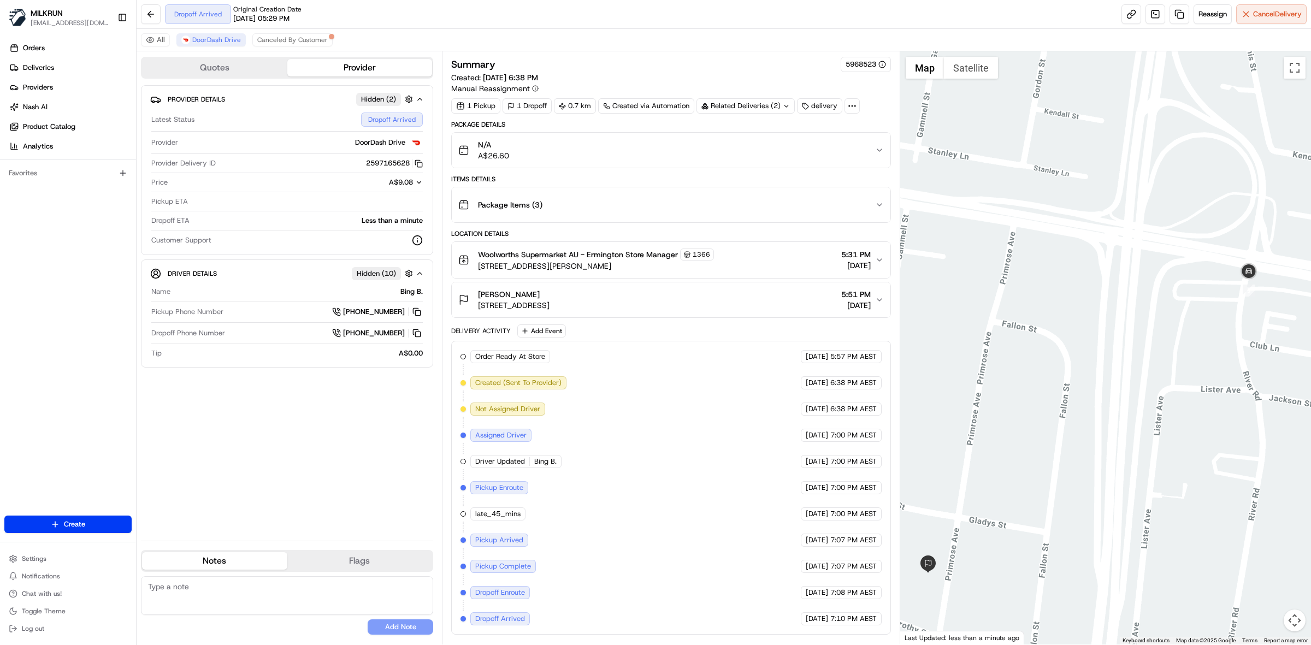
drag, startPoint x: 1014, startPoint y: 419, endPoint x: 1085, endPoint y: 386, distance: 78.9
click at [1226, 373] on div at bounding box center [1105, 347] width 411 height 593
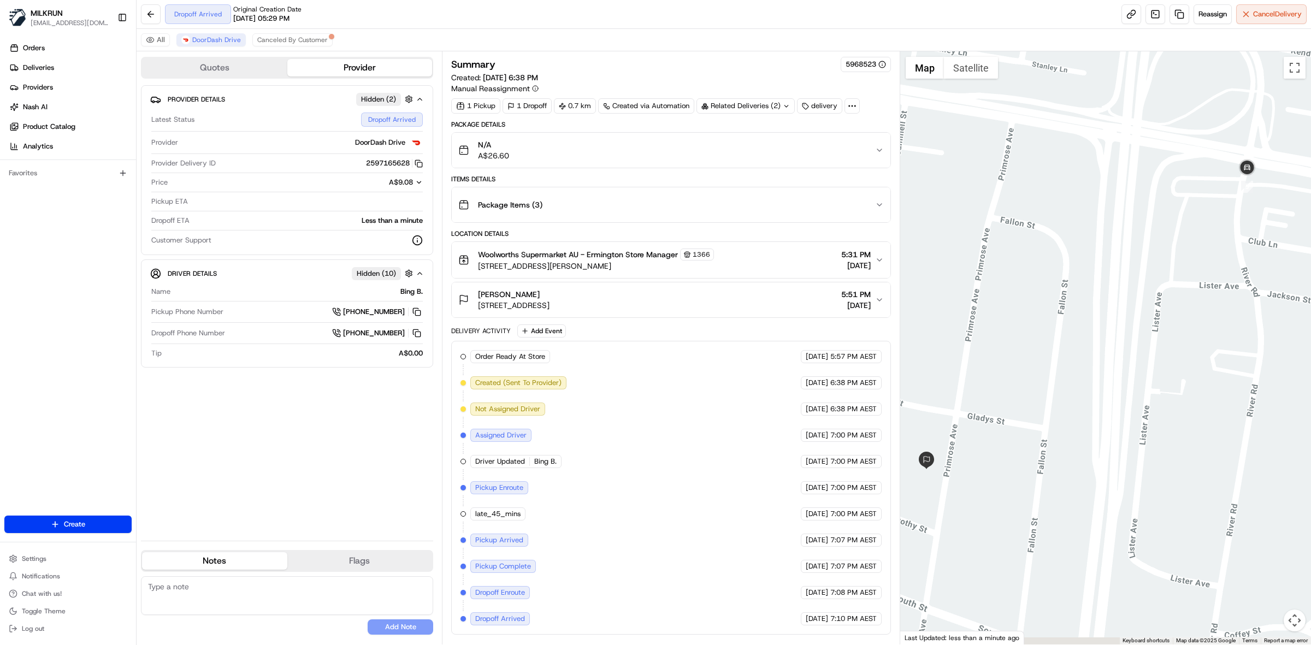
drag, startPoint x: 1006, startPoint y: 478, endPoint x: 1130, endPoint y: 354, distance: 175.7
click at [1130, 364] on div at bounding box center [1105, 347] width 411 height 593
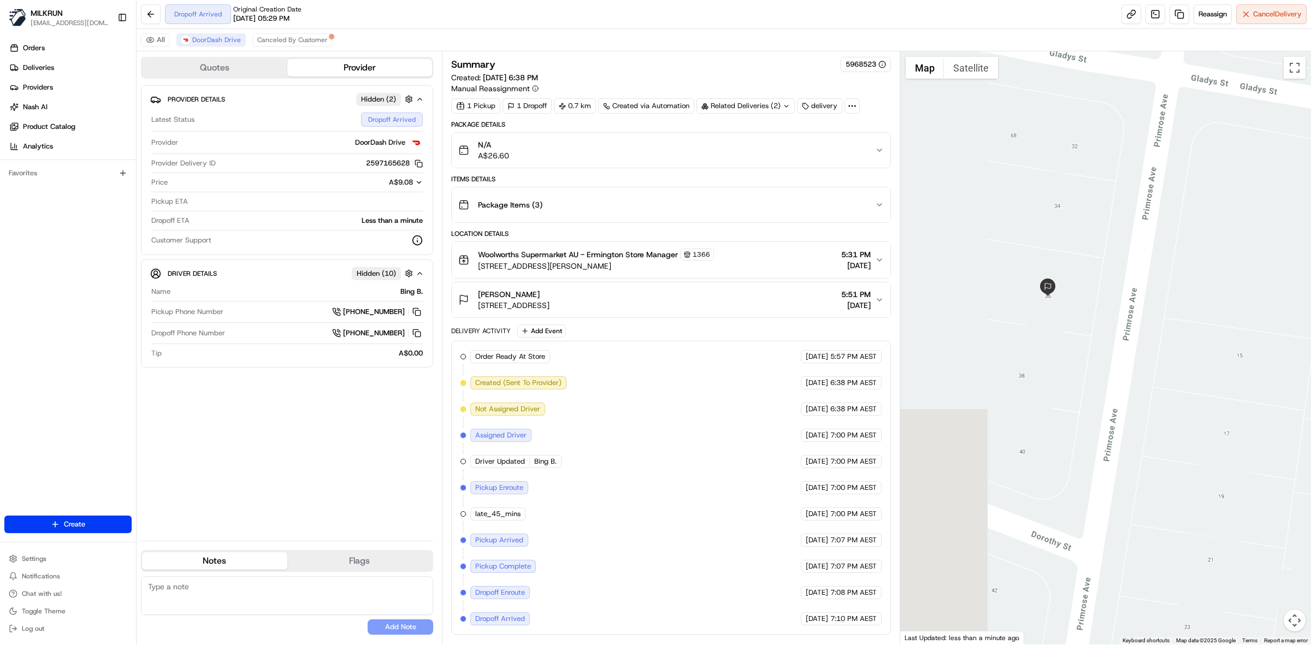
drag, startPoint x: 959, startPoint y: 397, endPoint x: 1113, endPoint y: 400, distance: 154.6
click at [1161, 400] on div at bounding box center [1105, 347] width 411 height 593
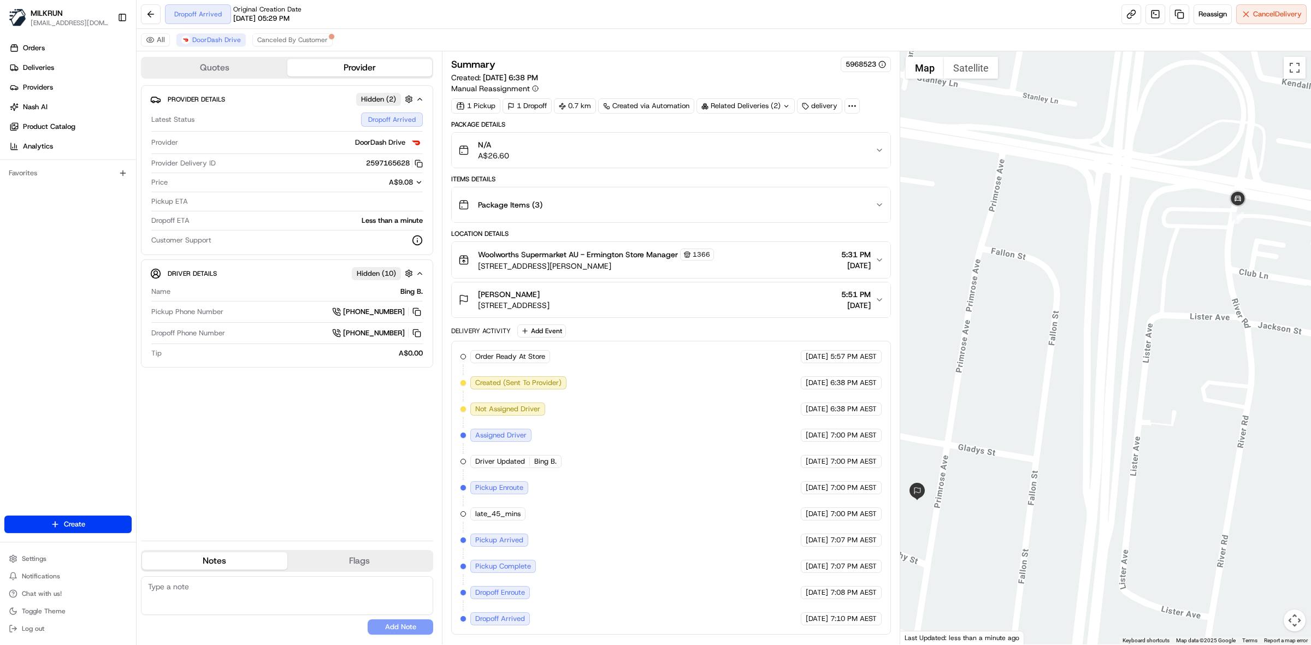
drag, startPoint x: 1185, startPoint y: 321, endPoint x: 1048, endPoint y: 451, distance: 189.3
click at [1016, 517] on div at bounding box center [1105, 347] width 411 height 593
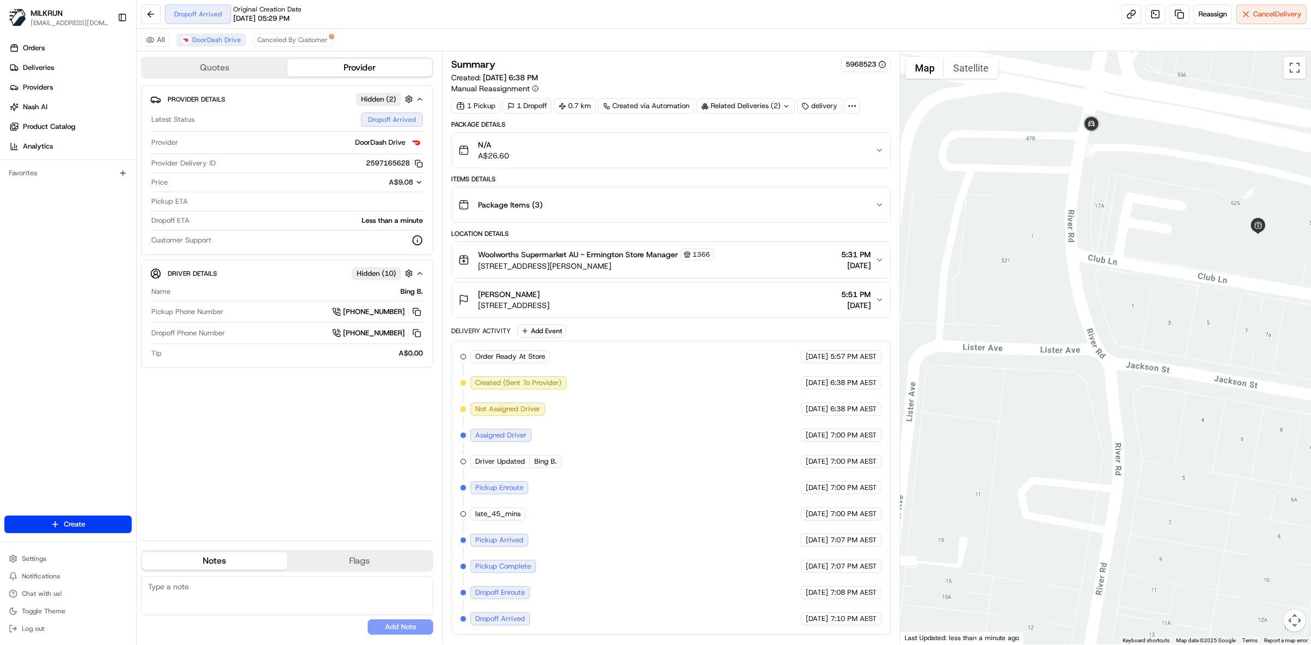
drag, startPoint x: 1285, startPoint y: 320, endPoint x: 1057, endPoint y: 360, distance: 231.3
click at [1057, 360] on div at bounding box center [1105, 347] width 411 height 593
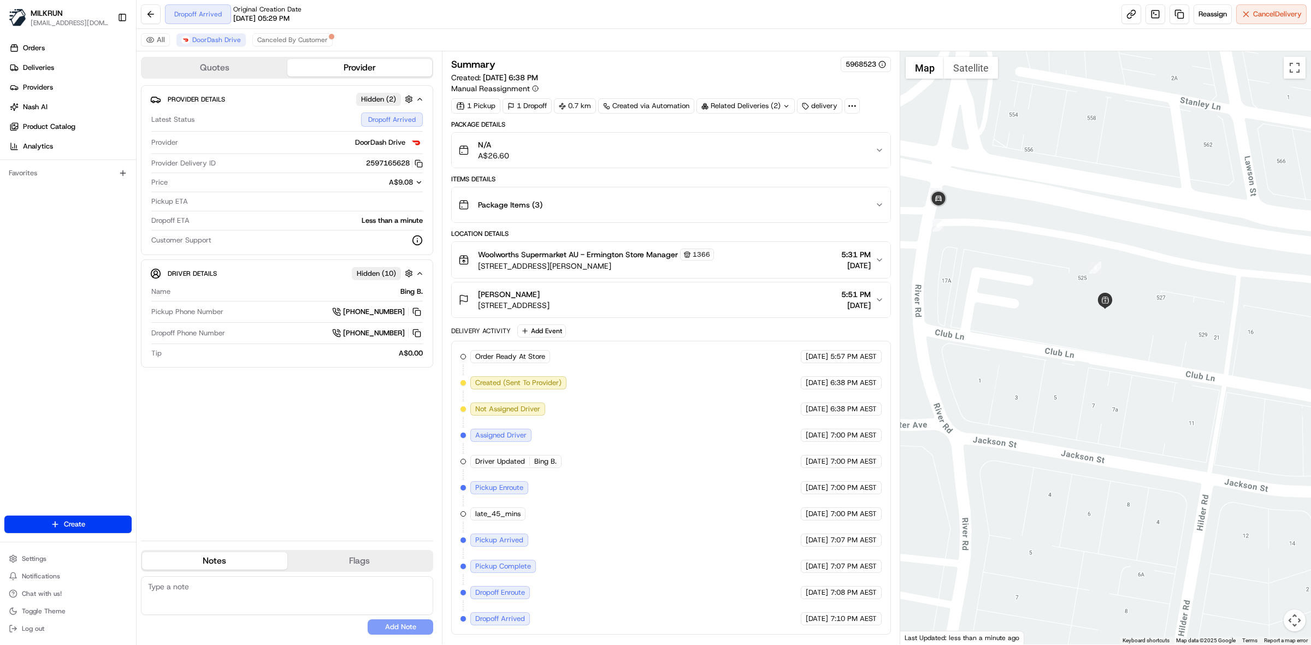
drag, startPoint x: 1241, startPoint y: 318, endPoint x: 1085, endPoint y: 393, distance: 173.2
click at [1085, 393] on div at bounding box center [1105, 347] width 411 height 593
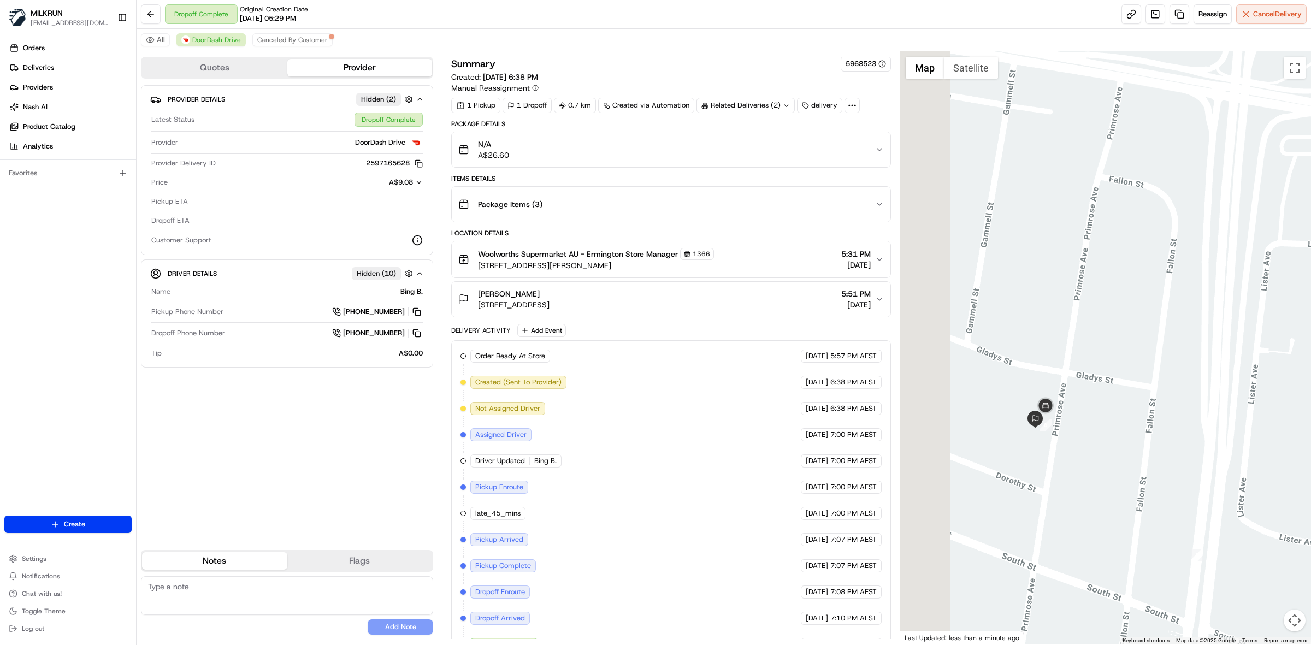
drag, startPoint x: 1003, startPoint y: 424, endPoint x: 1169, endPoint y: 393, distance: 168.9
click at [1169, 393] on div at bounding box center [1105, 347] width 411 height 593
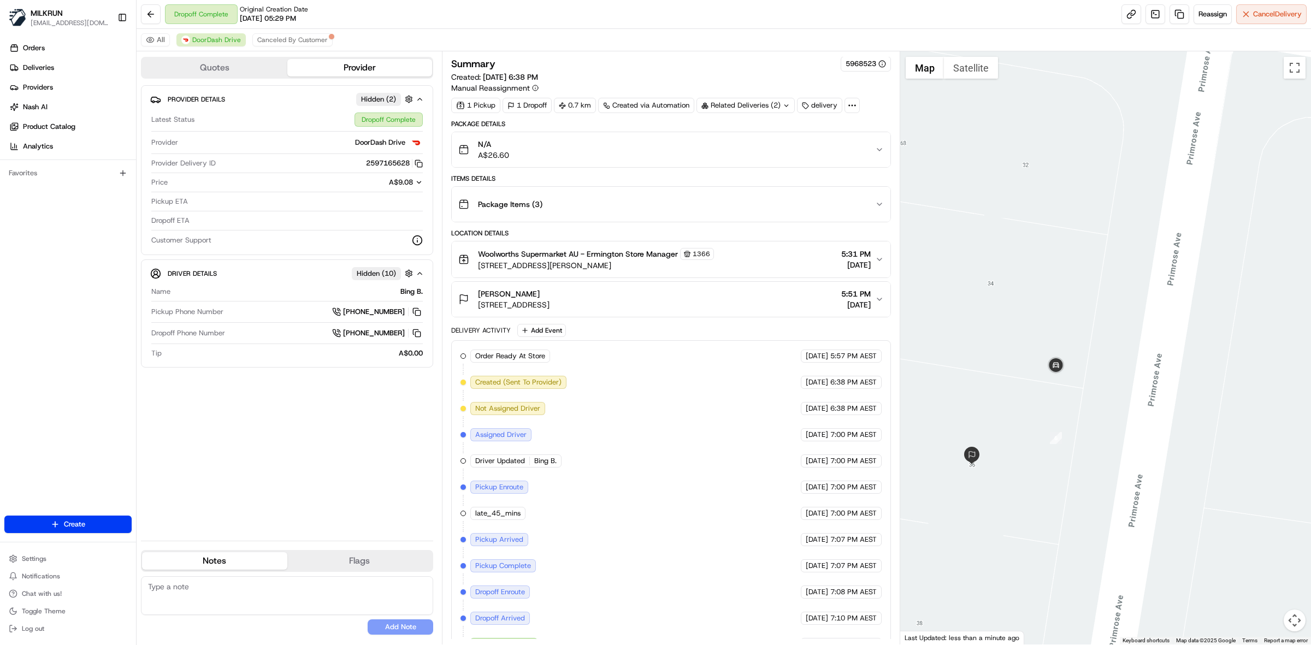
drag, startPoint x: 951, startPoint y: 451, endPoint x: 1065, endPoint y: 452, distance: 114.2
click at [1065, 452] on div at bounding box center [1105, 347] width 411 height 593
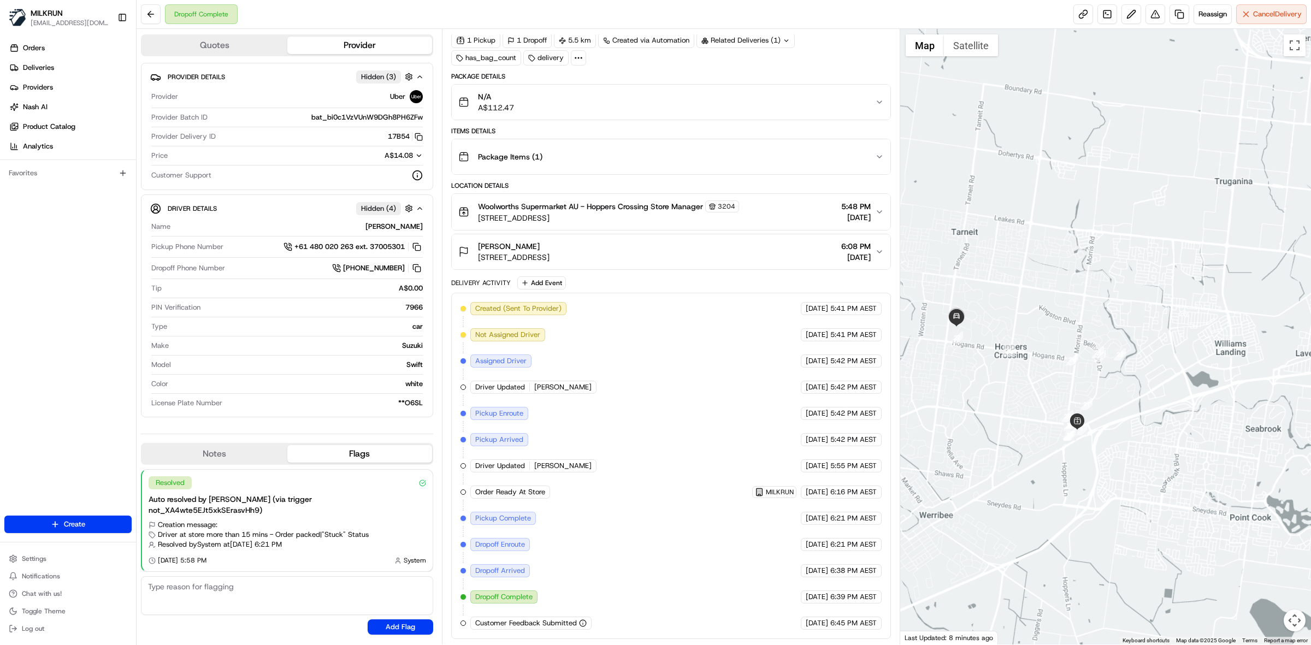
scroll to position [48, 0]
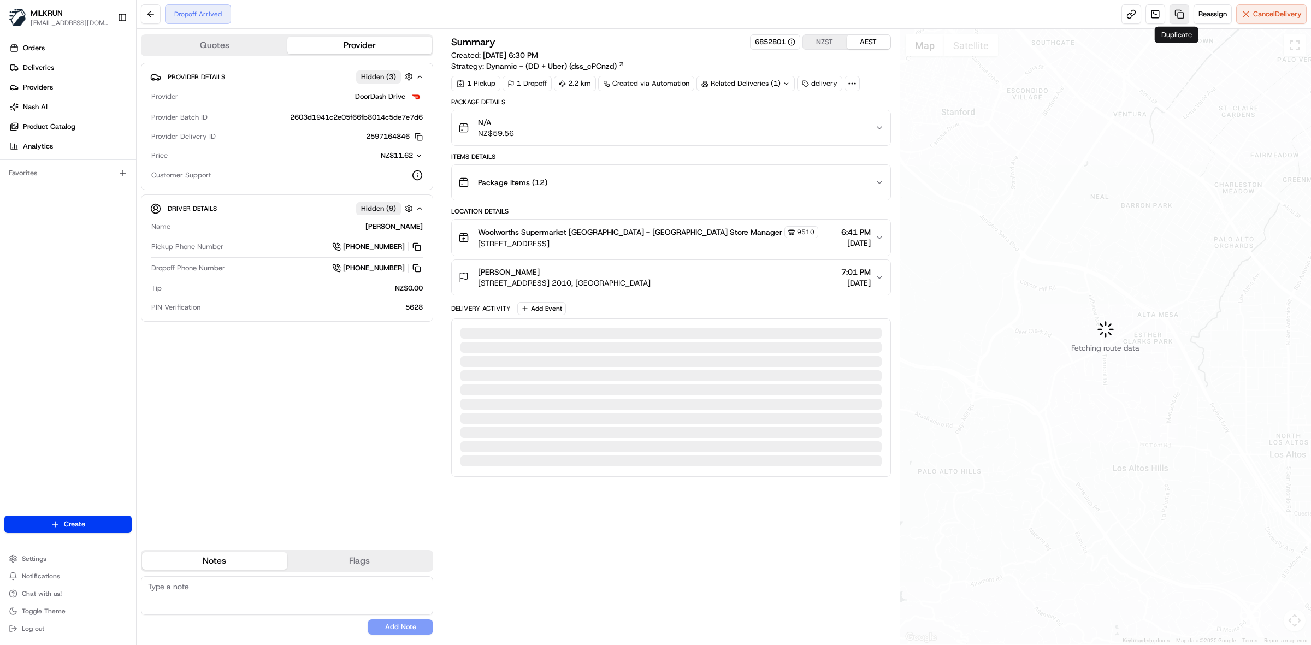
click at [1179, 13] on link at bounding box center [1179, 14] width 20 height 20
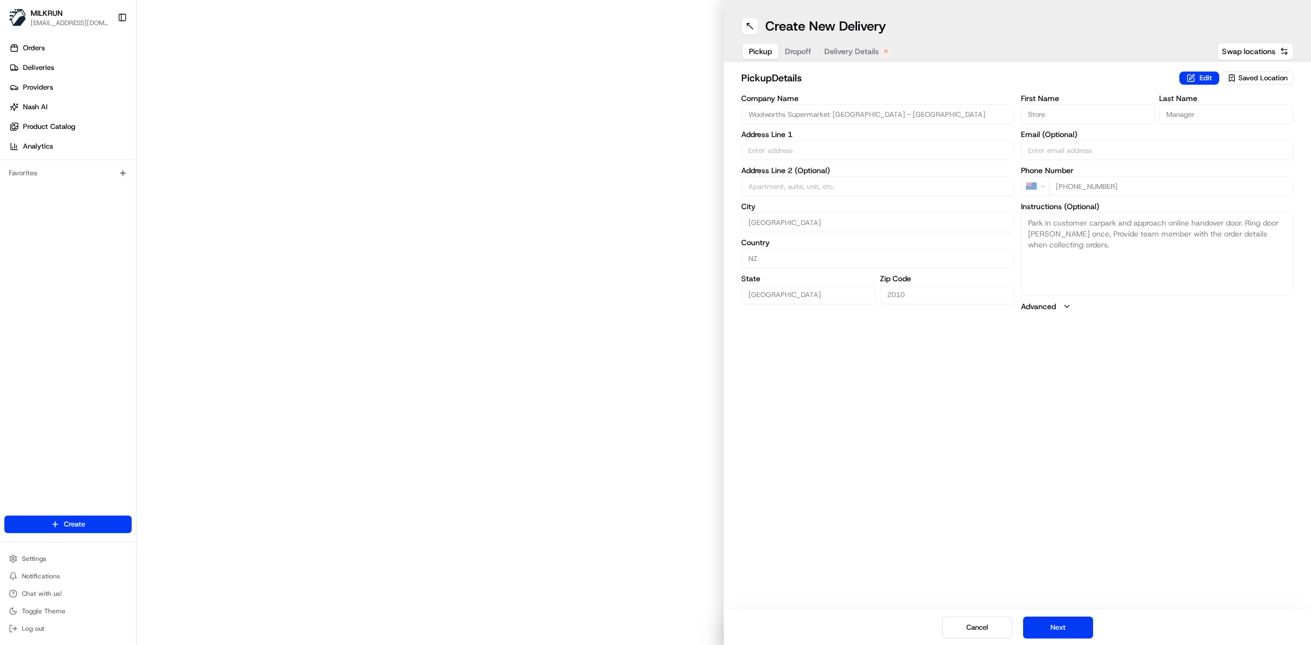
type input "[STREET_ADDRESS]"
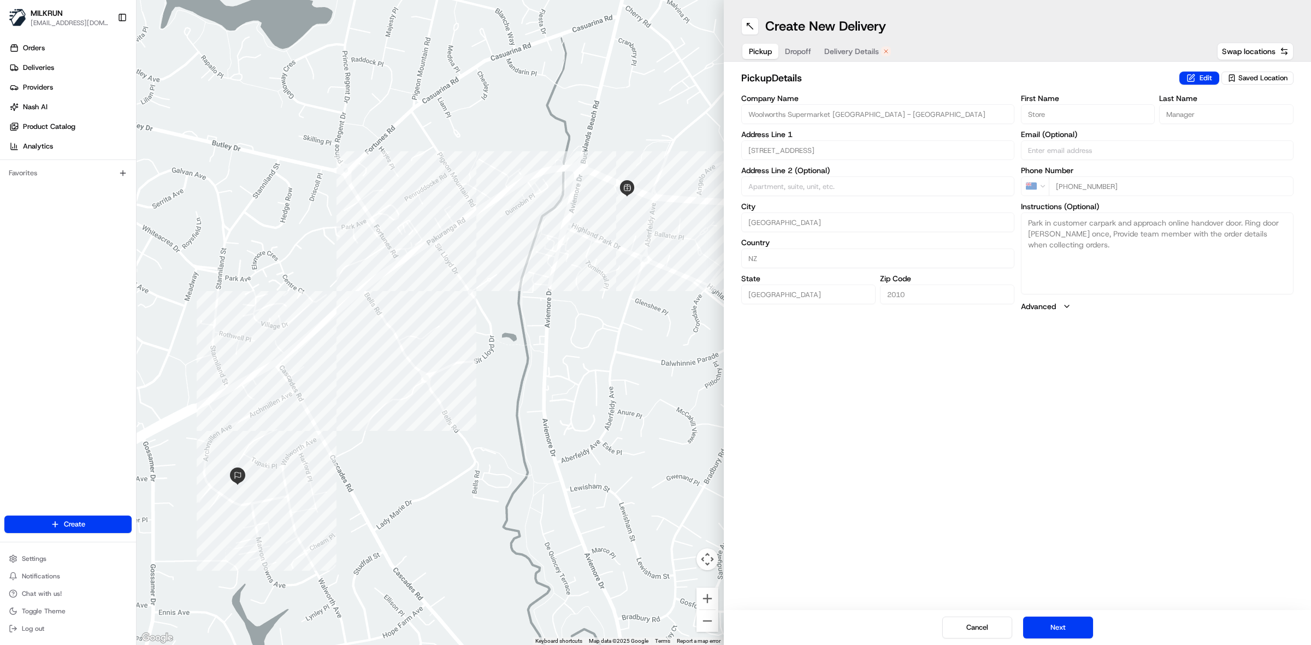
click at [867, 52] on span "Delivery Details" at bounding box center [851, 51] width 55 height 11
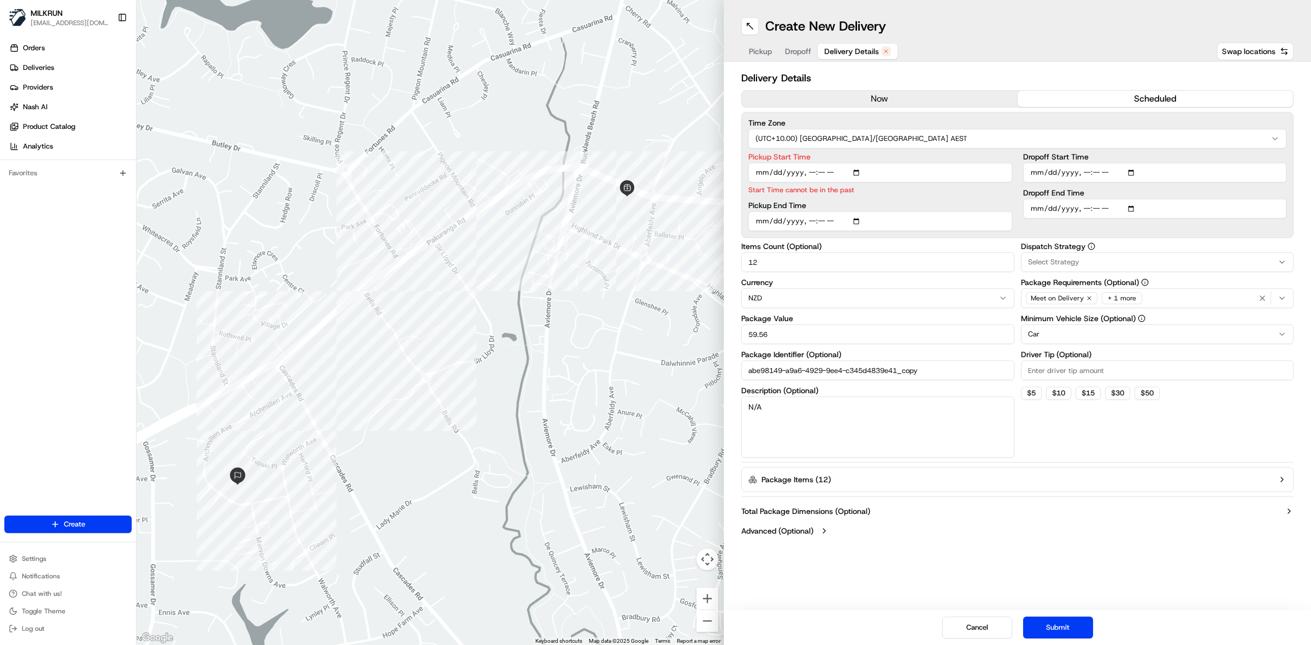
click at [907, 96] on button "now" at bounding box center [880, 99] width 276 height 16
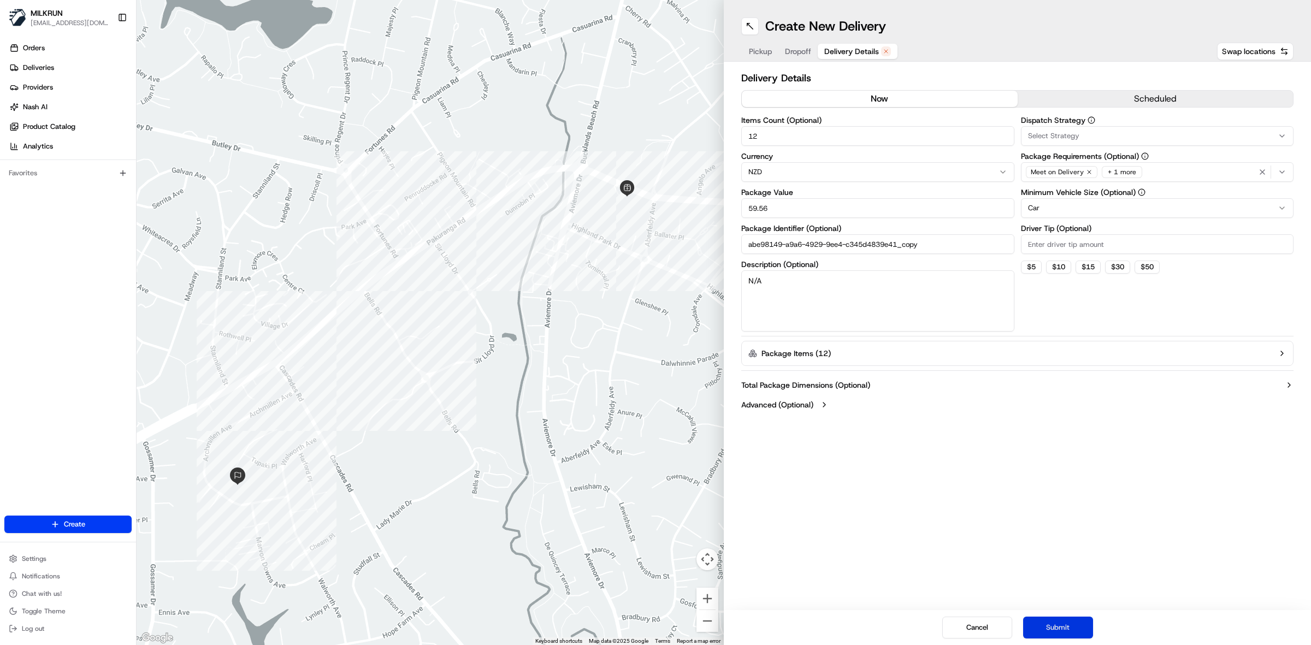
click at [1068, 629] on button "Submit" at bounding box center [1058, 628] width 70 height 22
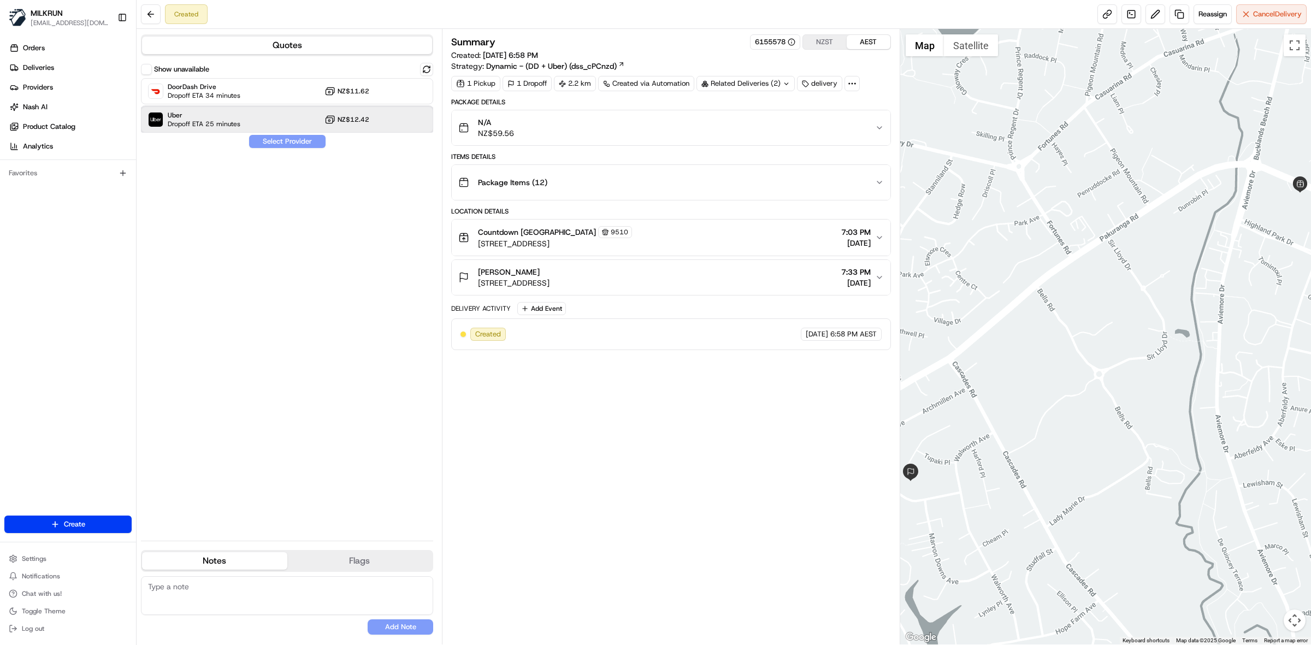
click at [233, 118] on span "Uber" at bounding box center [204, 115] width 73 height 9
click at [307, 140] on button "Assign Provider" at bounding box center [288, 141] width 78 height 13
click at [1102, 13] on link at bounding box center [1107, 14] width 20 height 20
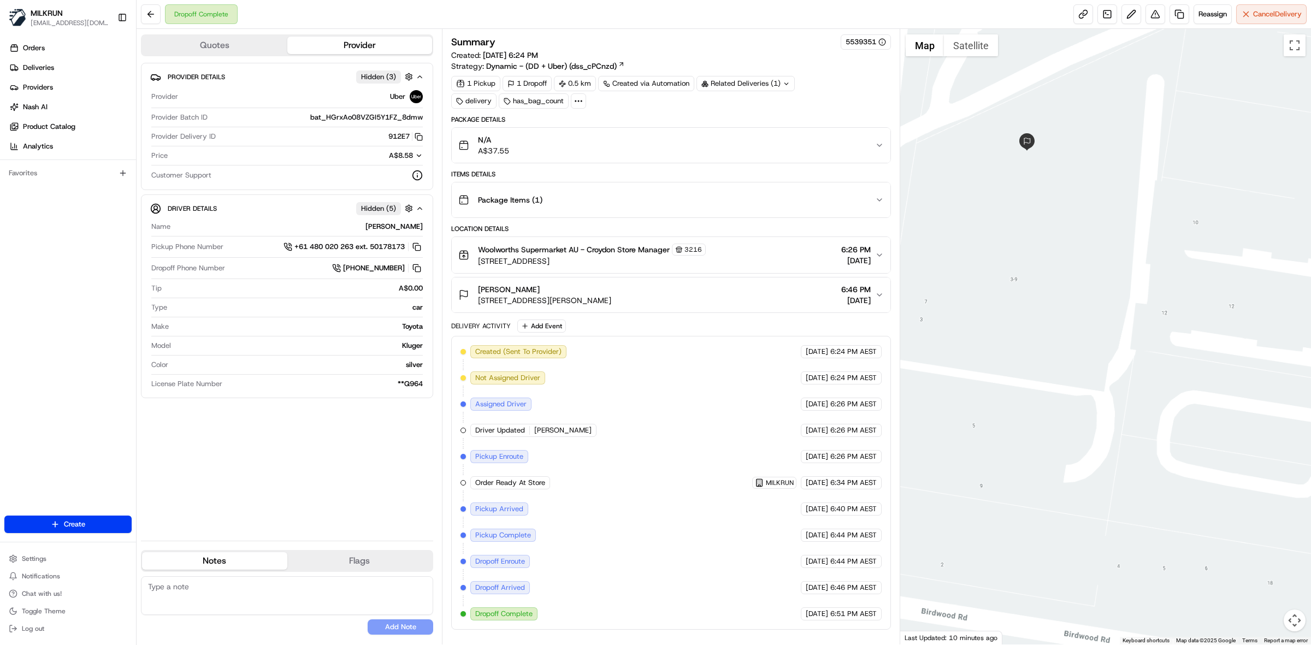
drag, startPoint x: 1079, startPoint y: 363, endPoint x: 1041, endPoint y: 325, distance: 53.7
click at [1310, 310] on div at bounding box center [1105, 337] width 411 height 616
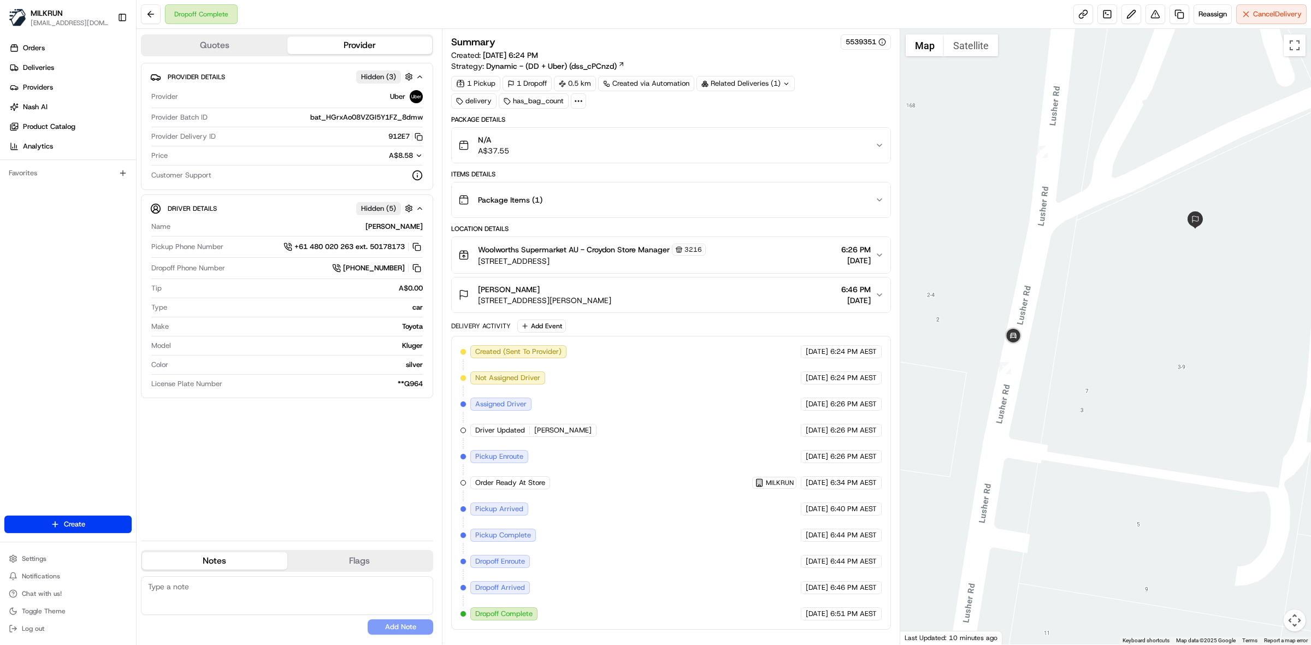
drag, startPoint x: 1004, startPoint y: 274, endPoint x: 1144, endPoint y: 350, distance: 159.6
click at [1162, 362] on div at bounding box center [1105, 337] width 411 height 616
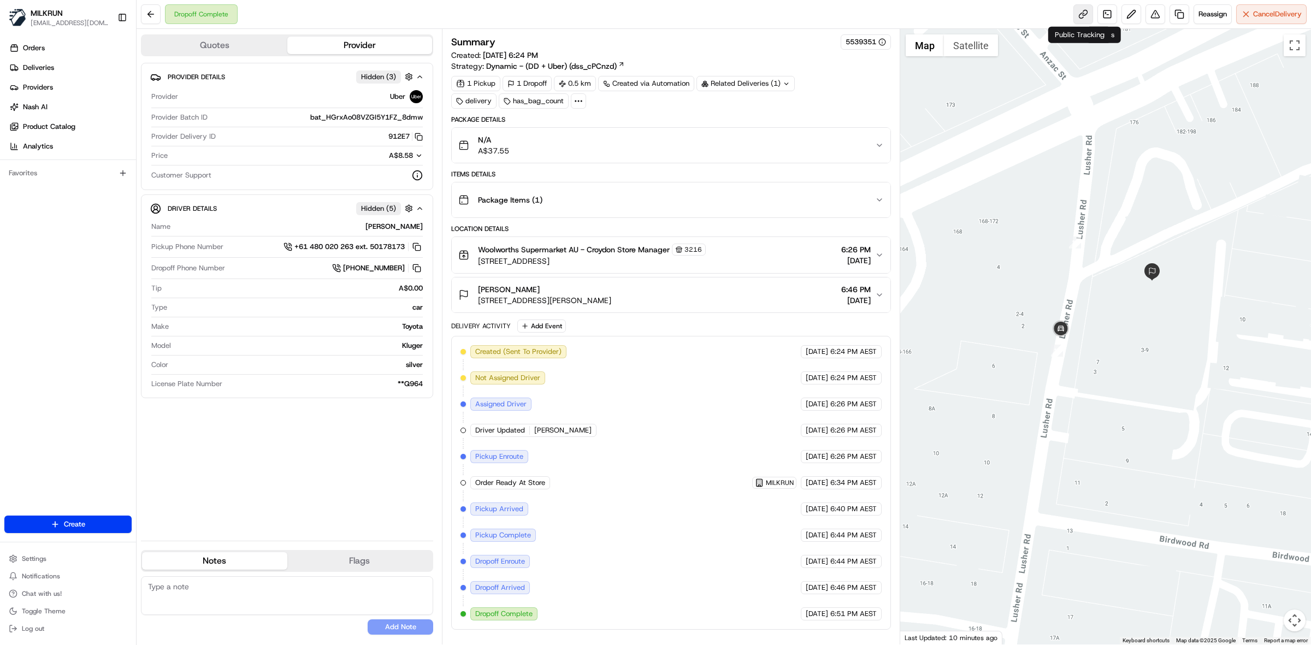
click at [1080, 17] on link at bounding box center [1083, 14] width 20 height 20
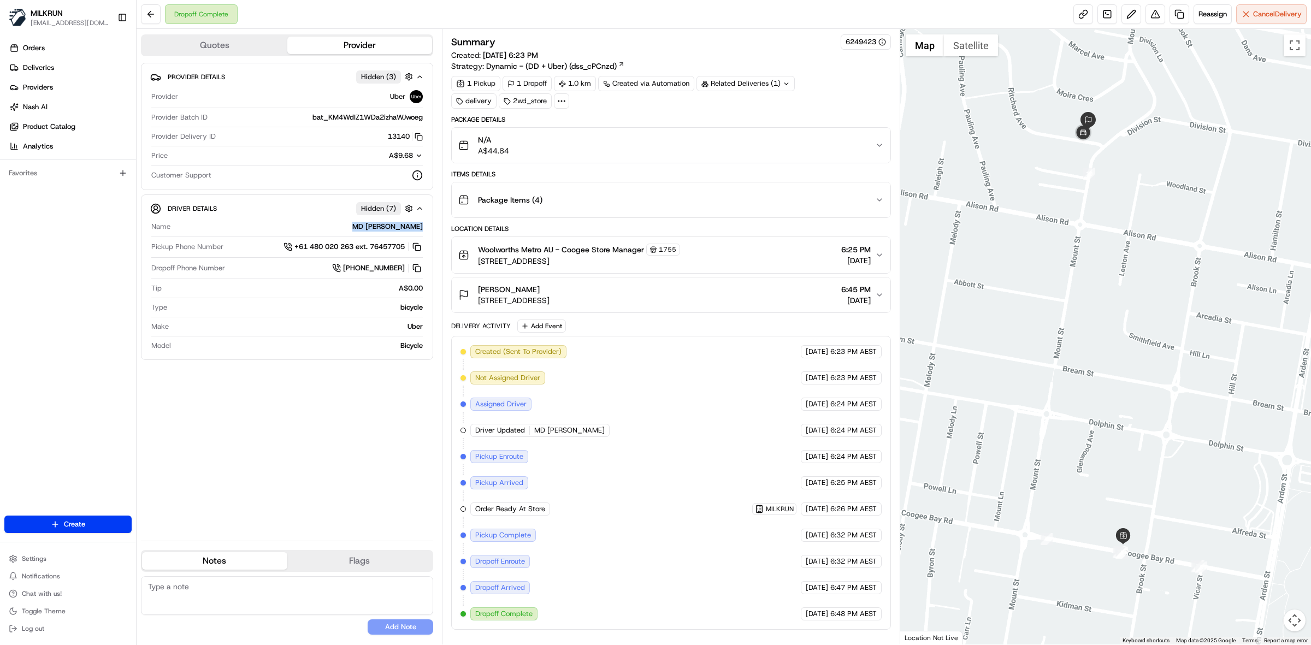
drag, startPoint x: 400, startPoint y: 230, endPoint x: 459, endPoint y: 193, distance: 69.7
click at [416, 234] on div "Name MD [PERSON_NAME]" at bounding box center [286, 229] width 271 height 15
copy div "MD [PERSON_NAME]"
click at [1177, 15] on link at bounding box center [1179, 14] width 20 height 20
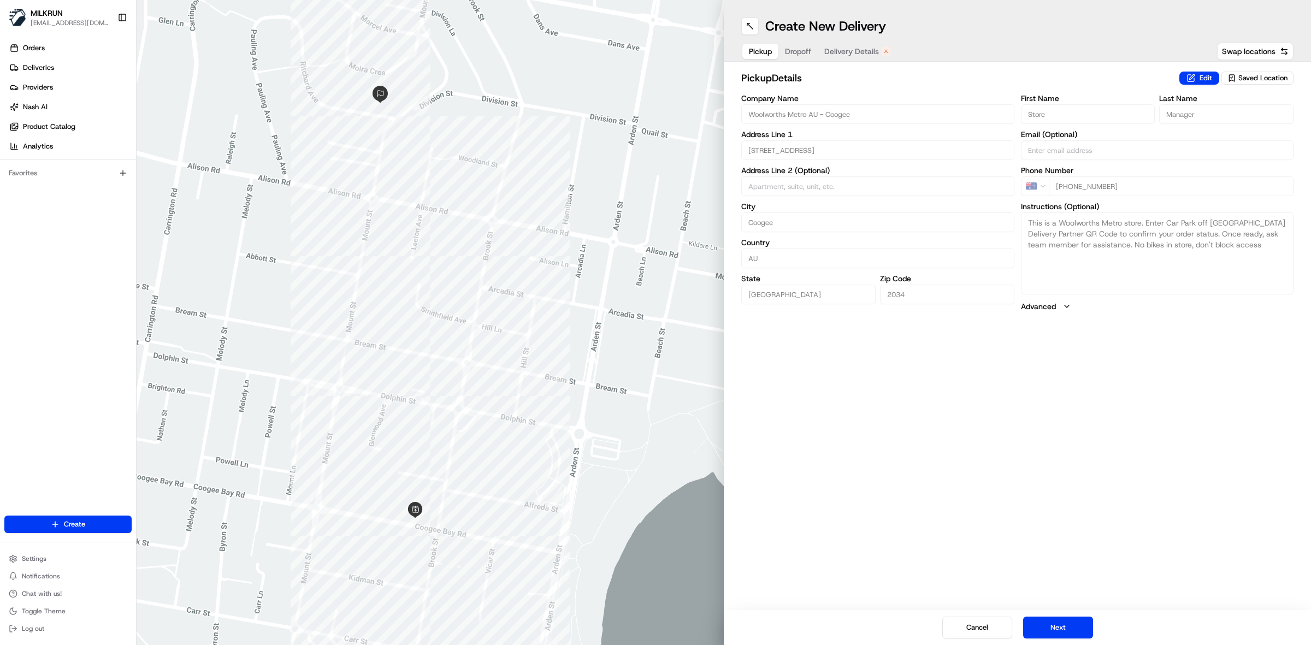
click at [867, 48] on span "Delivery Details" at bounding box center [851, 51] width 55 height 11
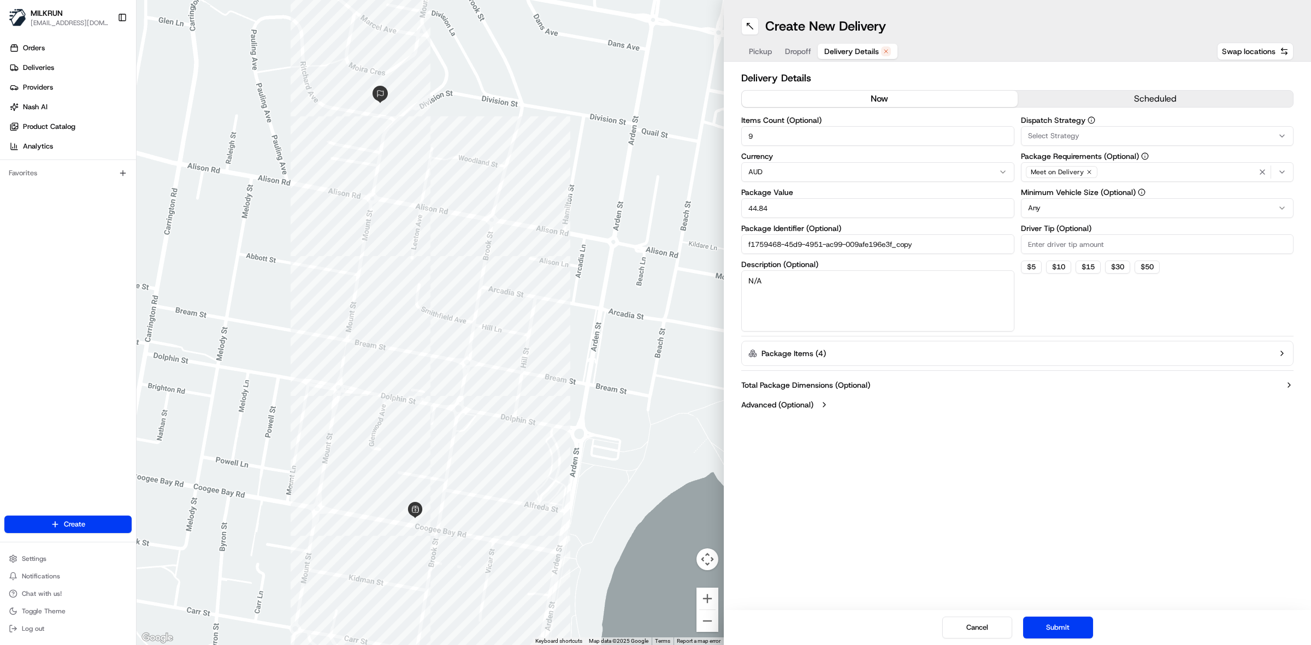
click at [897, 97] on button "now" at bounding box center [880, 99] width 276 height 16
click at [1071, 625] on button "Submit" at bounding box center [1058, 628] width 70 height 22
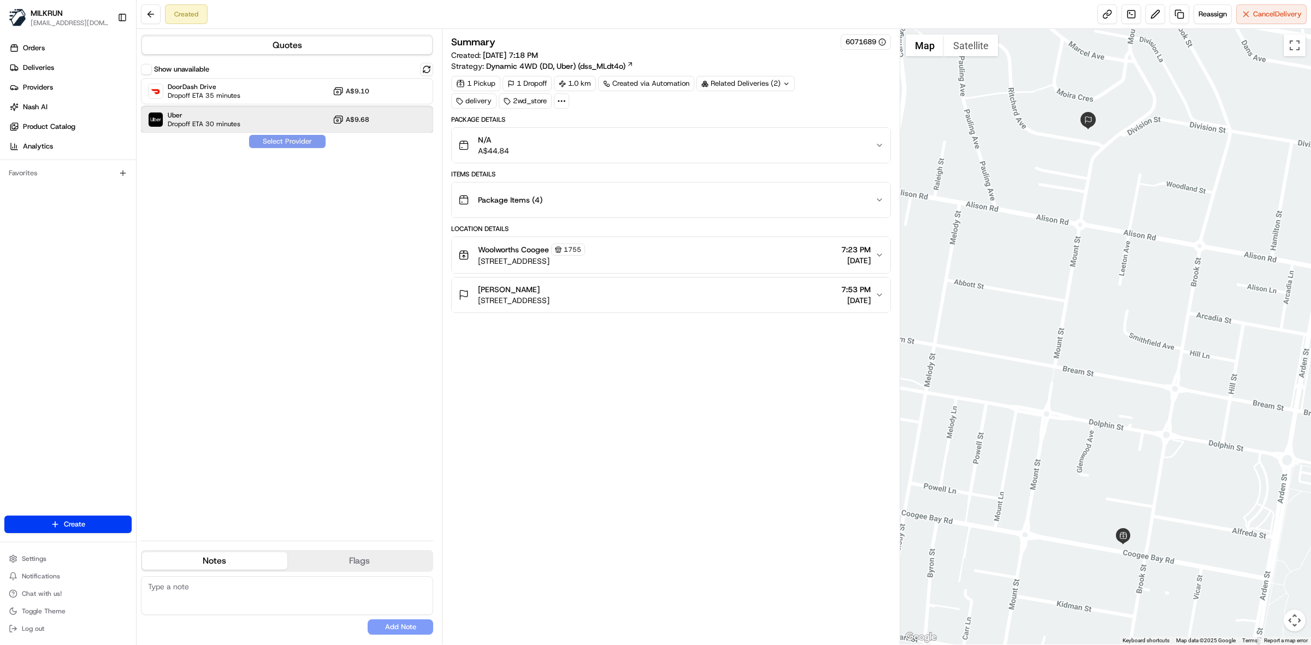
drag, startPoint x: 209, startPoint y: 125, endPoint x: 276, endPoint y: 137, distance: 68.3
click at [210, 124] on span "Dropoff ETA 30 minutes" at bounding box center [204, 124] width 73 height 9
drag, startPoint x: 222, startPoint y: 602, endPoint x: 190, endPoint y: 586, distance: 35.7
click at [217, 599] on textarea at bounding box center [287, 595] width 292 height 39
click at [235, 590] on textarea "Please collect 2" at bounding box center [287, 595] width 292 height 39
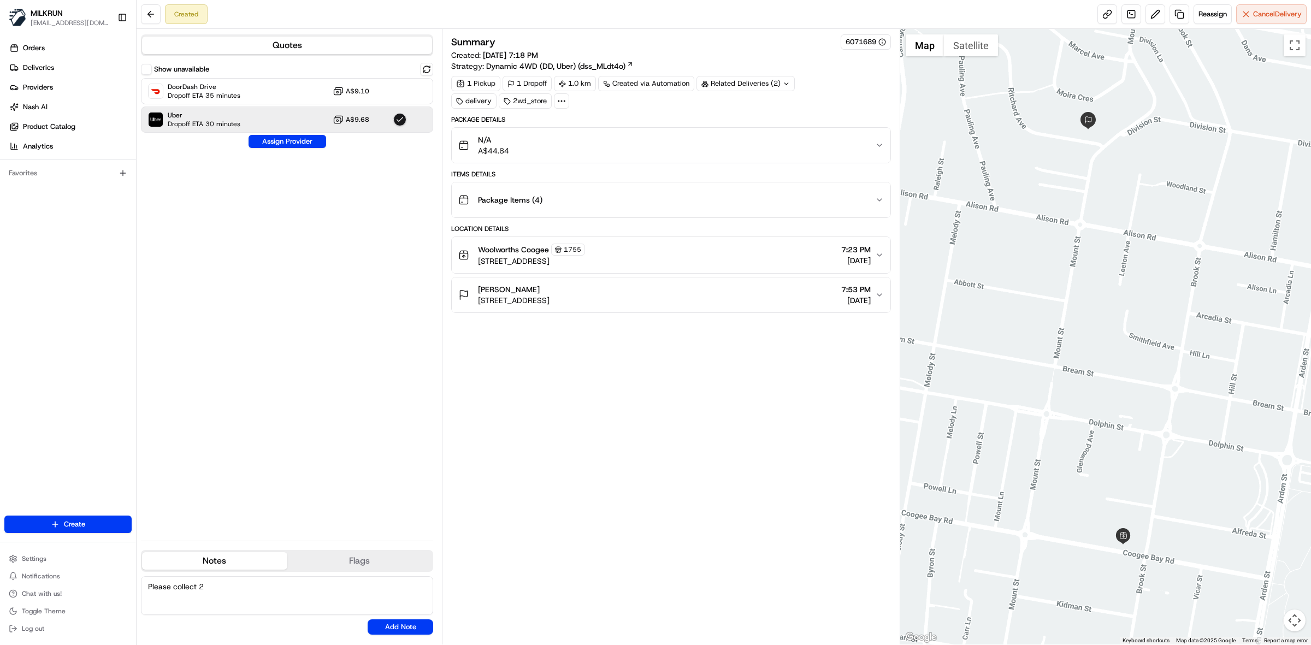
paste textarea "3 Ply Toilet Paper 20 pack"
type textarea "Please collect 2 3 Ply Toilet Paper 20 pack"
click at [398, 624] on button "Add Note" at bounding box center [401, 626] width 66 height 15
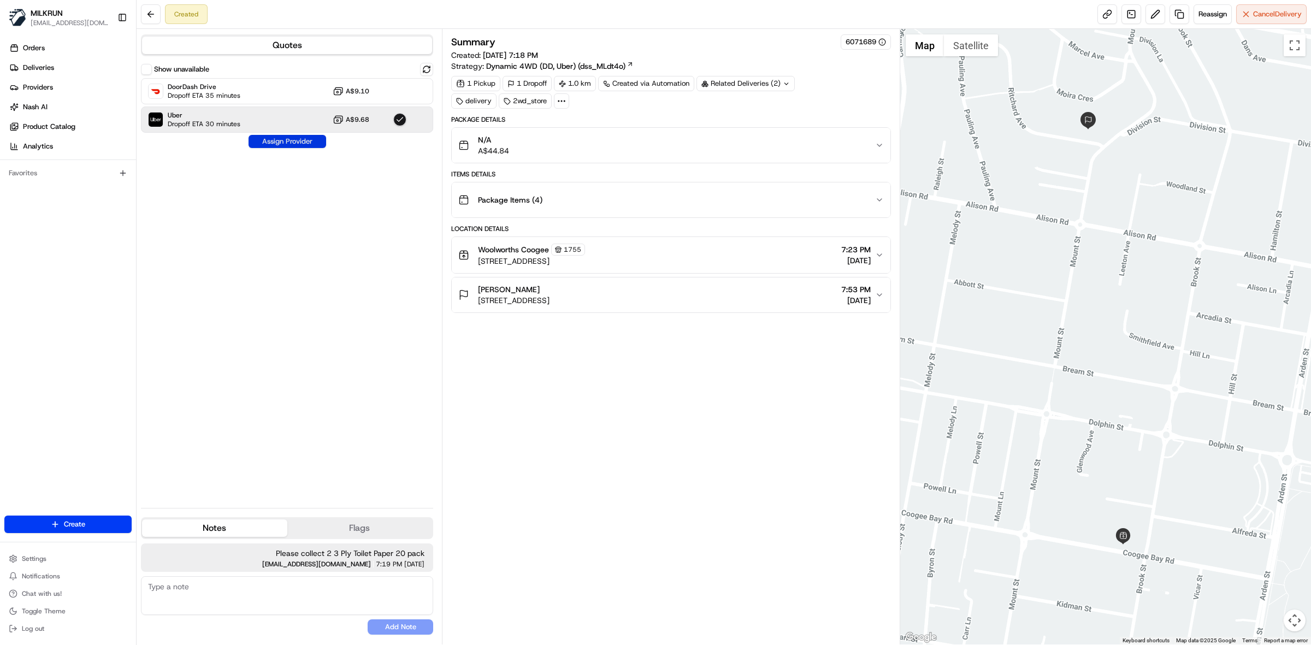
click at [300, 142] on button "Assign Provider" at bounding box center [288, 141] width 78 height 13
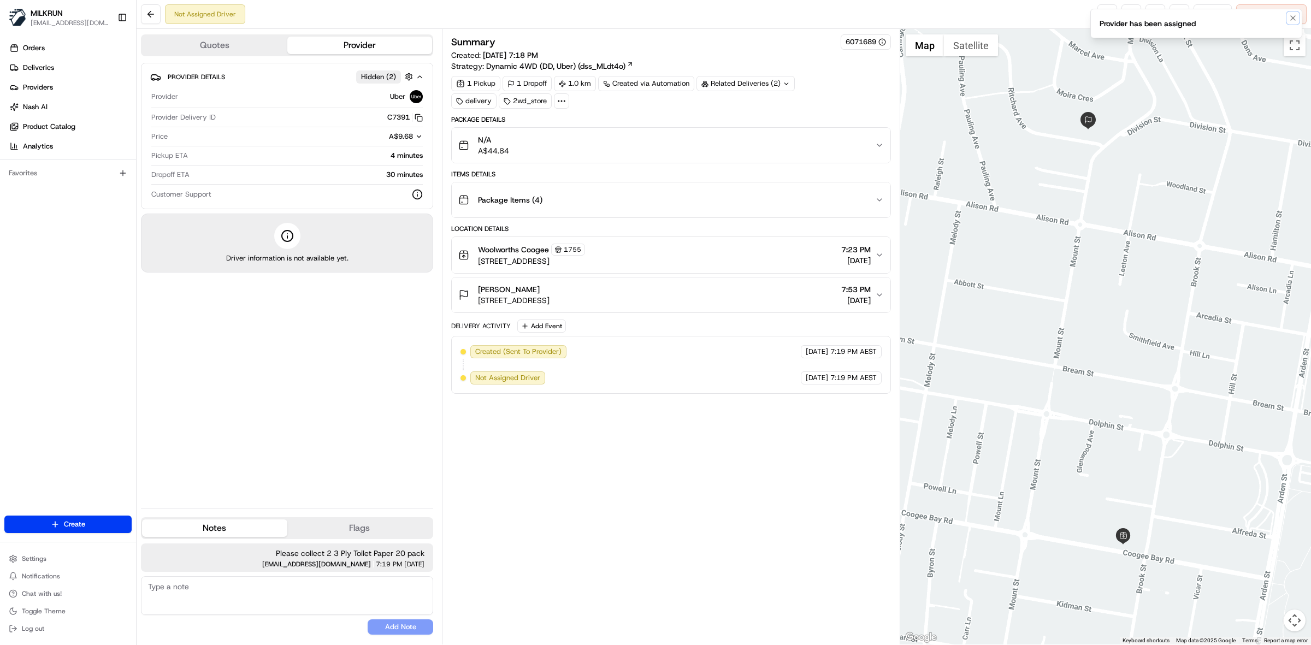
drag, startPoint x: 1292, startPoint y: 16, endPoint x: 1134, endPoint y: 20, distance: 157.4
click at [1292, 17] on icon "Notifications (F8)" at bounding box center [1293, 18] width 9 height 9
click at [1104, 15] on link at bounding box center [1107, 14] width 20 height 20
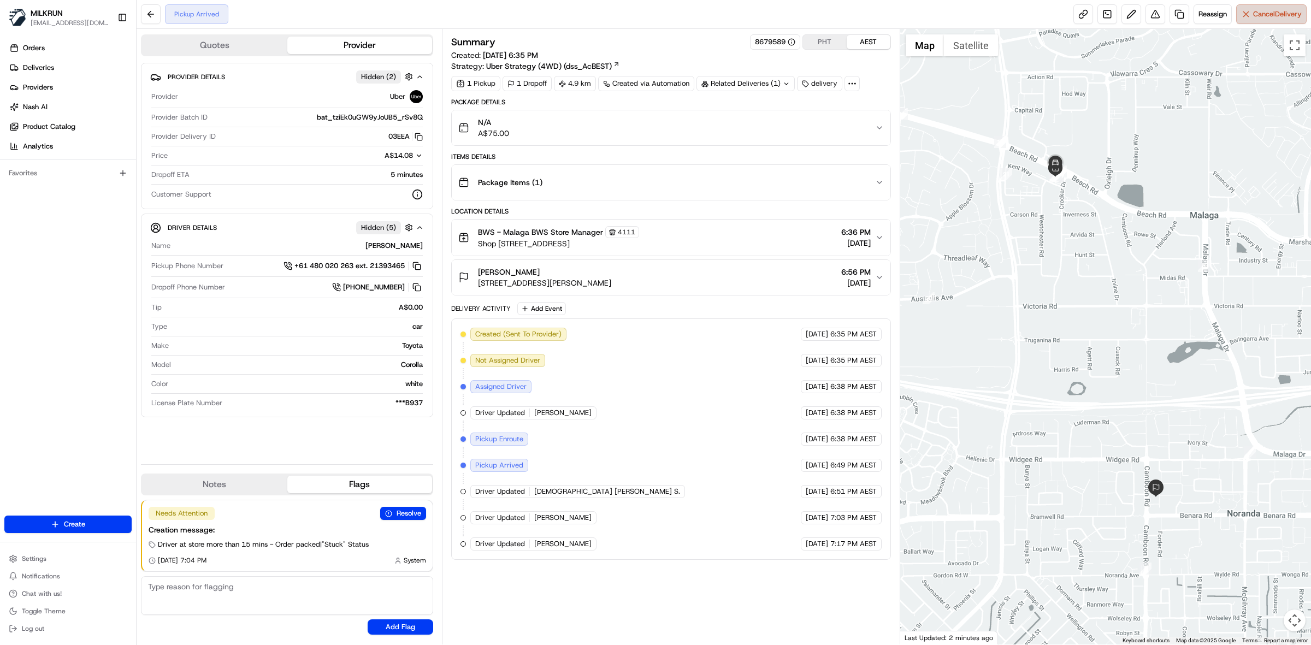
click at [1262, 11] on span "Cancel Delivery" at bounding box center [1277, 14] width 49 height 10
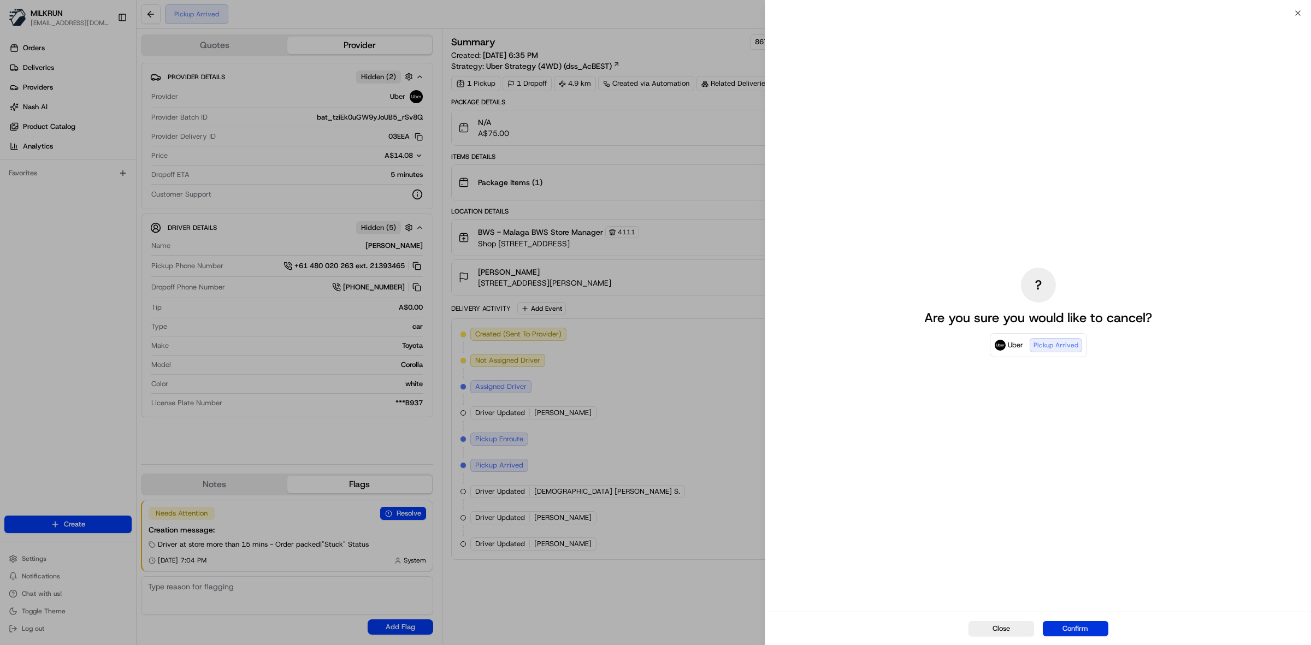
click at [1077, 624] on button "Confirm" at bounding box center [1076, 628] width 66 height 15
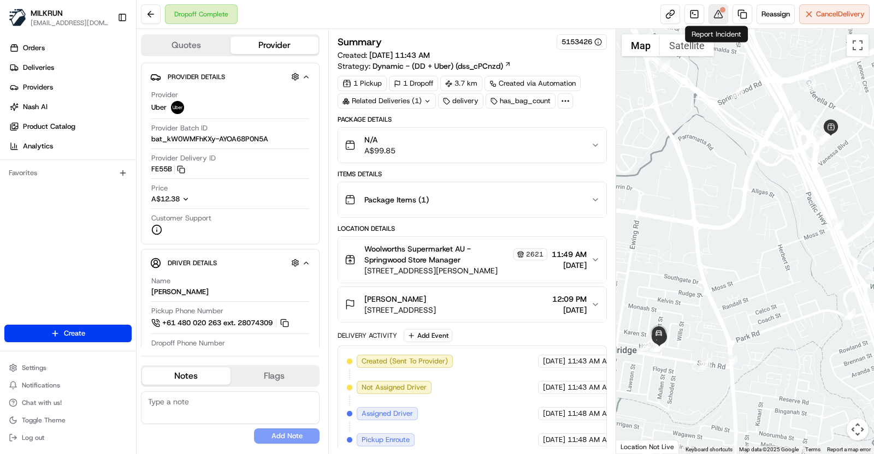
click at [718, 14] on button at bounding box center [718, 14] width 20 height 20
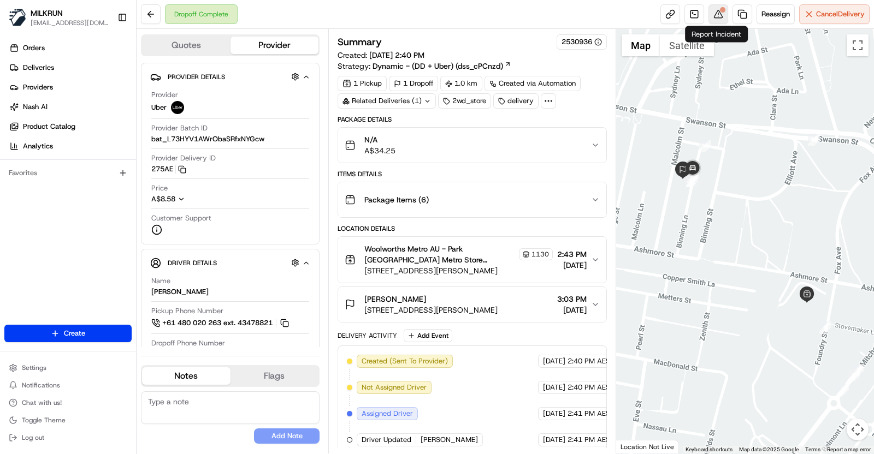
click at [719, 21] on button at bounding box center [718, 14] width 20 height 20
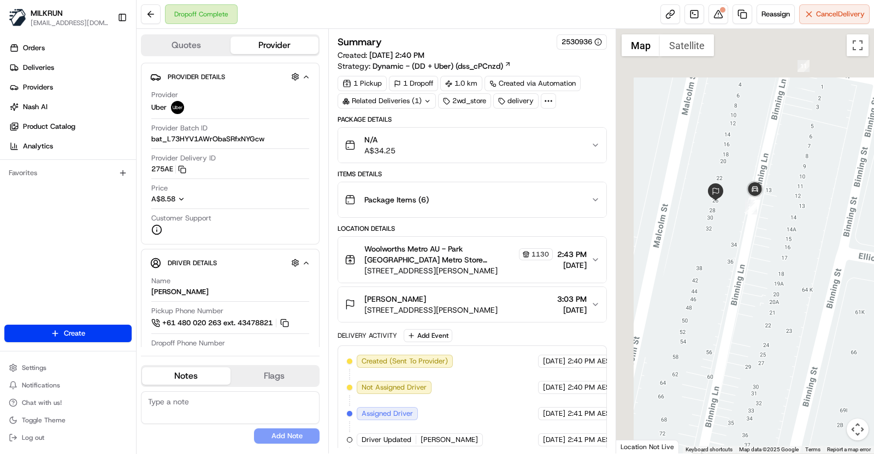
drag, startPoint x: 682, startPoint y: 180, endPoint x: 779, endPoint y: 318, distance: 168.5
click at [812, 315] on div at bounding box center [745, 241] width 258 height 425
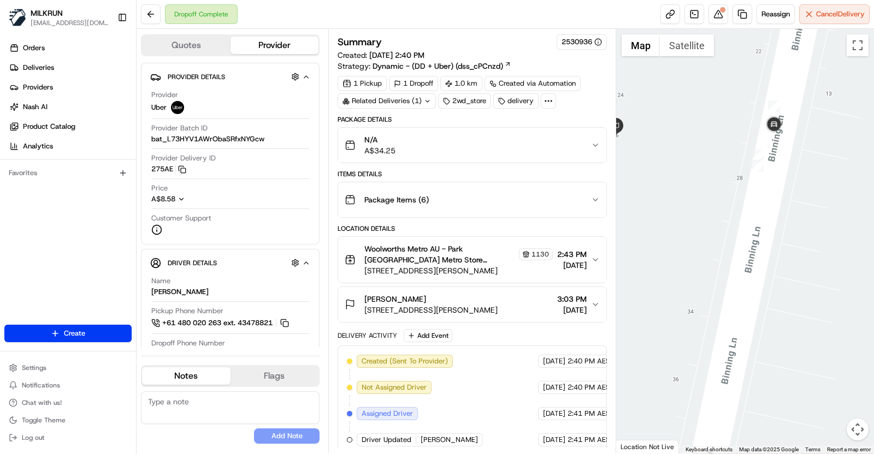
drag, startPoint x: 737, startPoint y: 189, endPoint x: 713, endPoint y: 418, distance: 230.7
click at [707, 454] on html "MILKRUN vconcepcion@woolworths.com.au Toggle Sidebar Orders Deliveries Provider…" at bounding box center [437, 227] width 874 height 454
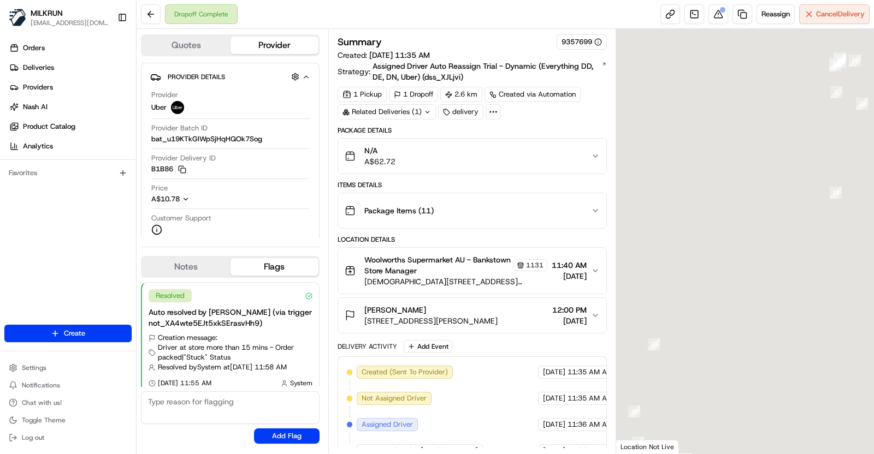
scroll to position [17, 0]
